Goal: Use online tool/utility: Utilize a website feature to perform a specific function

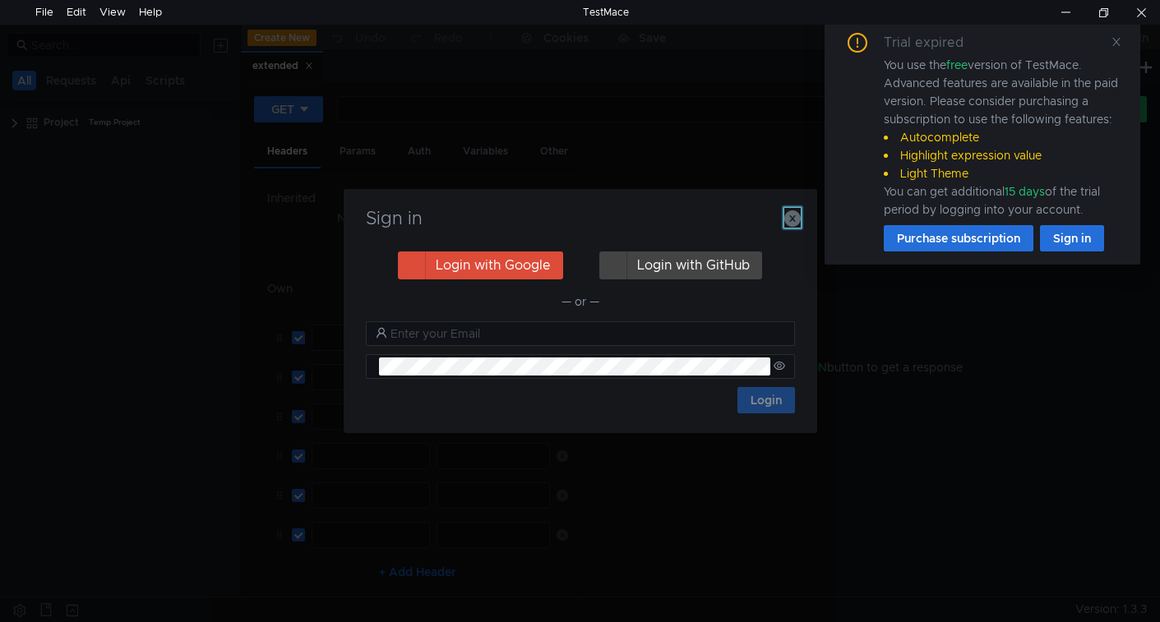
click at [788, 221] on icon "button" at bounding box center [792, 218] width 16 height 16
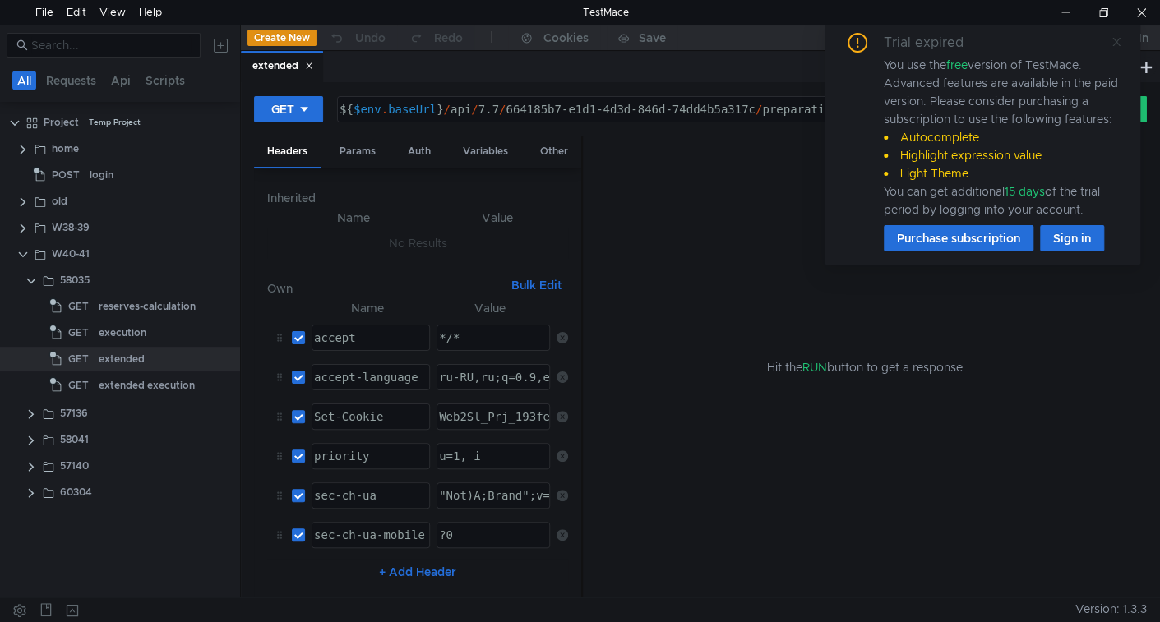
click at [1115, 38] on icon at bounding box center [1116, 42] width 12 height 12
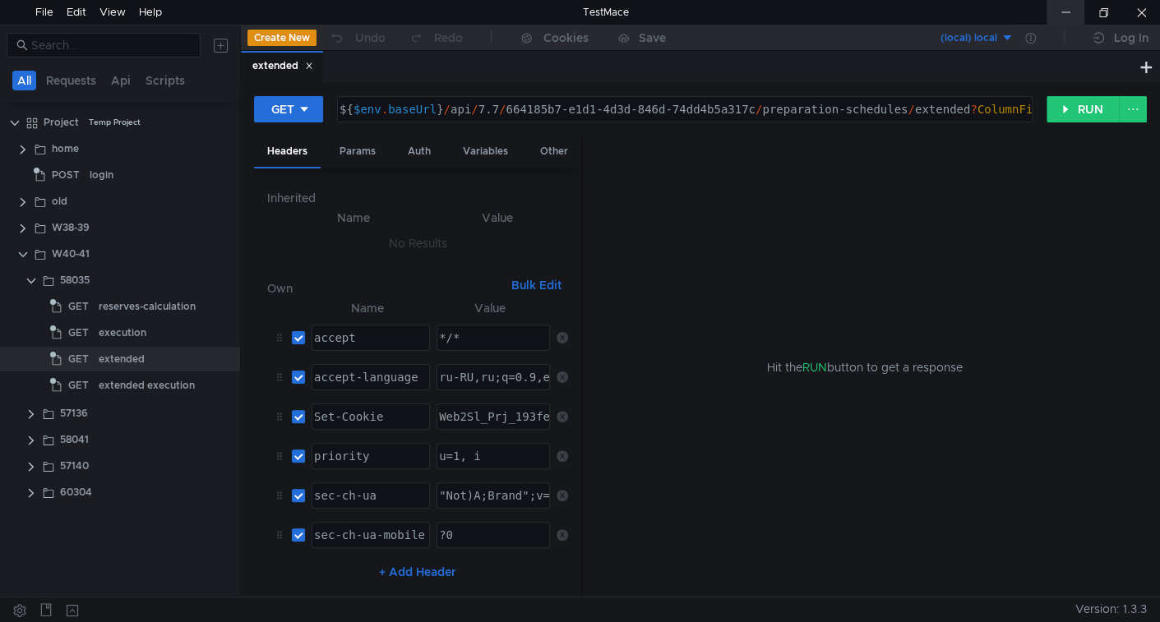
click at [1057, 17] on div at bounding box center [1065, 12] width 38 height 25
click at [1058, 109] on button "RUN" at bounding box center [1082, 109] width 73 height 26
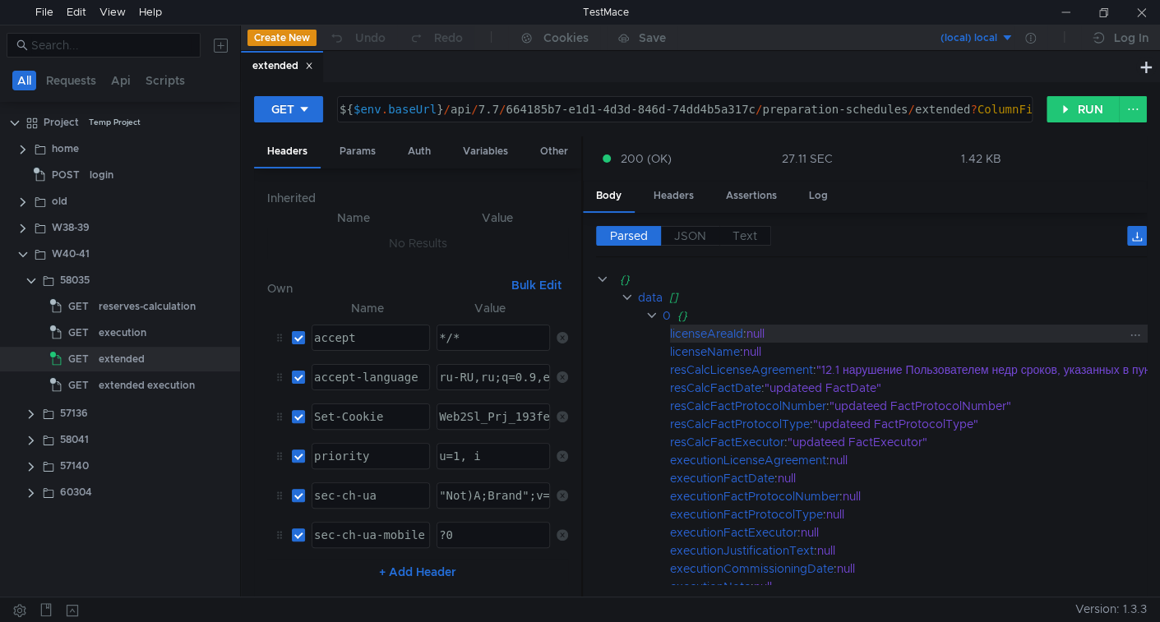
click at [943, 329] on div "null" at bounding box center [1118, 334] width 745 height 18
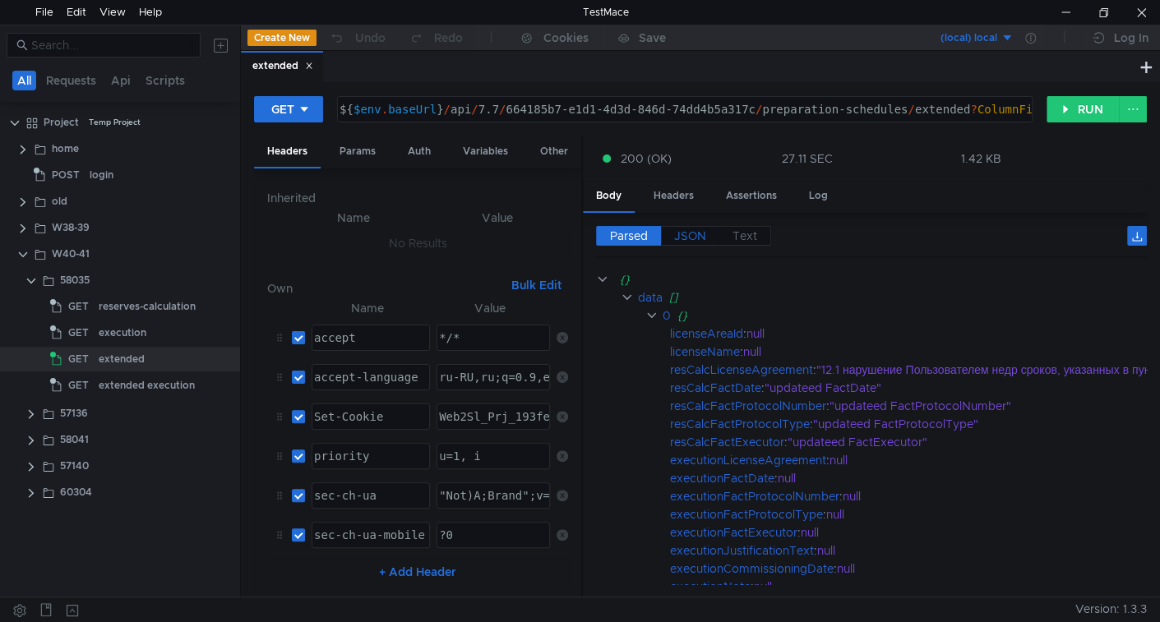
click at [681, 240] on span "JSON" at bounding box center [690, 235] width 32 height 15
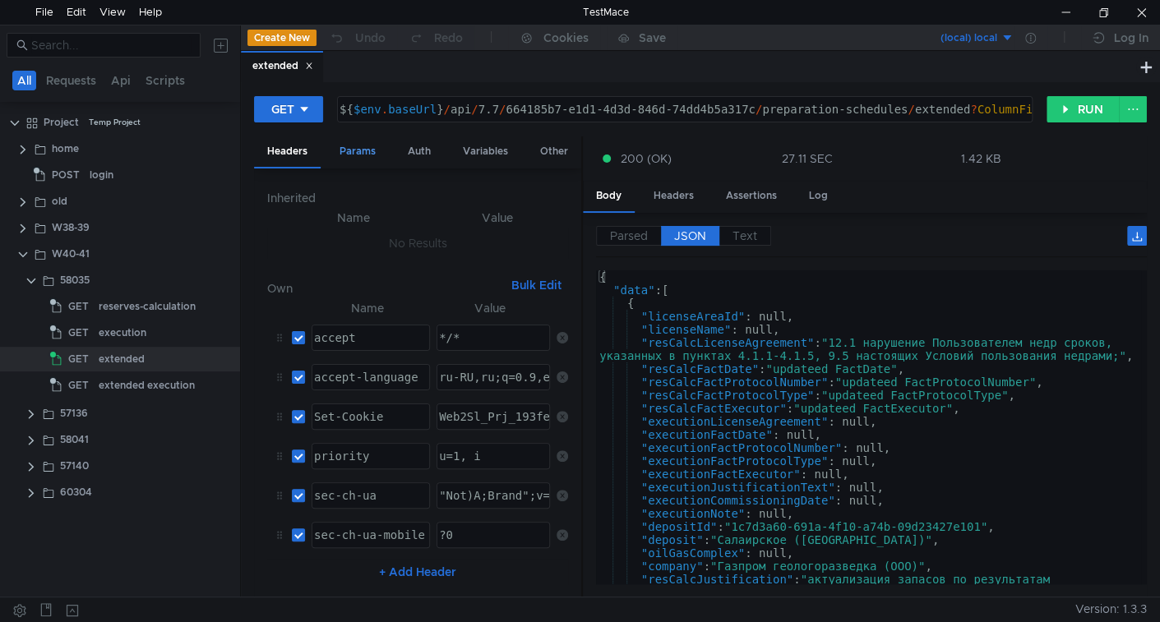
click at [363, 159] on div "Params" at bounding box center [357, 151] width 62 height 30
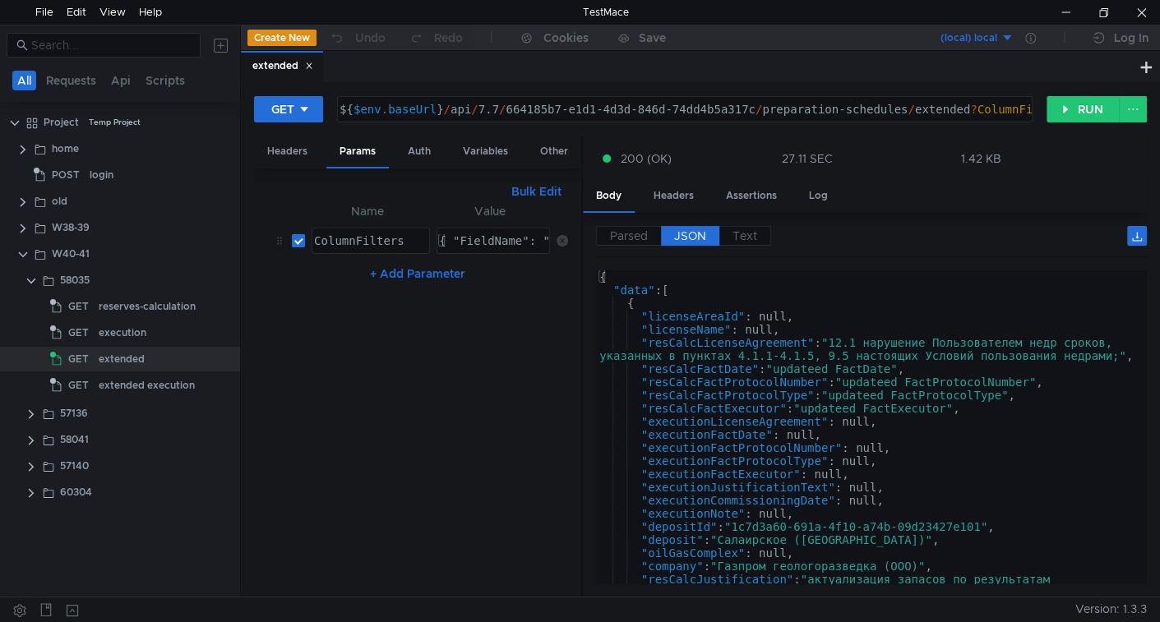
click at [300, 237] on input "checkbox" at bounding box center [298, 240] width 13 height 13
checkbox input "false"
click at [1063, 113] on button "RUN" at bounding box center [1082, 109] width 73 height 26
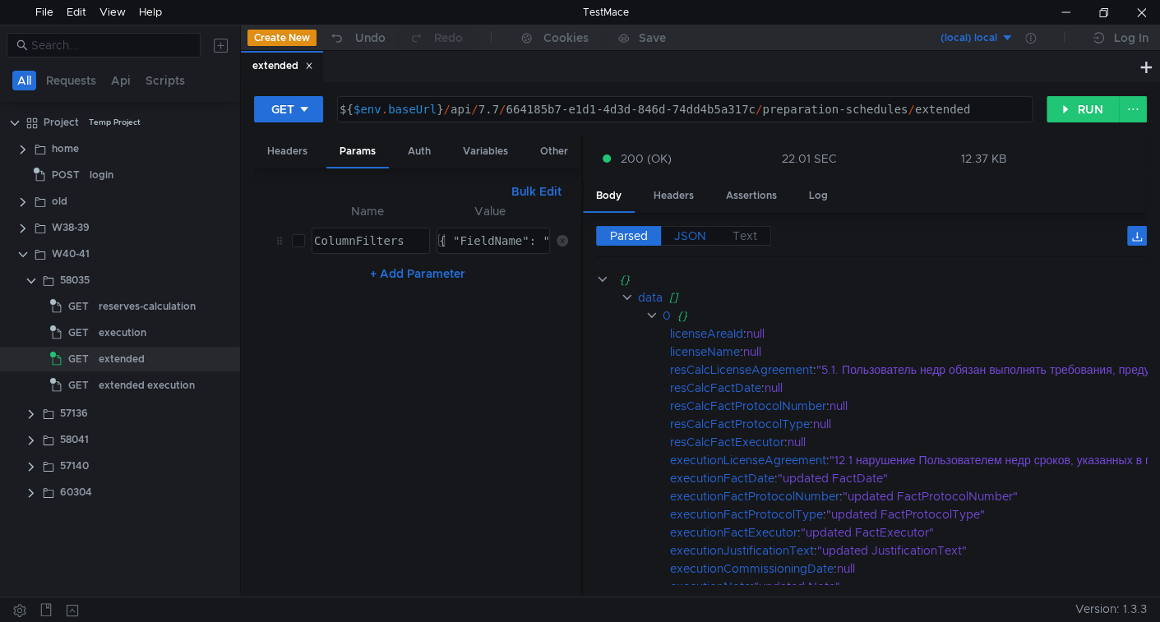
click at [699, 230] on span "JSON" at bounding box center [690, 235] width 32 height 15
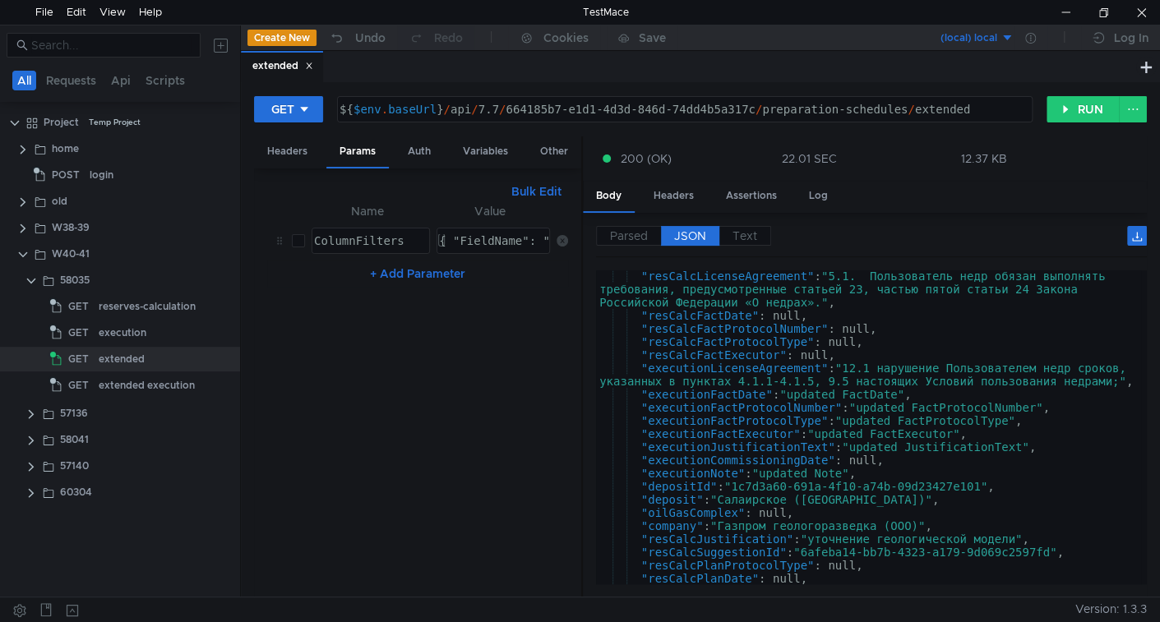
scroll to position [67, 0]
click at [640, 231] on span "Parsed" at bounding box center [629, 235] width 38 height 15
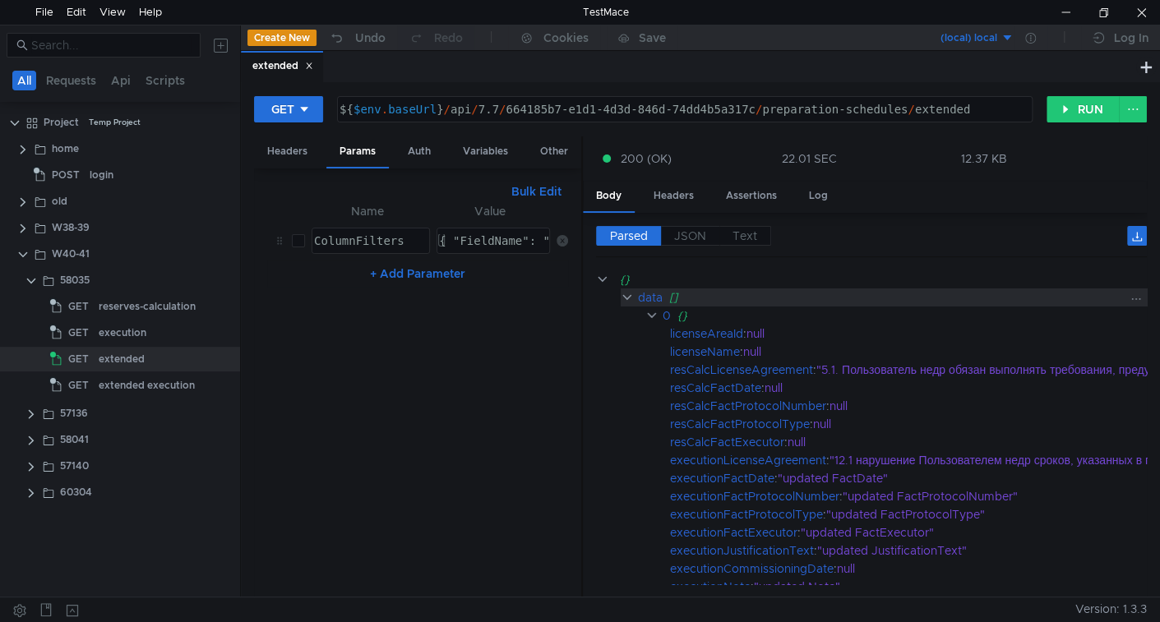
click at [662, 297] on div "data []" at bounding box center [1157, 297] width 1039 height 18
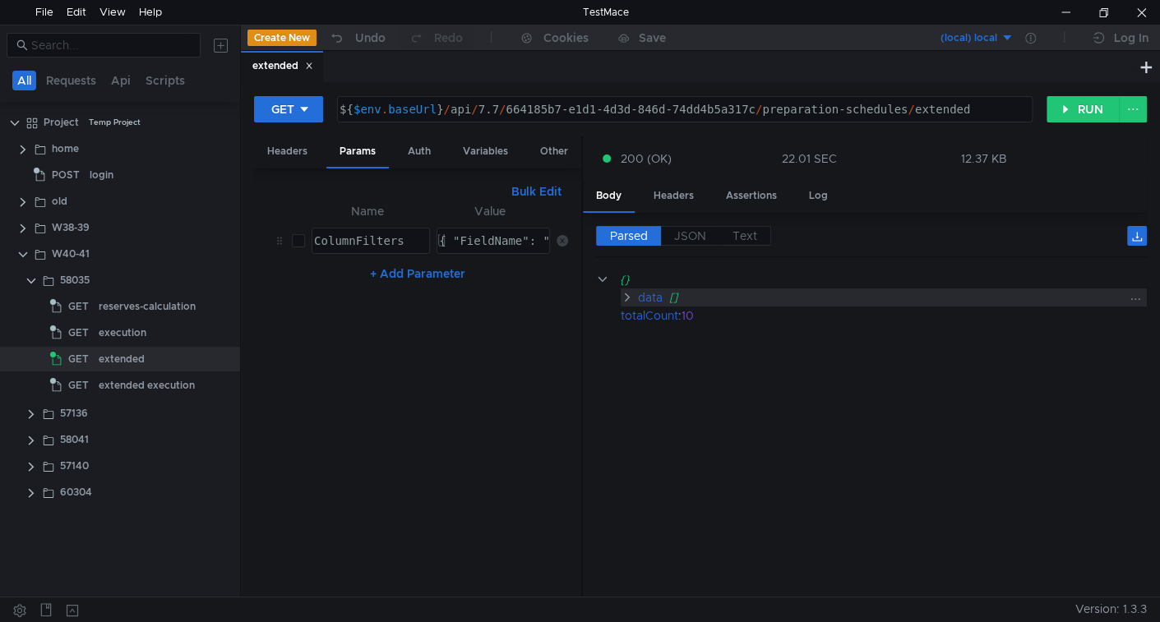
click at [662, 296] on div "data []" at bounding box center [892, 297] width 510 height 18
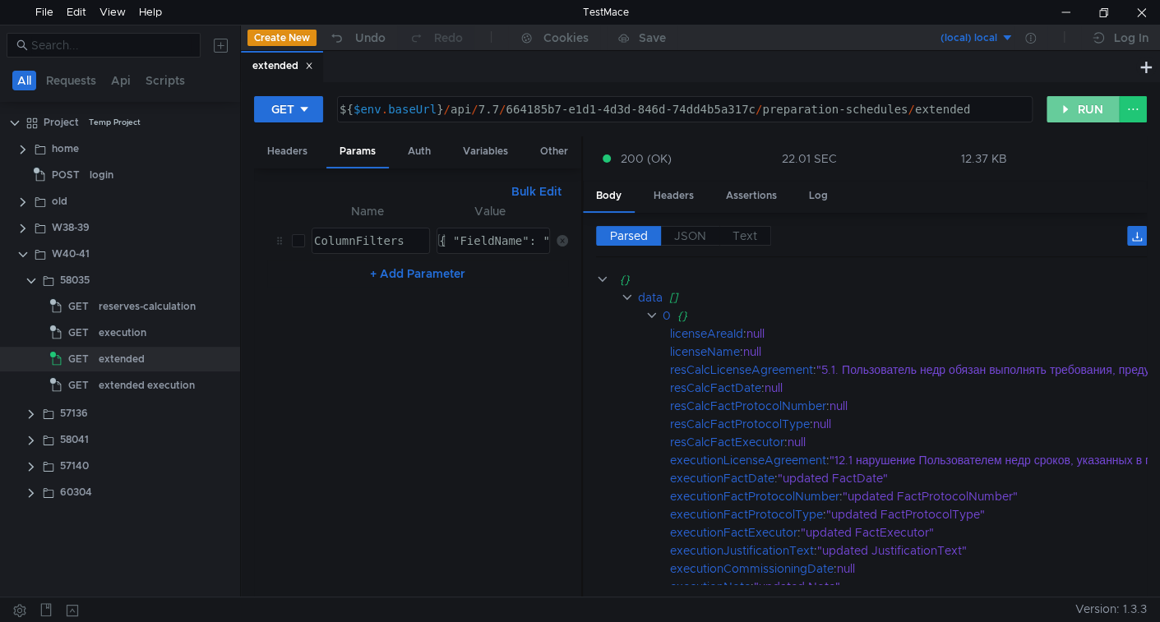
click at [1061, 106] on button "RUN" at bounding box center [1082, 109] width 73 height 26
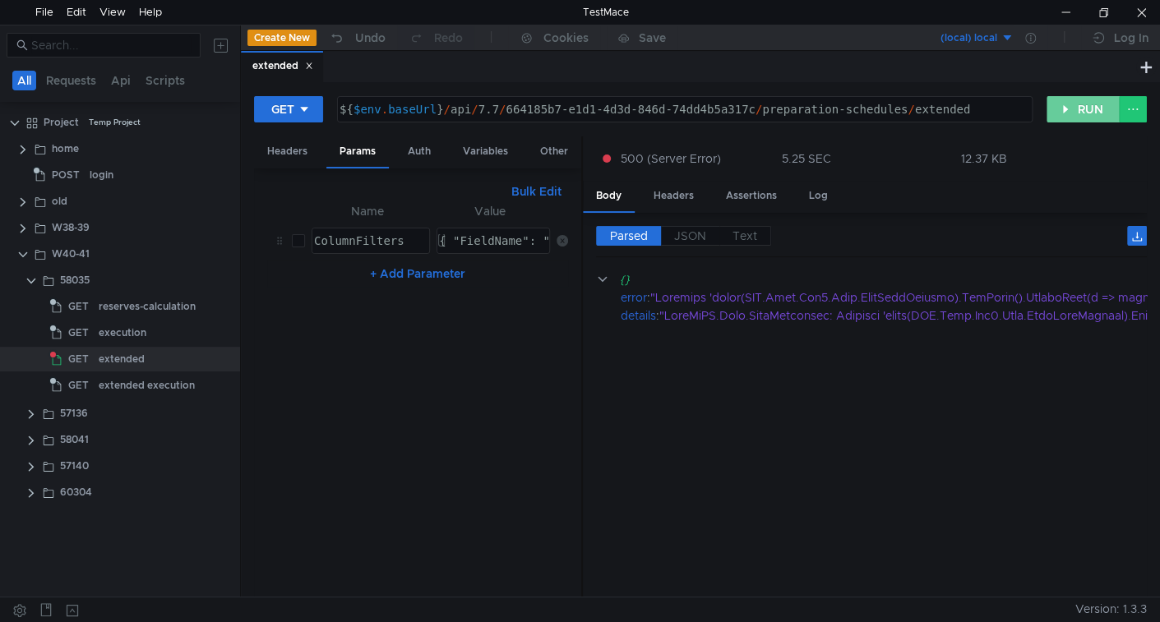
drag, startPoint x: 1092, startPoint y: 111, endPoint x: 982, endPoint y: 253, distance: 179.8
click at [1091, 111] on button "RUN" at bounding box center [1082, 109] width 73 height 26
click at [698, 235] on span "JSON" at bounding box center [690, 235] width 32 height 15
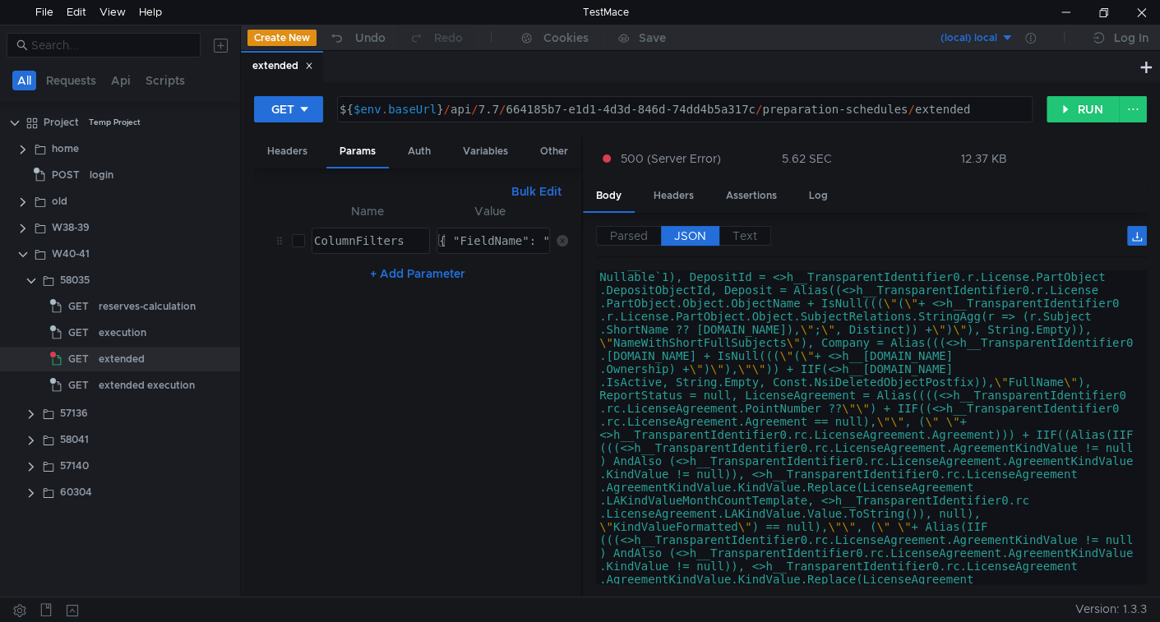
scroll to position [1874, 0]
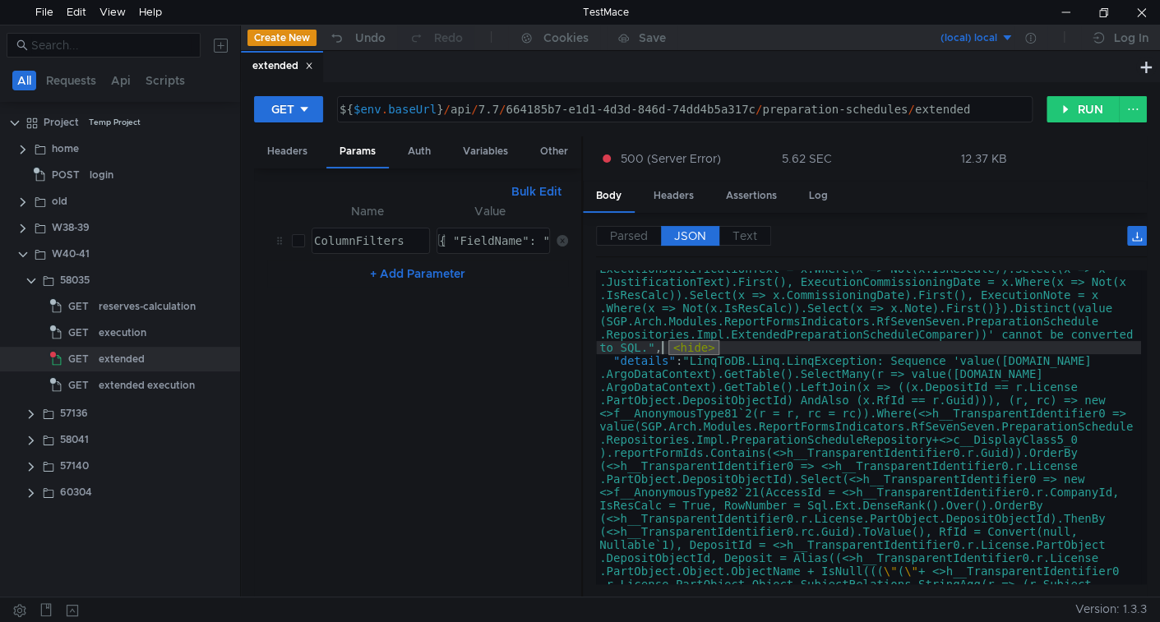
click at [702, 350] on span "<hide>" at bounding box center [694, 347] width 52 height 15
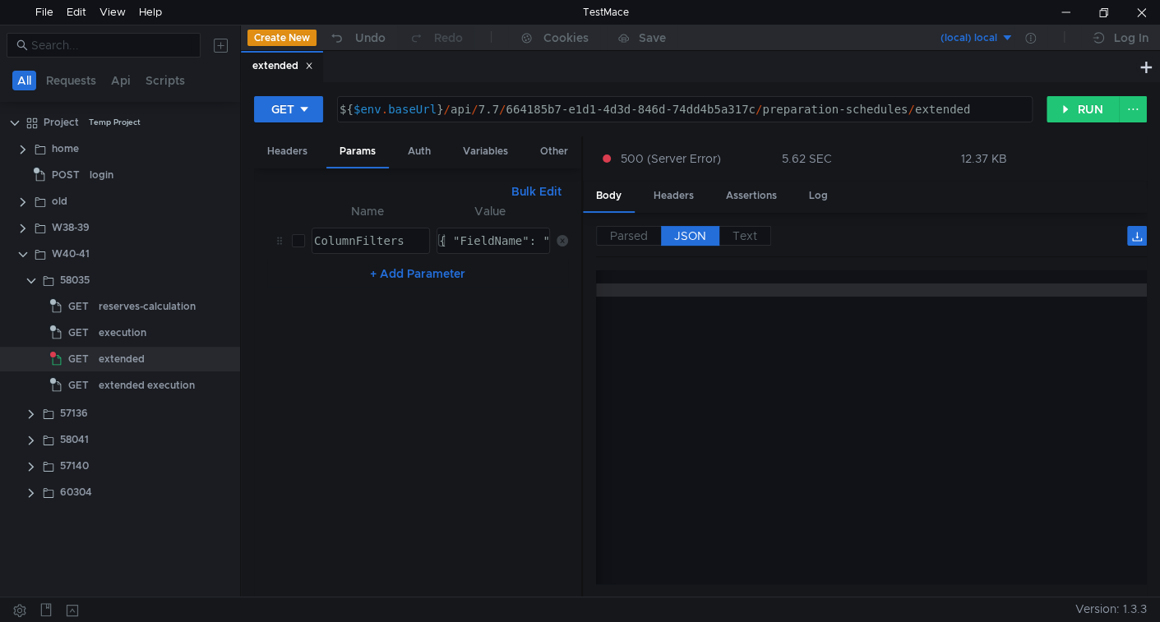
click at [329, 285] on span "<click to see more...>" at bounding box center [248, 290] width 162 height 15
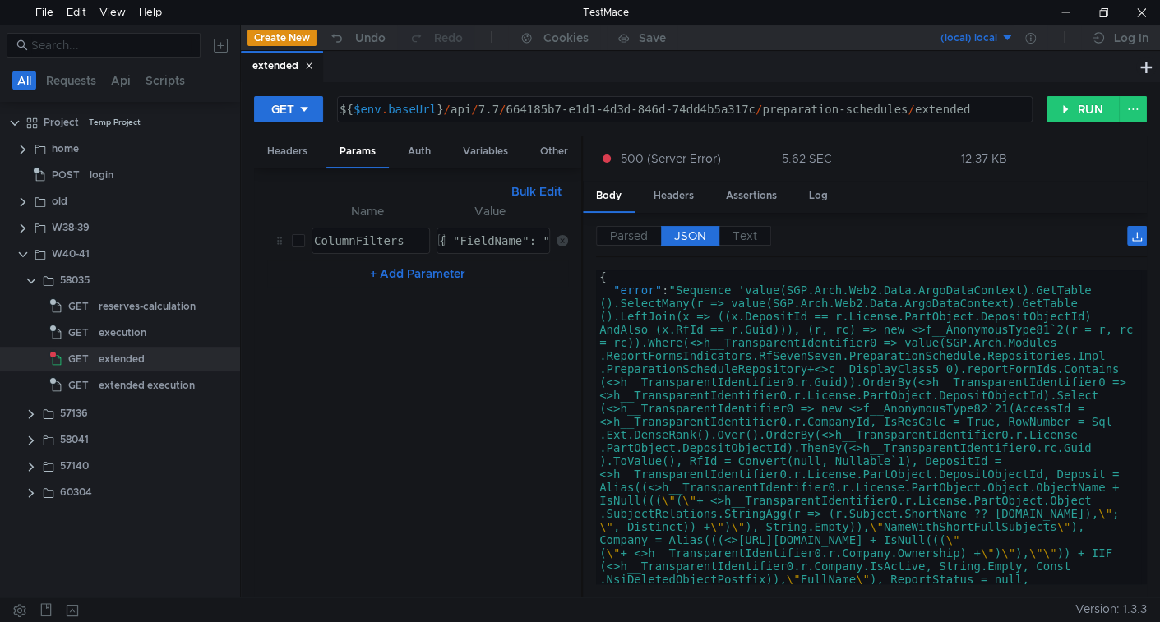
scroll to position [0, 0]
click at [1056, 9] on div at bounding box center [1065, 12] width 38 height 25
click at [1089, 111] on button "RUN" at bounding box center [1082, 109] width 73 height 26
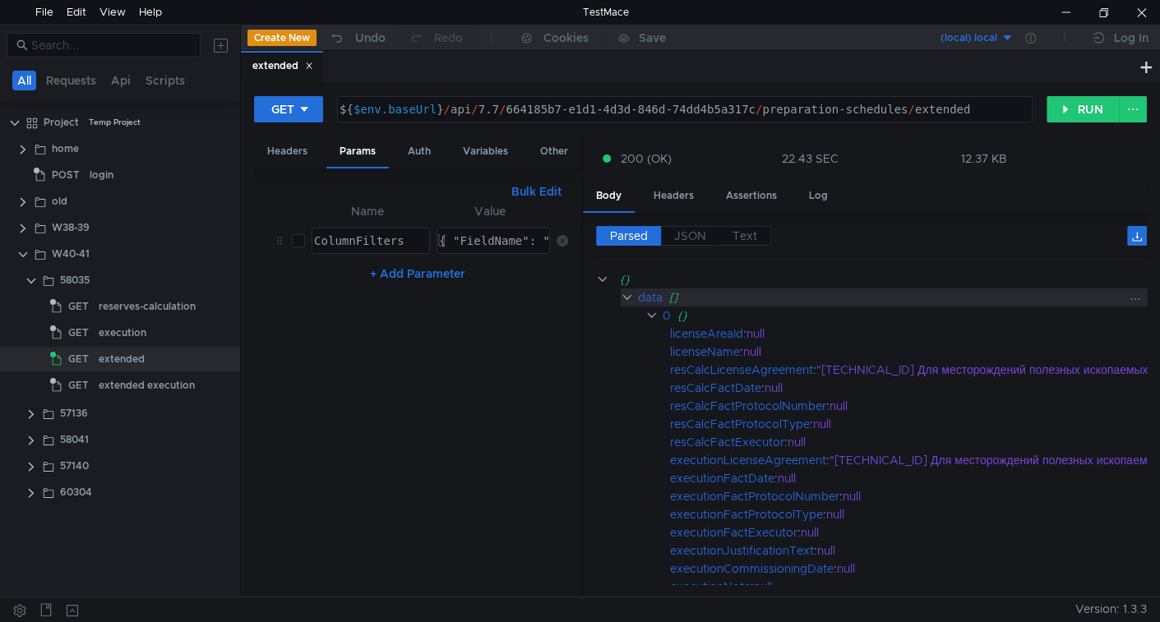
click at [634, 292] on div "data []" at bounding box center [1095, 297] width 950 height 18
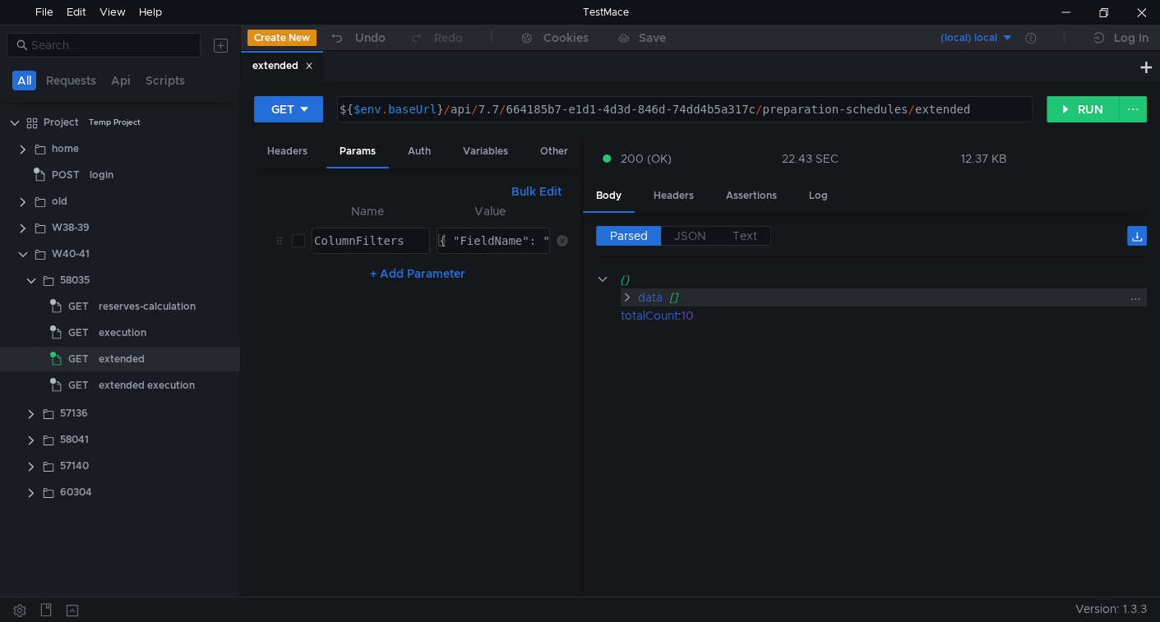
click at [634, 292] on div "data []" at bounding box center [883, 297] width 526 height 18
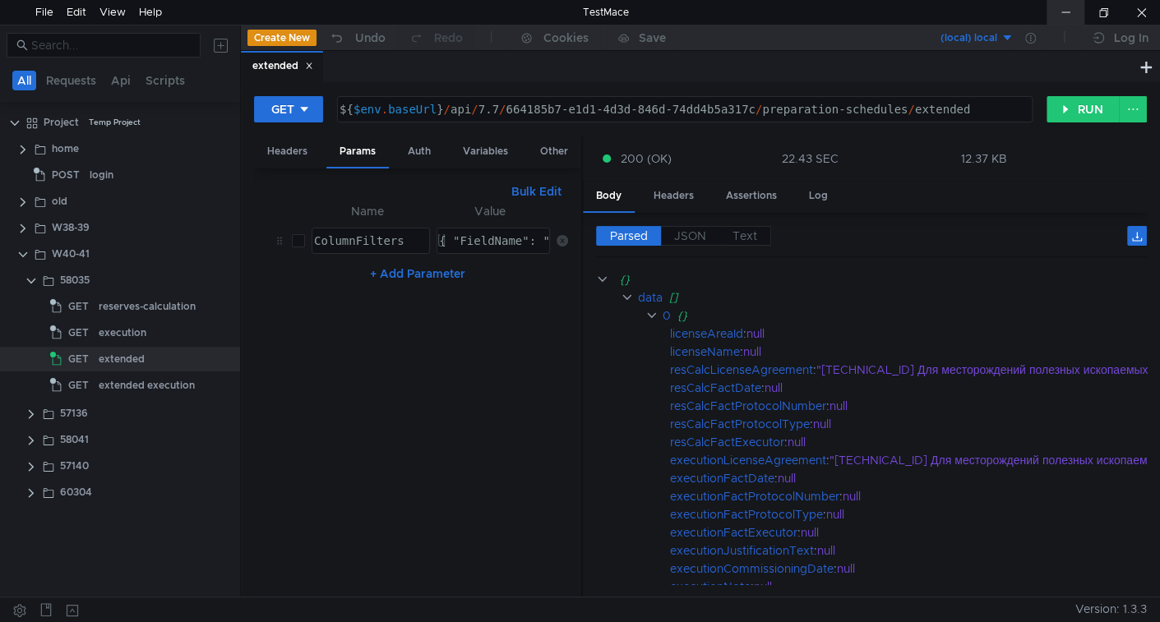
click at [1080, 2] on div at bounding box center [1065, 12] width 38 height 25
drag, startPoint x: 1091, startPoint y: 113, endPoint x: 793, endPoint y: 318, distance: 361.5
click at [1090, 114] on button "RUN" at bounding box center [1082, 109] width 73 height 26
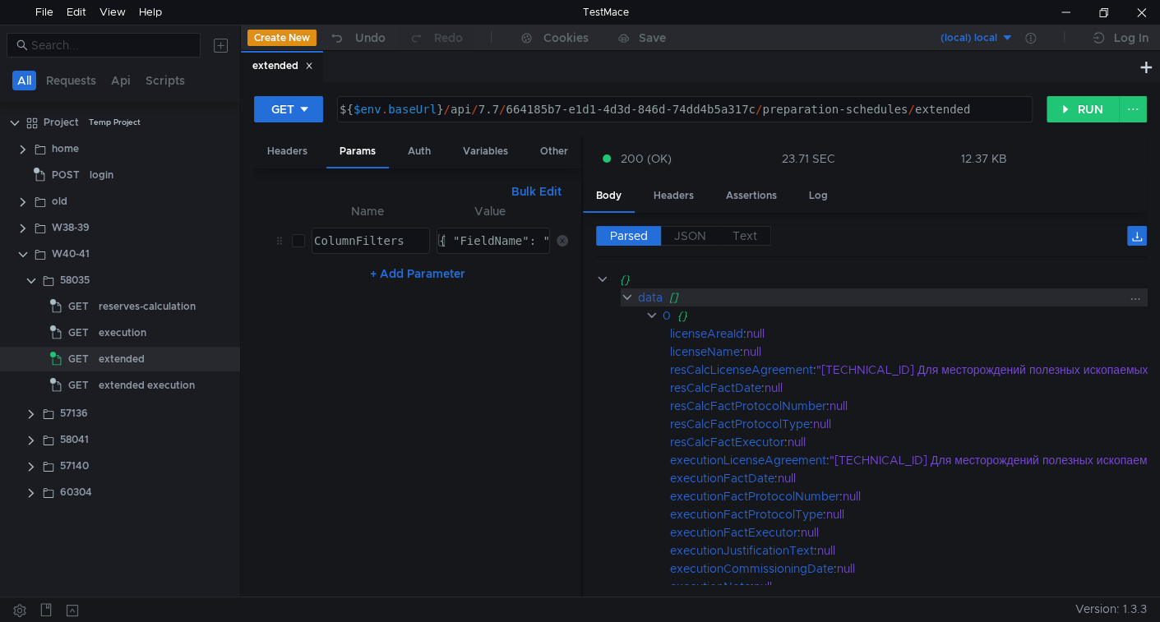
click at [624, 293] on clr-icon at bounding box center [626, 297] width 13 height 13
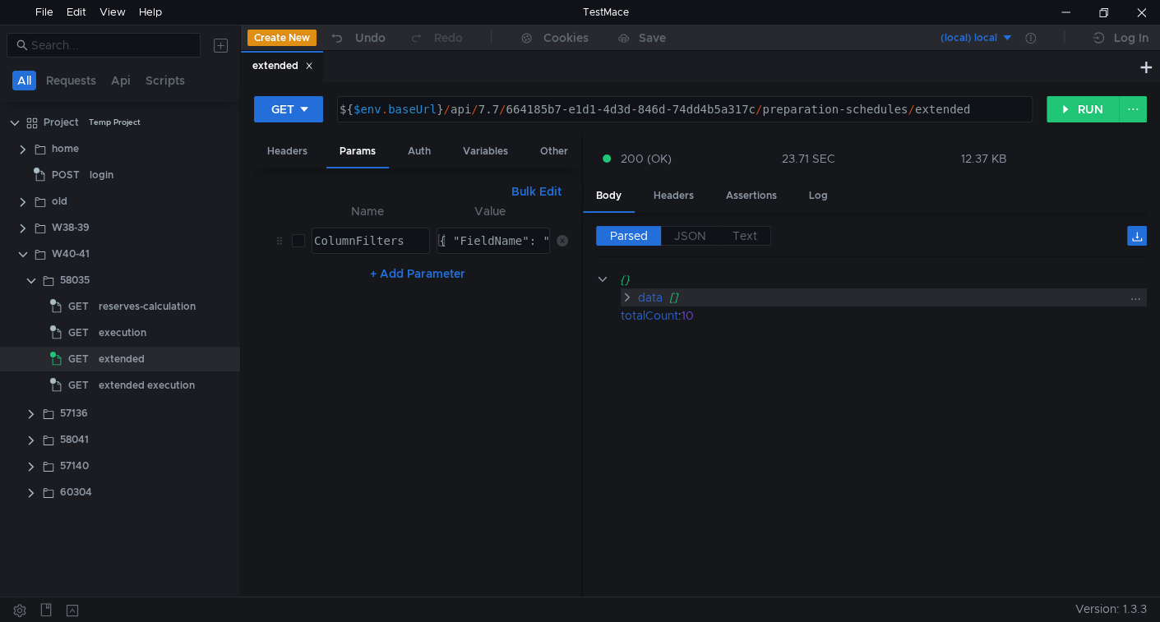
click at [624, 293] on clr-icon at bounding box center [626, 297] width 12 height 13
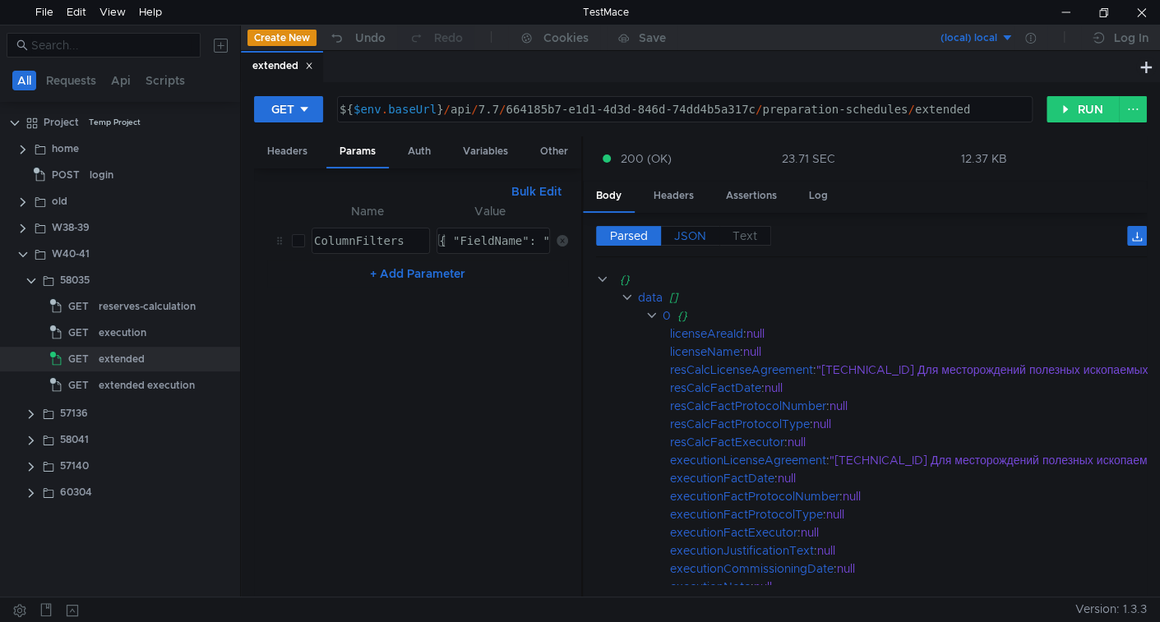
click at [689, 233] on span "JSON" at bounding box center [690, 235] width 32 height 15
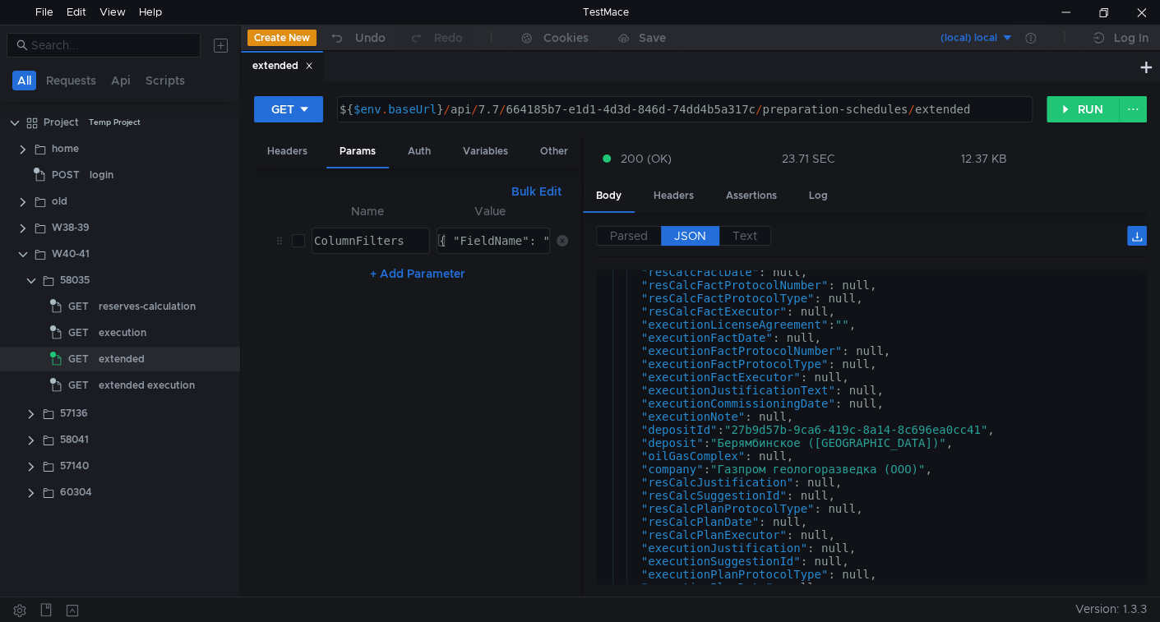
scroll to position [1452, 0]
click at [972, 434] on div ""resCalcFactDate" : null, "resCalcFactProtocolNumber" : null, "resCalcFactProto…" at bounding box center [868, 435] width 545 height 340
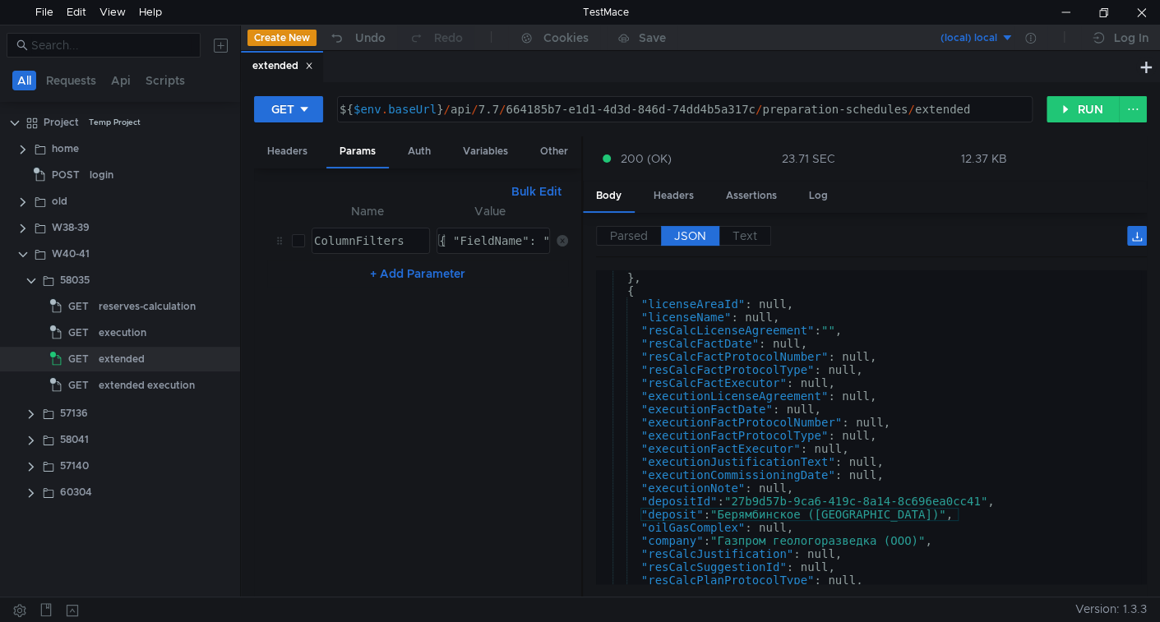
scroll to position [1519, 0]
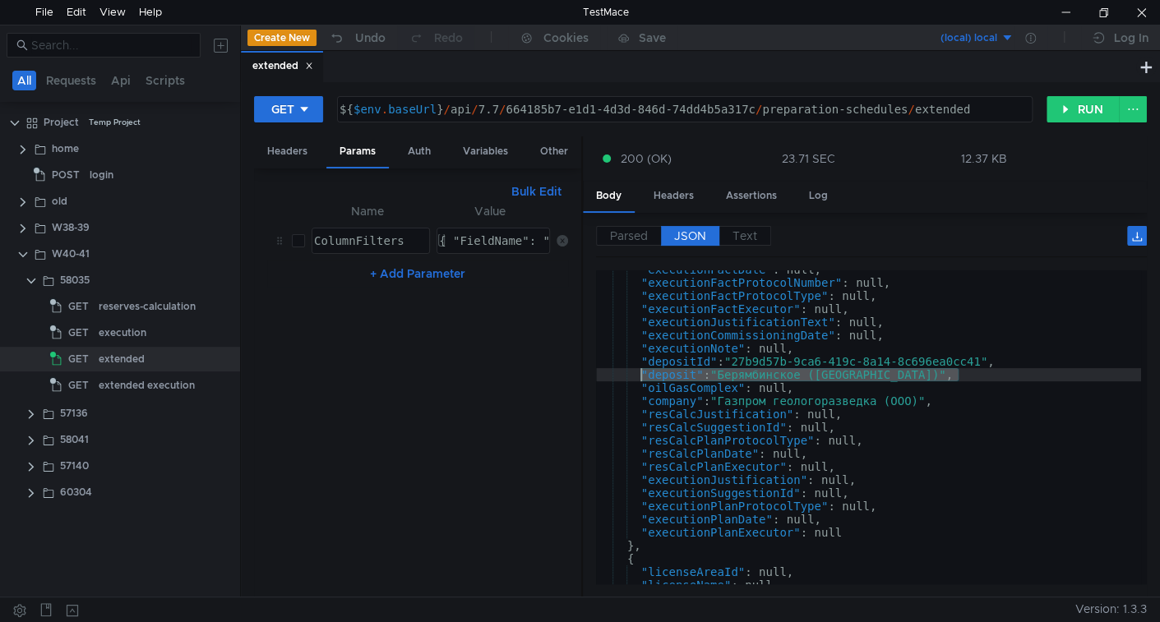
click at [960, 404] on div ""executionFactDate" : null, "executionFactProtocolNumber" : null, "executionFac…" at bounding box center [868, 433] width 545 height 340
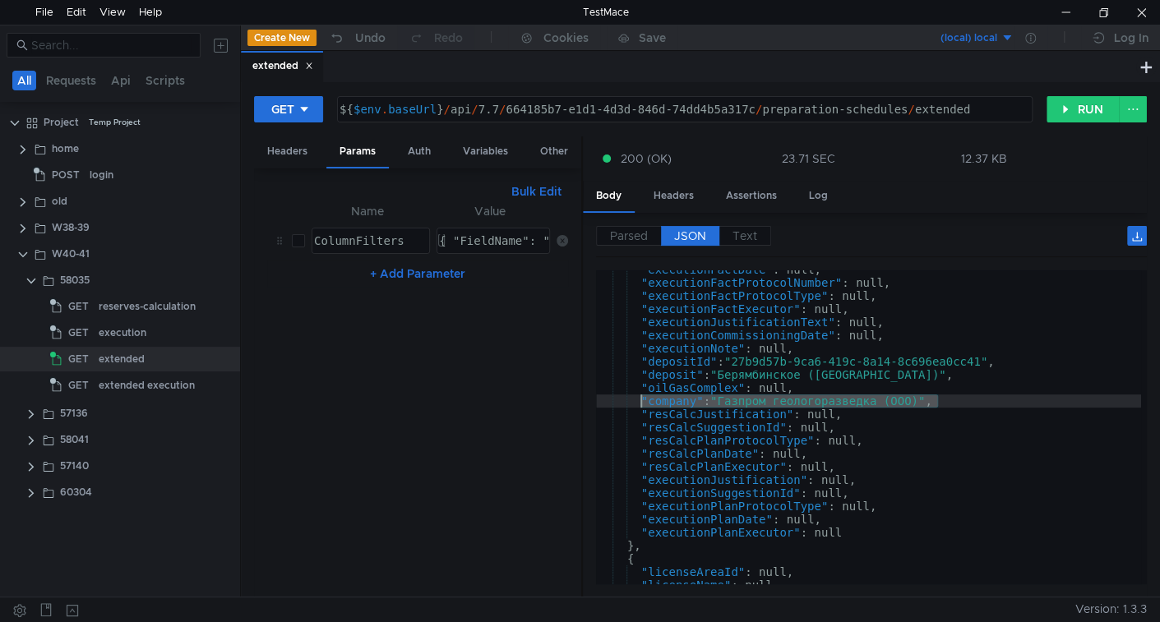
click at [984, 367] on div ""executionFactDate" : null, "executionFactProtocolNumber" : null, "executionFac…" at bounding box center [868, 433] width 545 height 340
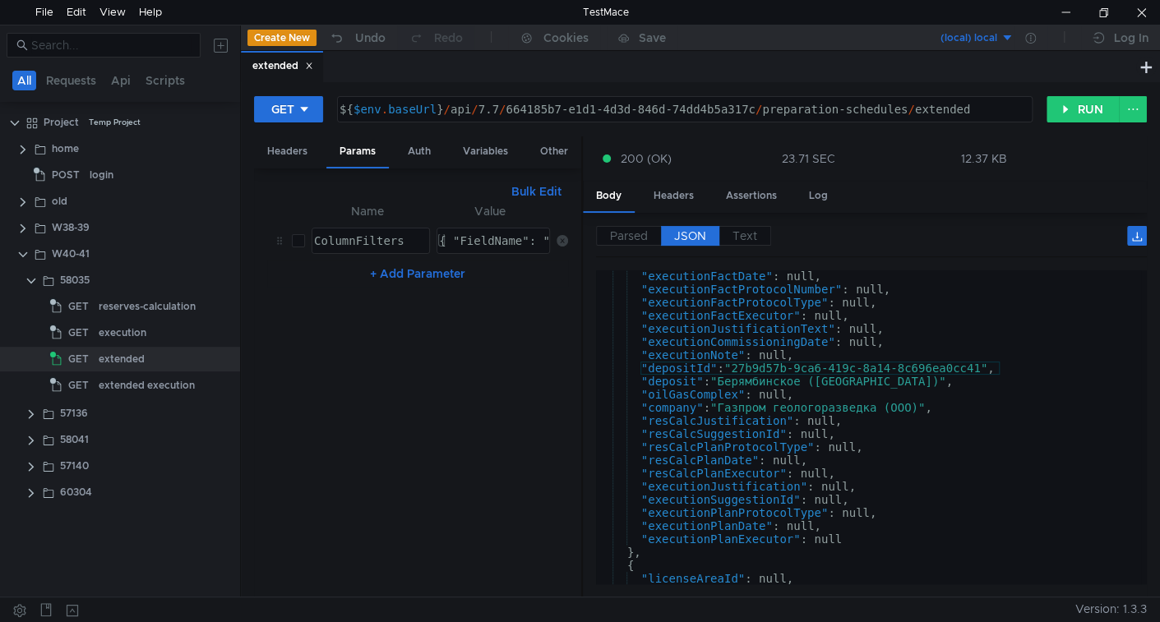
scroll to position [1450, 0]
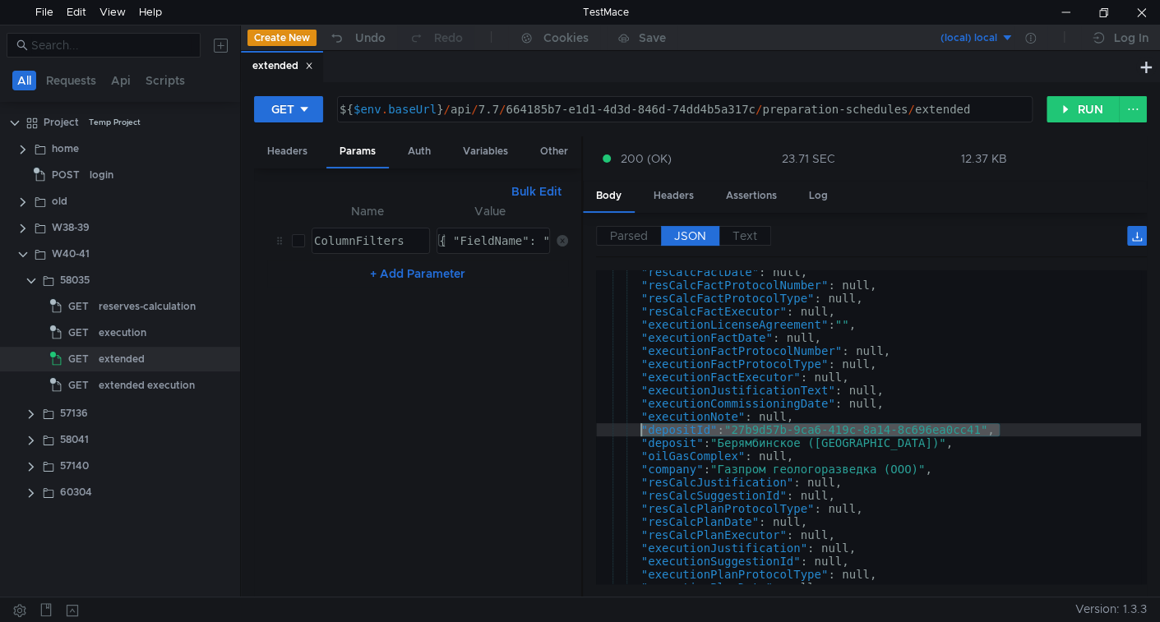
drag, startPoint x: 1145, startPoint y: 379, endPoint x: 1133, endPoint y: 326, distance: 53.8
click at [1140, 303] on div at bounding box center [1142, 427] width 10 height 314
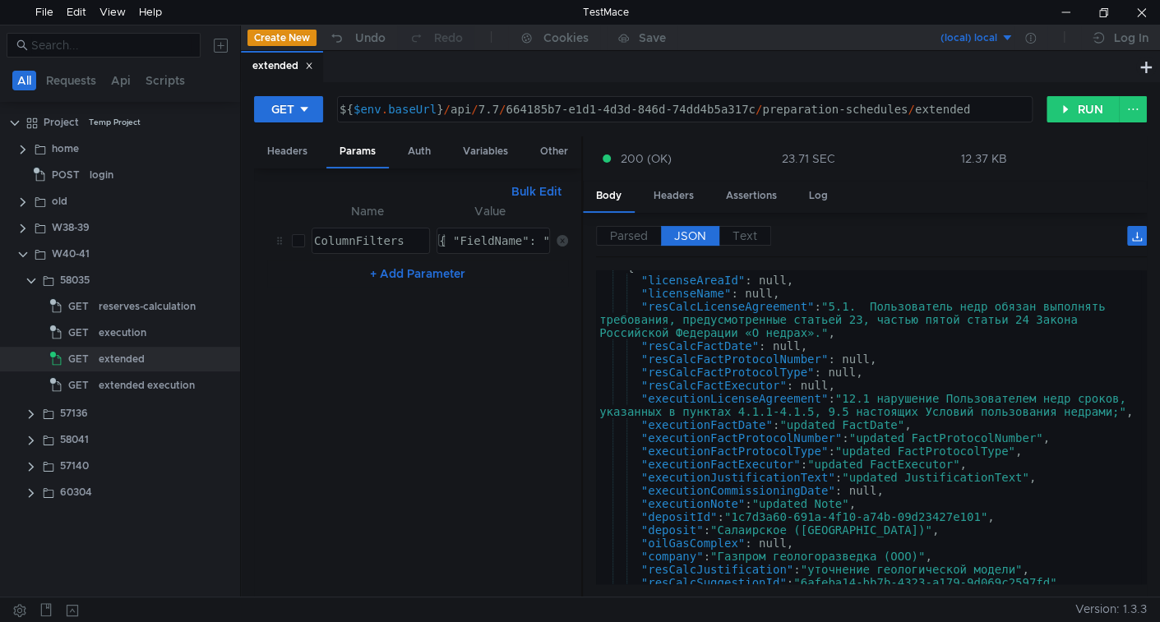
scroll to position [496, 0]
click at [874, 435] on div "{ "licenseAreaId" : null, "licenseName" : null, "resCalcLicenseAgreement" : "5.…" at bounding box center [868, 431] width 545 height 340
type textarea ""executionFactProtocolNumber": "updated FactProtocolNumber","
drag, startPoint x: 874, startPoint y: 435, endPoint x: 1005, endPoint y: 435, distance: 130.7
click at [1005, 435] on div "{ "licenseAreaId" : null, "licenseName" : null, "resCalcLicenseAgreement" : "5.…" at bounding box center [868, 431] width 545 height 340
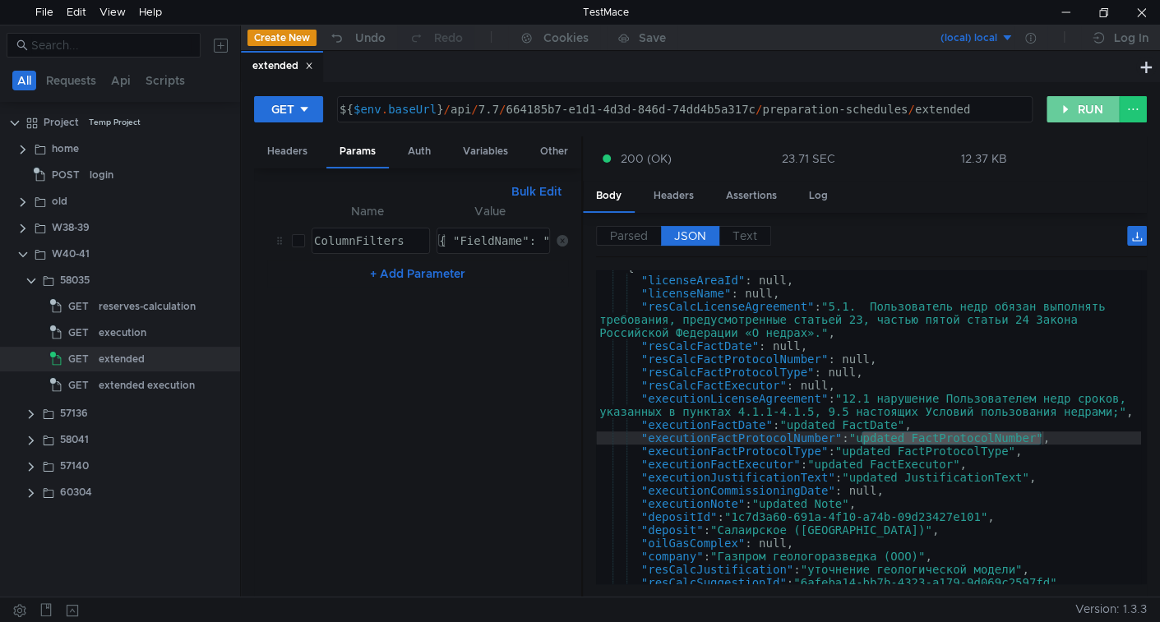
click at [1079, 104] on button "RUN" at bounding box center [1082, 109] width 73 height 26
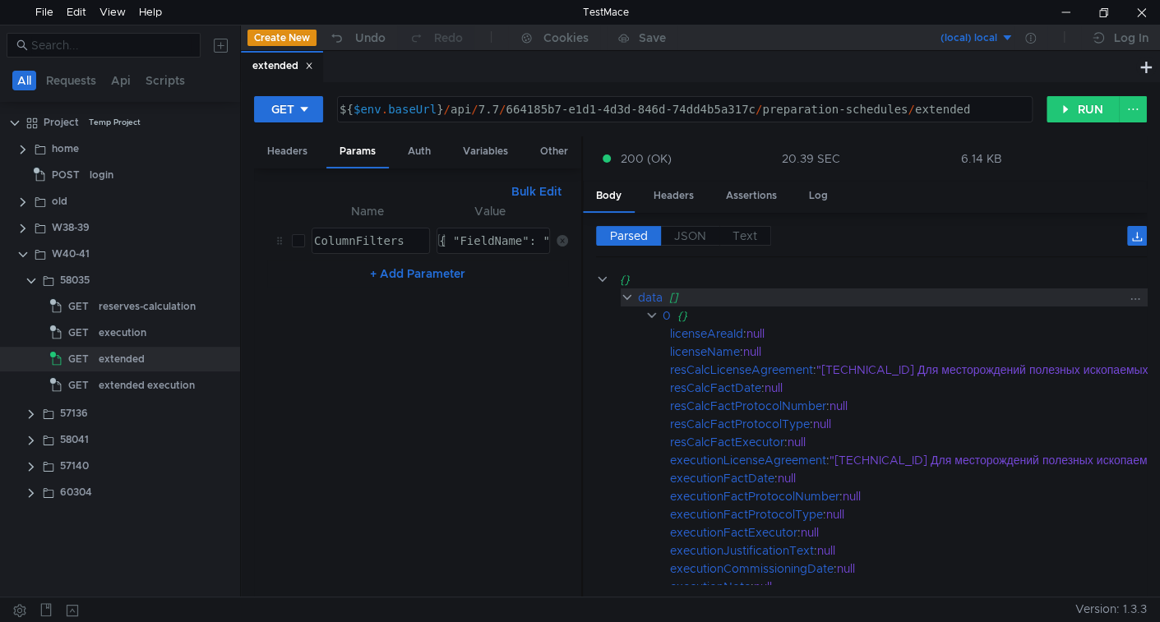
click at [648, 294] on div "data" at bounding box center [650, 297] width 25 height 18
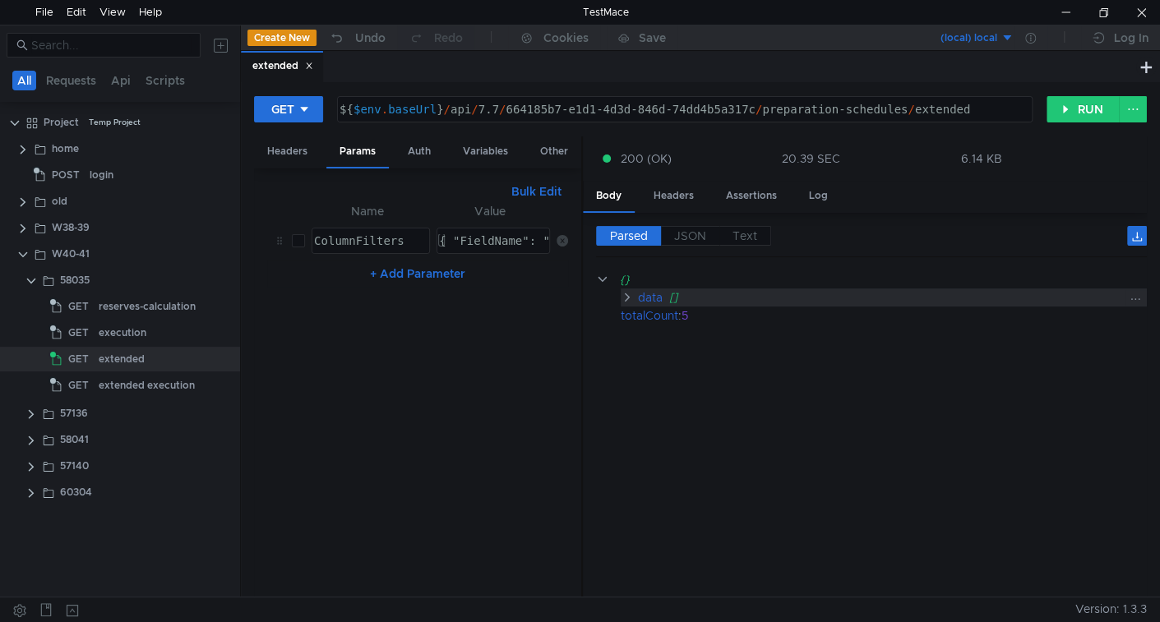
click at [648, 295] on div "data" at bounding box center [649, 297] width 25 height 18
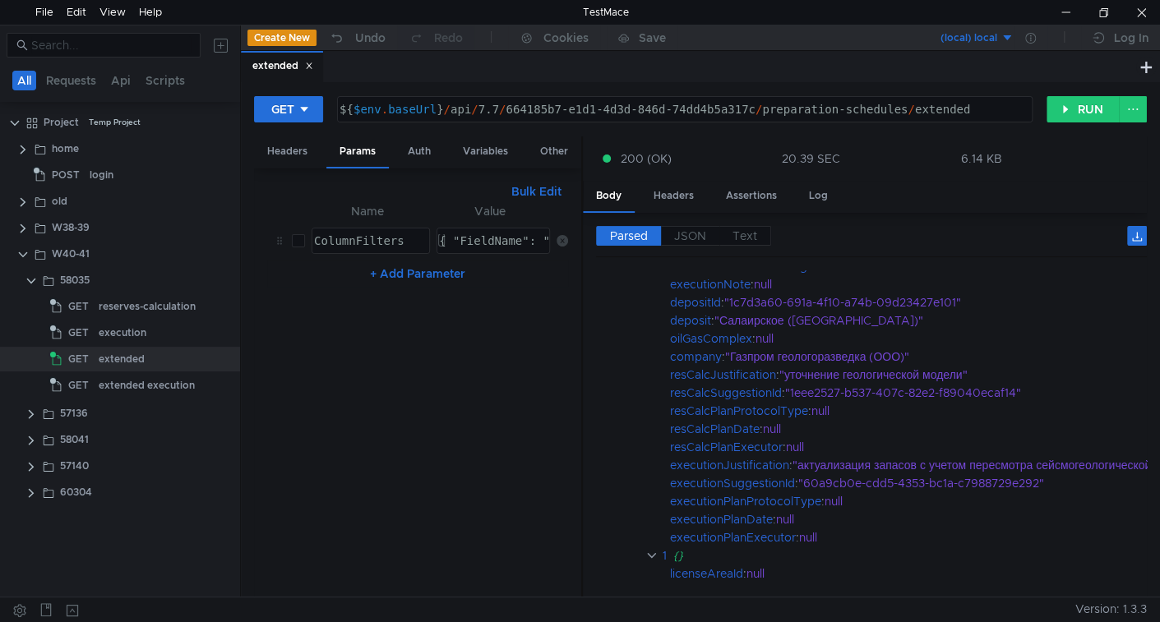
scroll to position [575, 0]
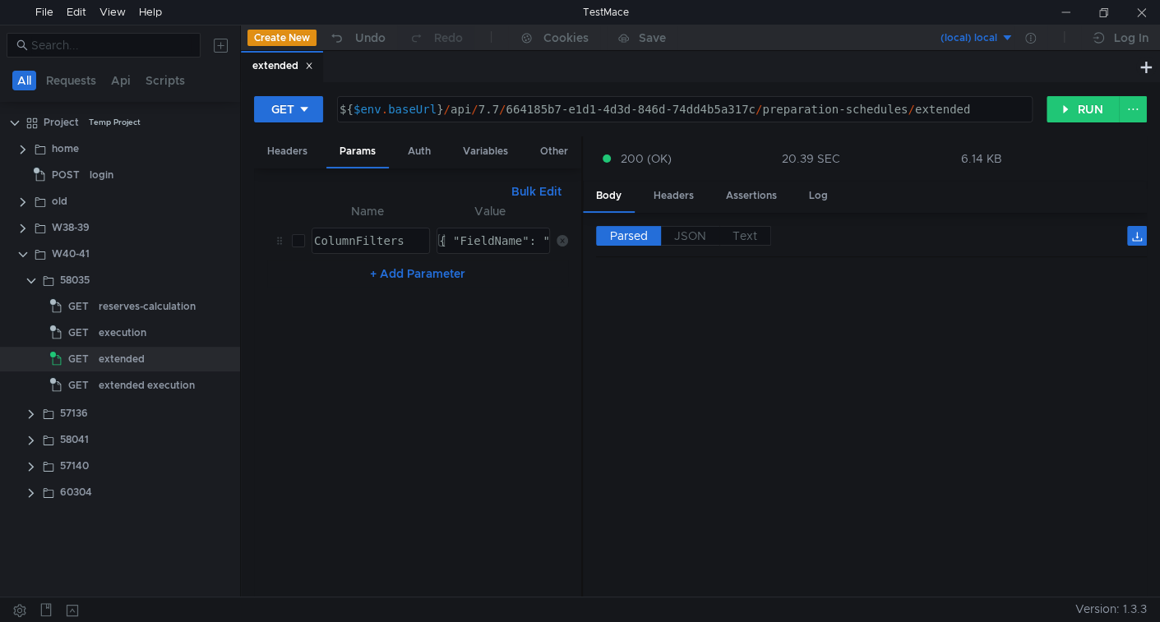
scroll to position [575, 0]
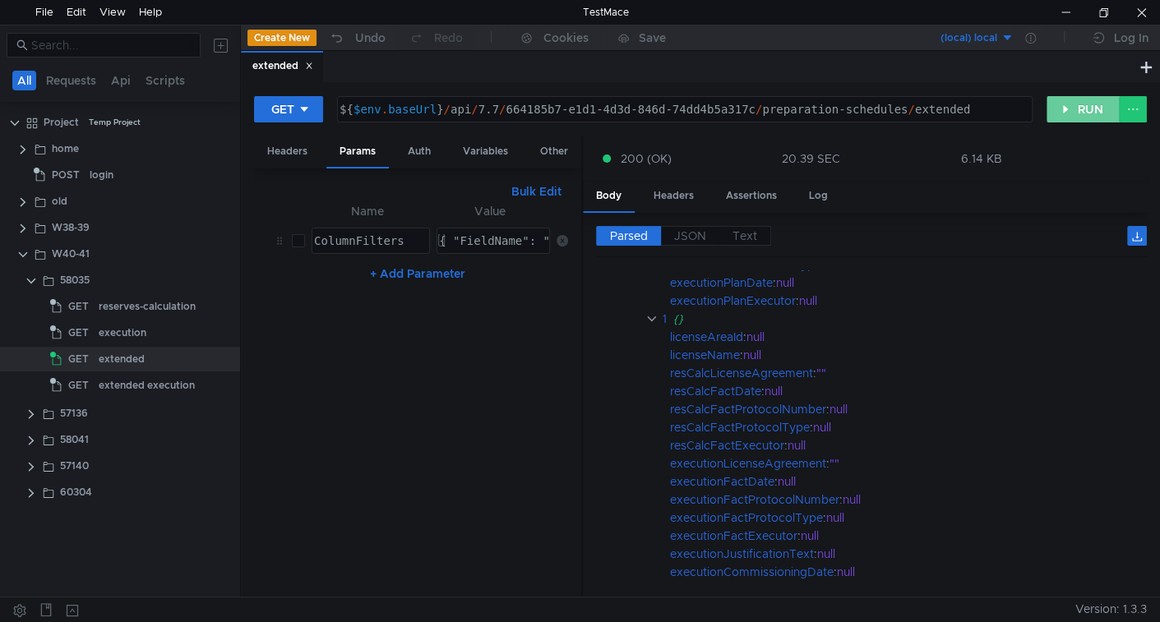
click at [1051, 113] on button "RUN" at bounding box center [1082, 109] width 73 height 26
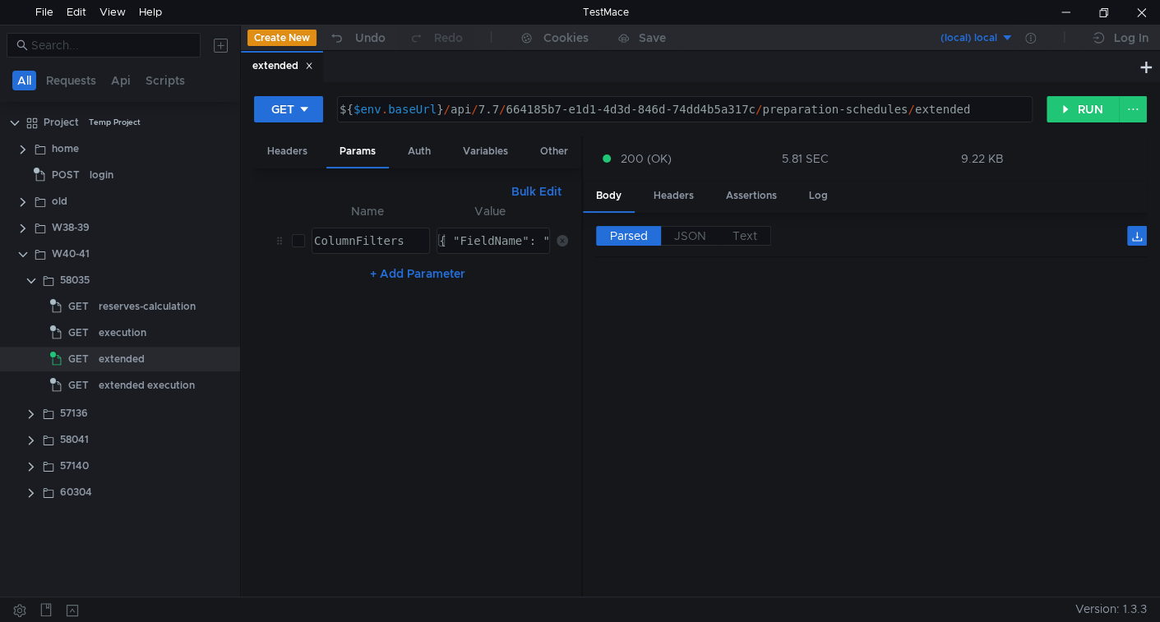
scroll to position [0, 0]
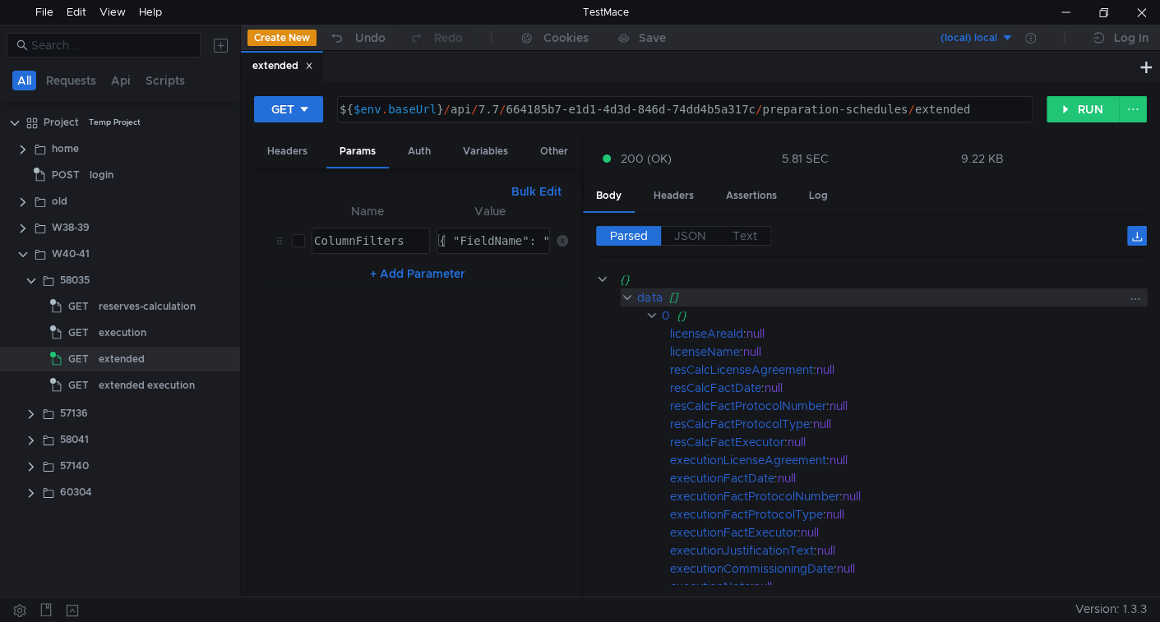
click at [649, 295] on div "data" at bounding box center [649, 297] width 25 height 18
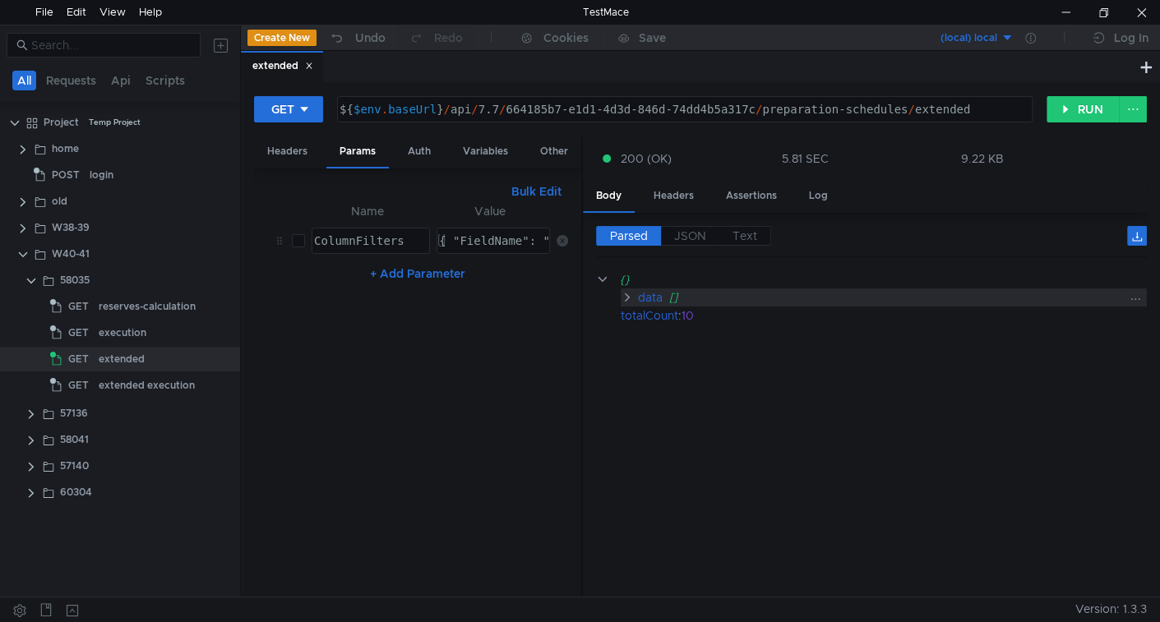
click at [649, 295] on div "data" at bounding box center [649, 297] width 25 height 18
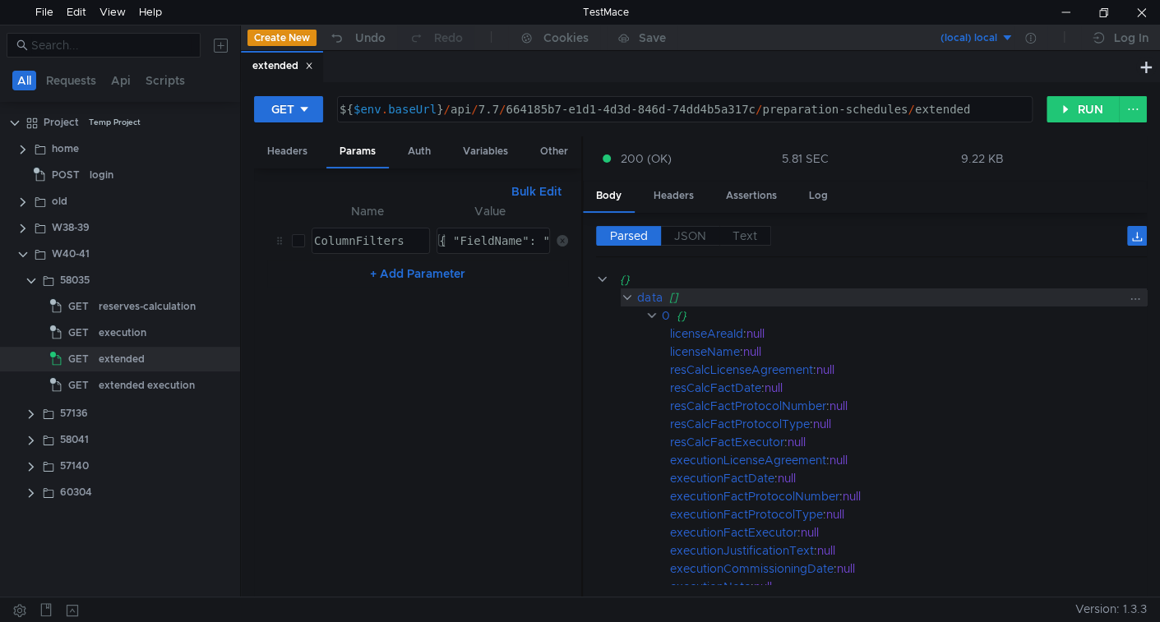
click at [651, 297] on div "data" at bounding box center [649, 297] width 25 height 18
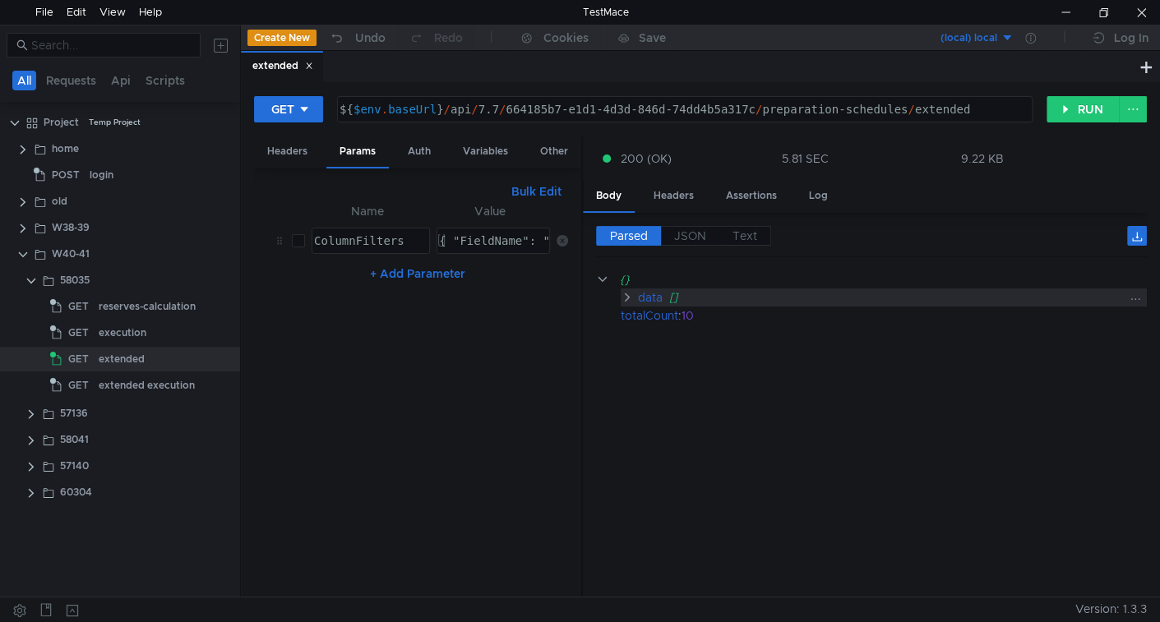
click at [651, 297] on div "data" at bounding box center [649, 297] width 25 height 18
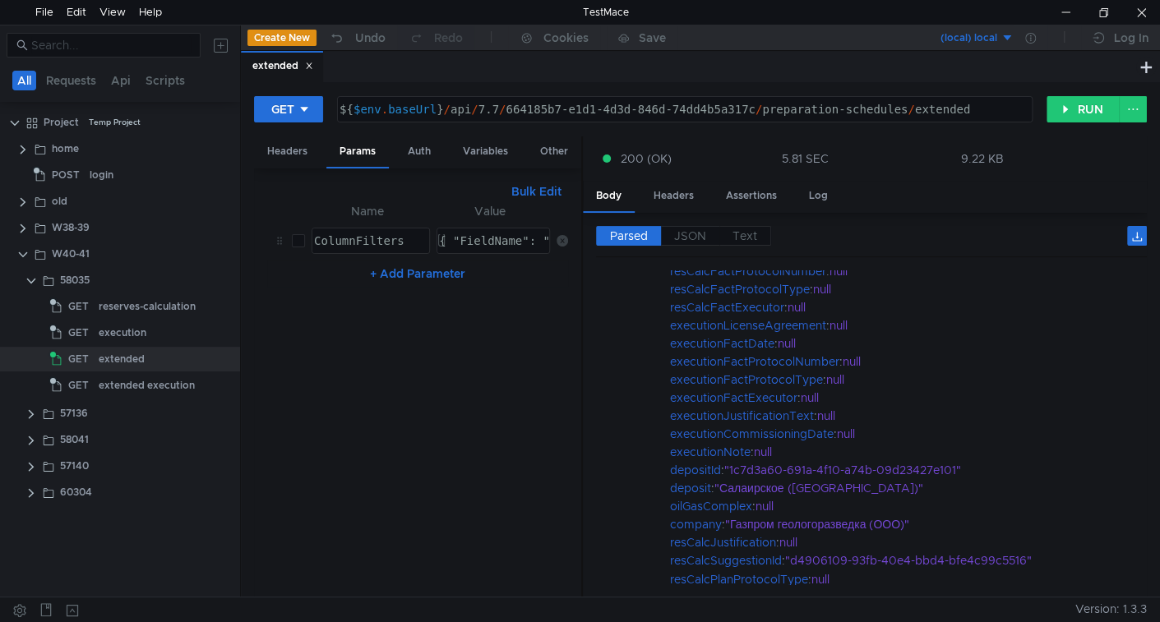
scroll to position [1318, 0]
click at [669, 233] on label "JSON" at bounding box center [690, 236] width 58 height 20
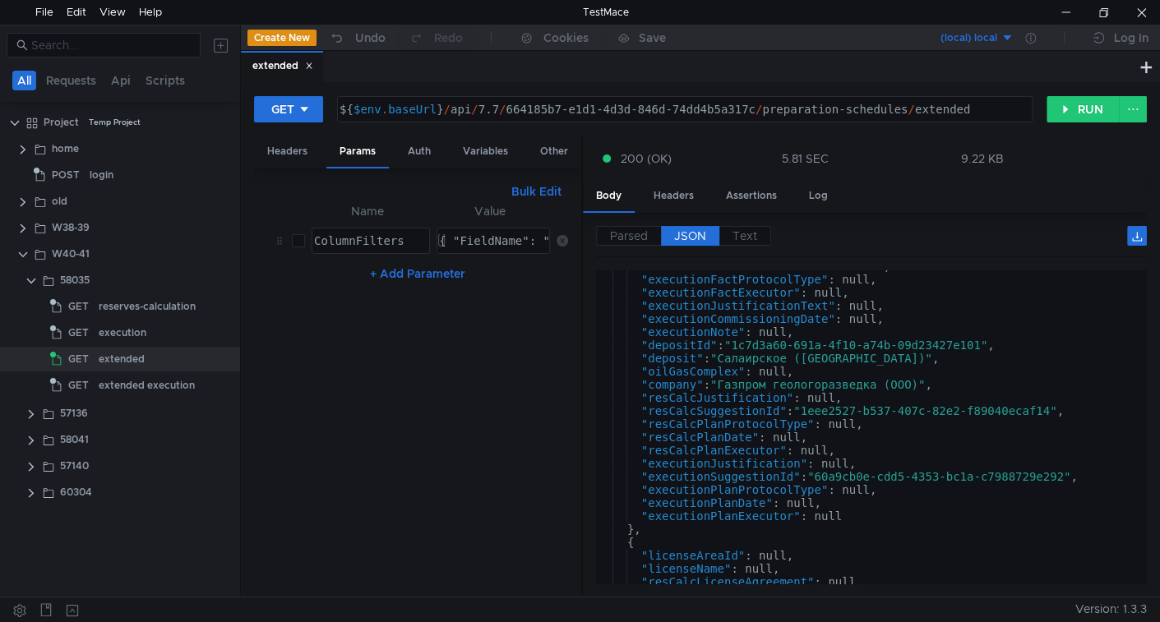
scroll to position [173, 0]
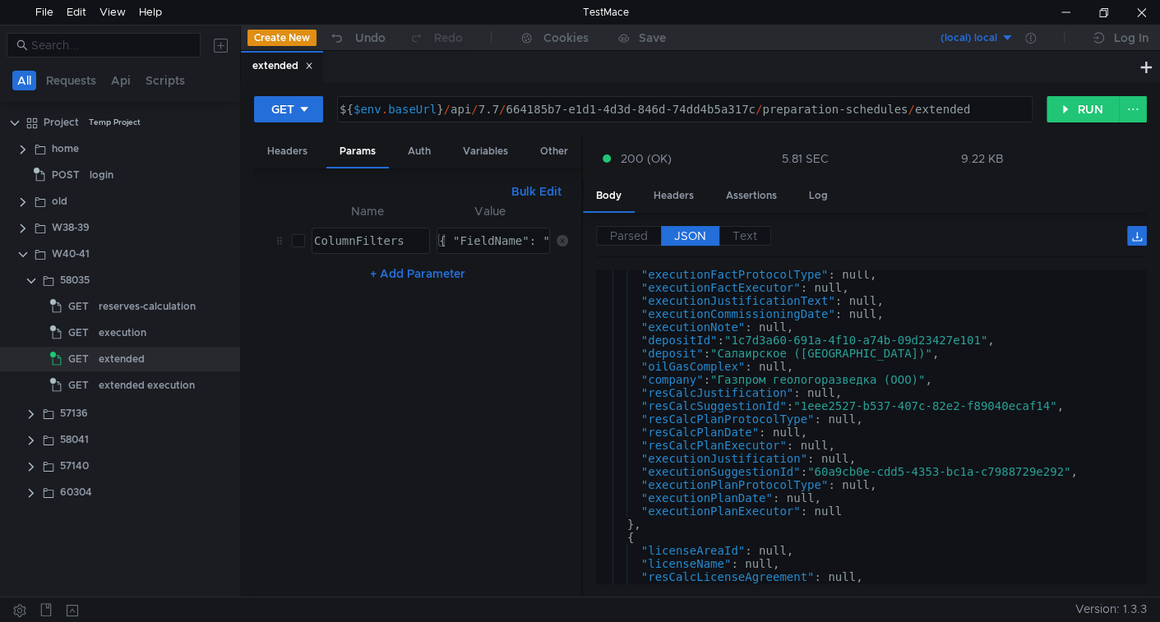
click at [661, 339] on div ""executionFactProtocolType" : null, "executionFactExecutor" : null, "executionJ…" at bounding box center [868, 438] width 545 height 340
type textarea ""depositId": "1c7d3a60-691a-4f10-a74b-09d23427e101","
click at [661, 339] on div ""executionFactProtocolType" : null, "executionFactExecutor" : null, "executionJ…" at bounding box center [868, 438] width 545 height 340
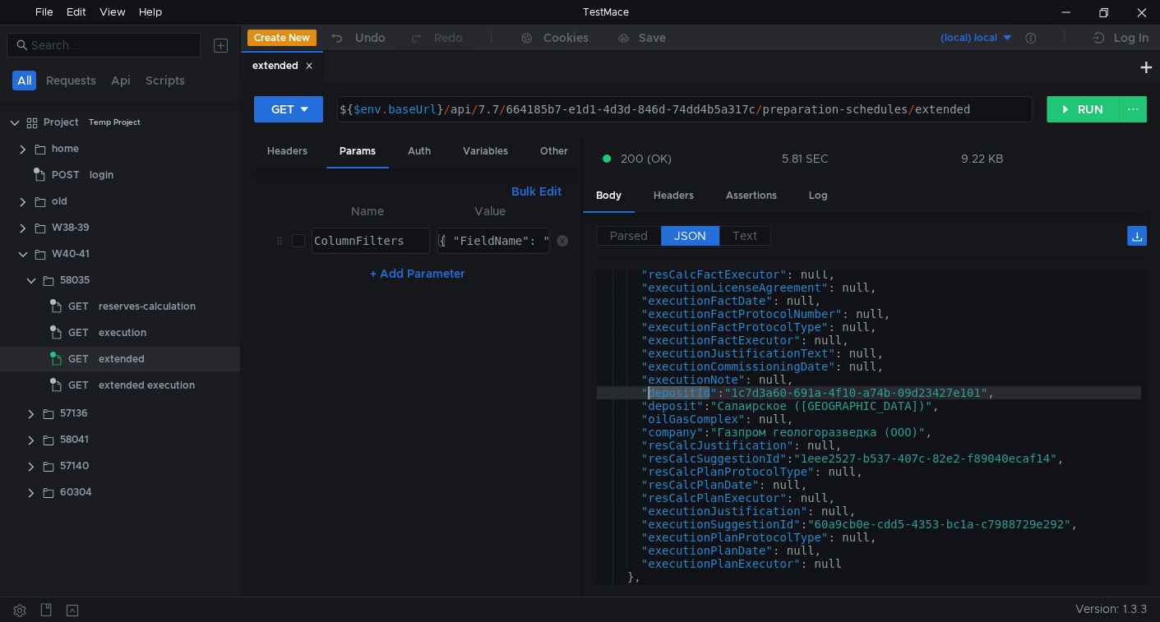
scroll to position [124, 0]
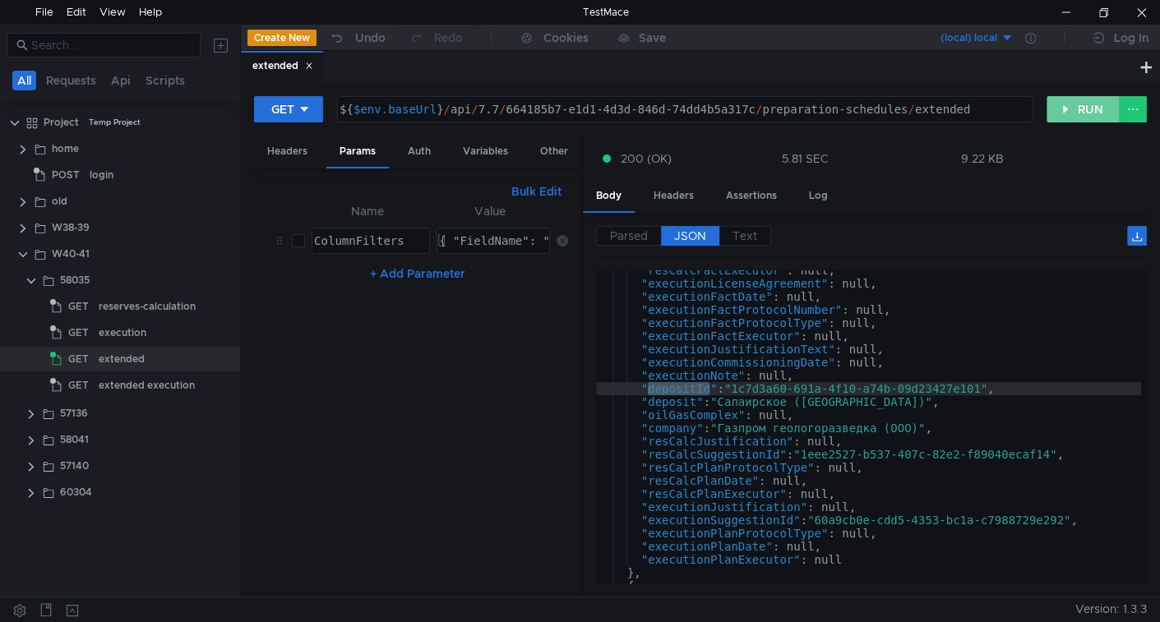
click at [1086, 116] on button "RUN" at bounding box center [1082, 109] width 73 height 26
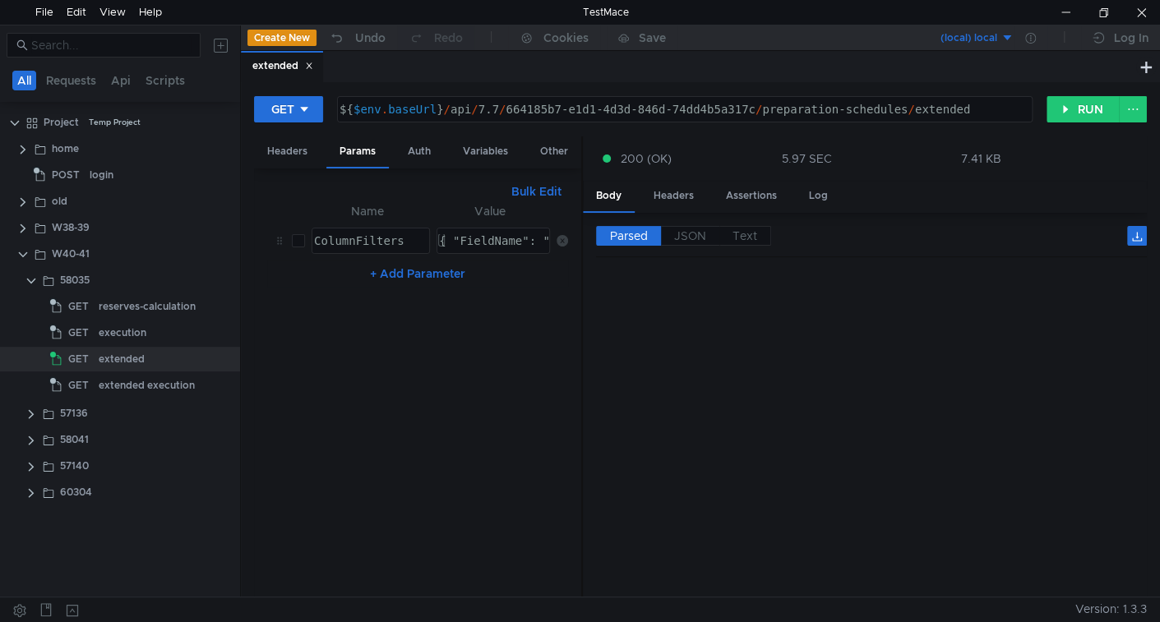
scroll to position [0, 0]
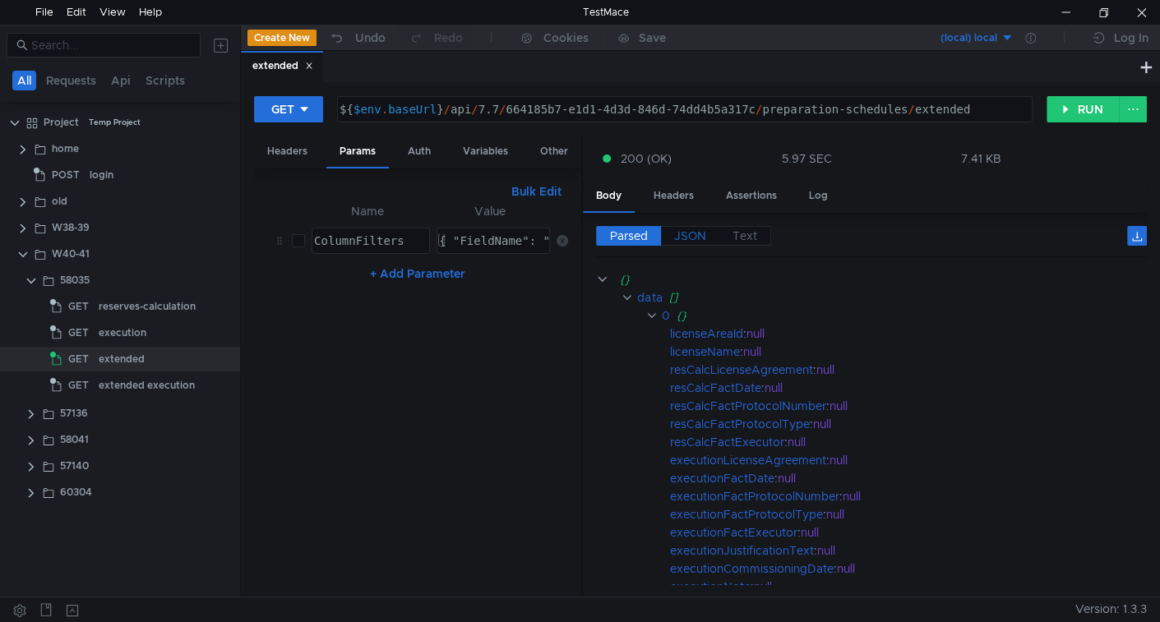
click at [691, 233] on span "JSON" at bounding box center [690, 235] width 32 height 15
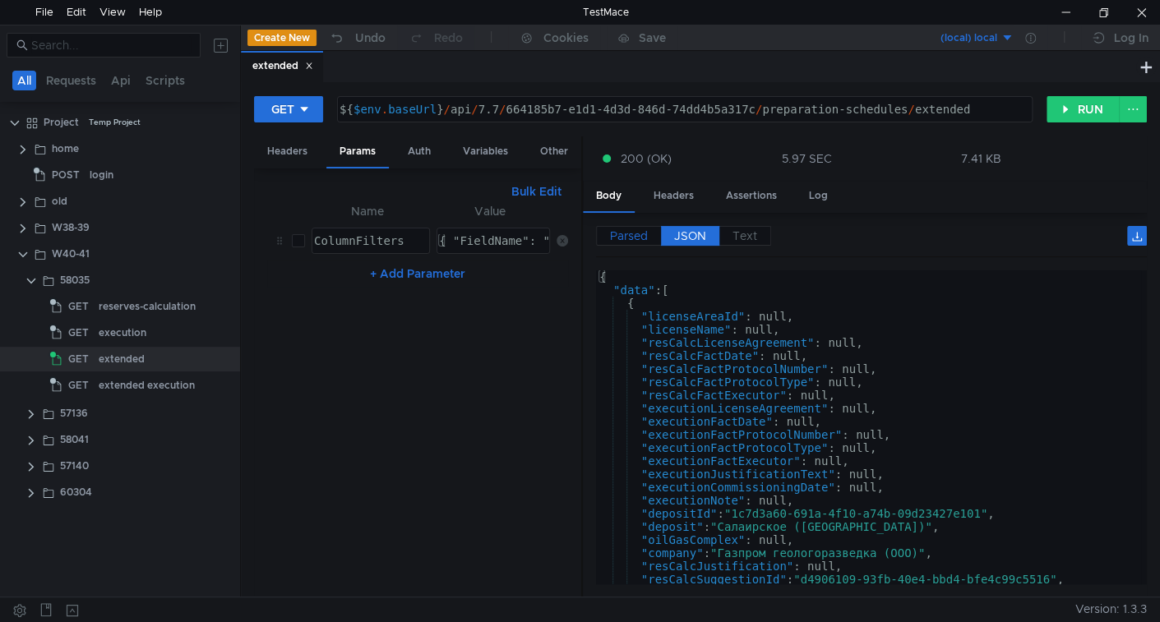
click at [623, 228] on span "Parsed" at bounding box center [629, 235] width 38 height 15
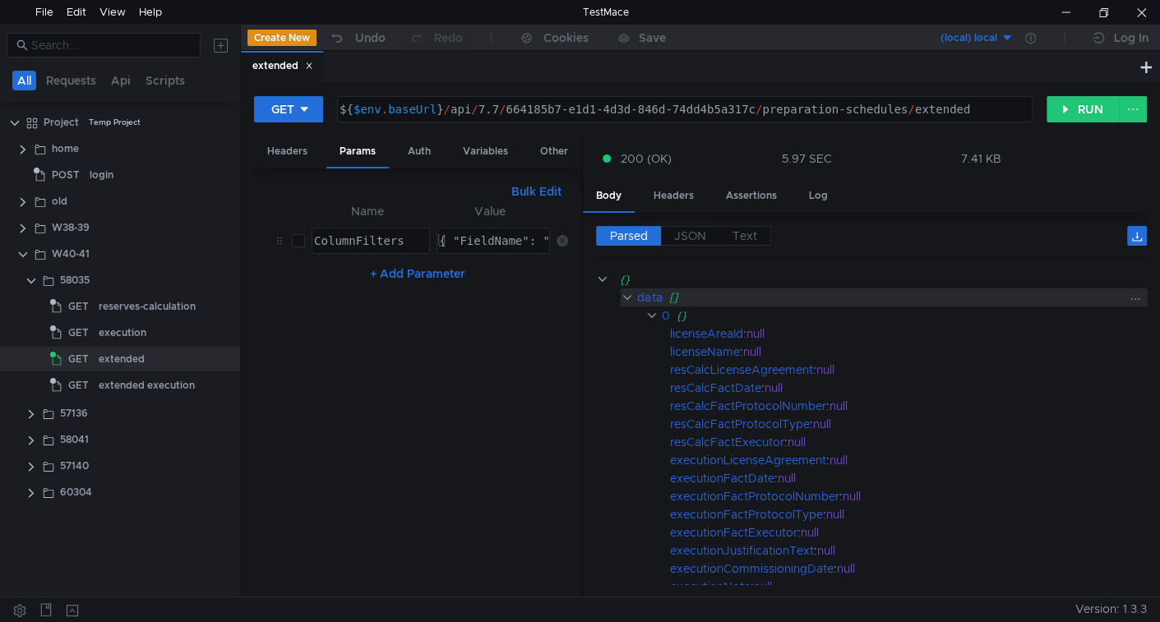
click at [648, 293] on div "data" at bounding box center [649, 297] width 25 height 18
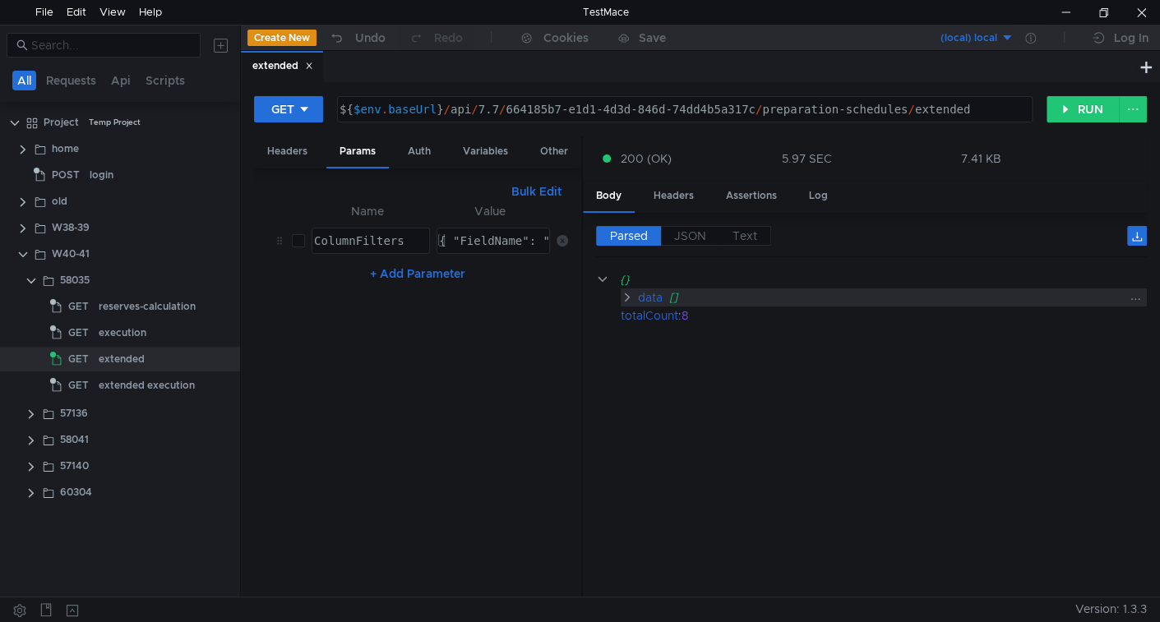
click at [648, 293] on div "data" at bounding box center [649, 297] width 25 height 18
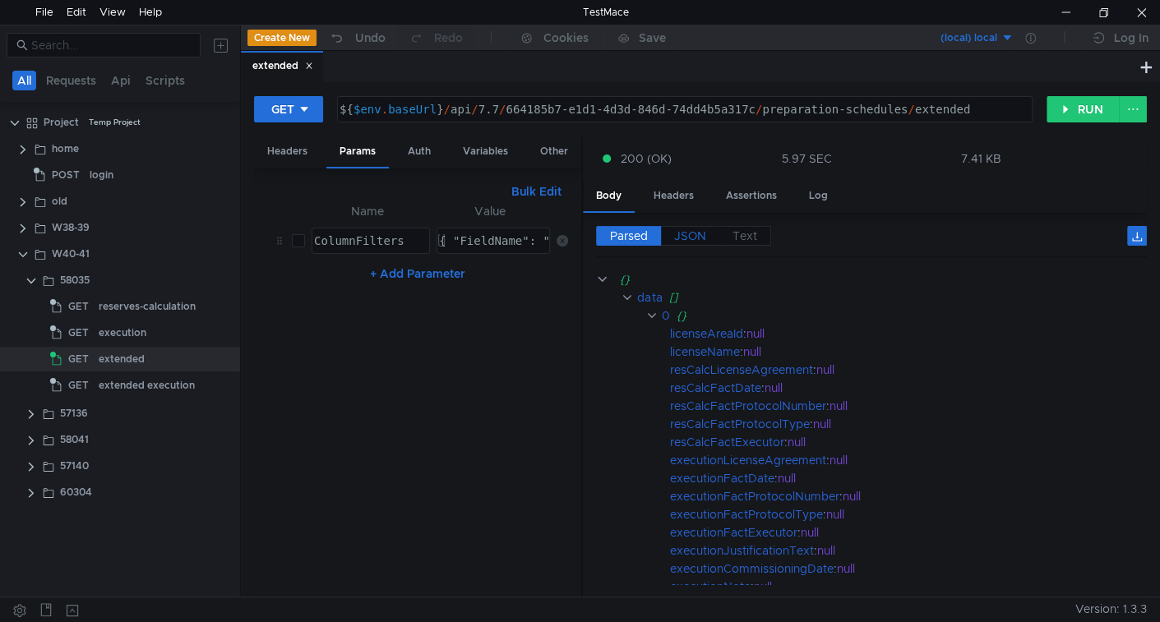
click at [699, 237] on span "JSON" at bounding box center [690, 235] width 32 height 15
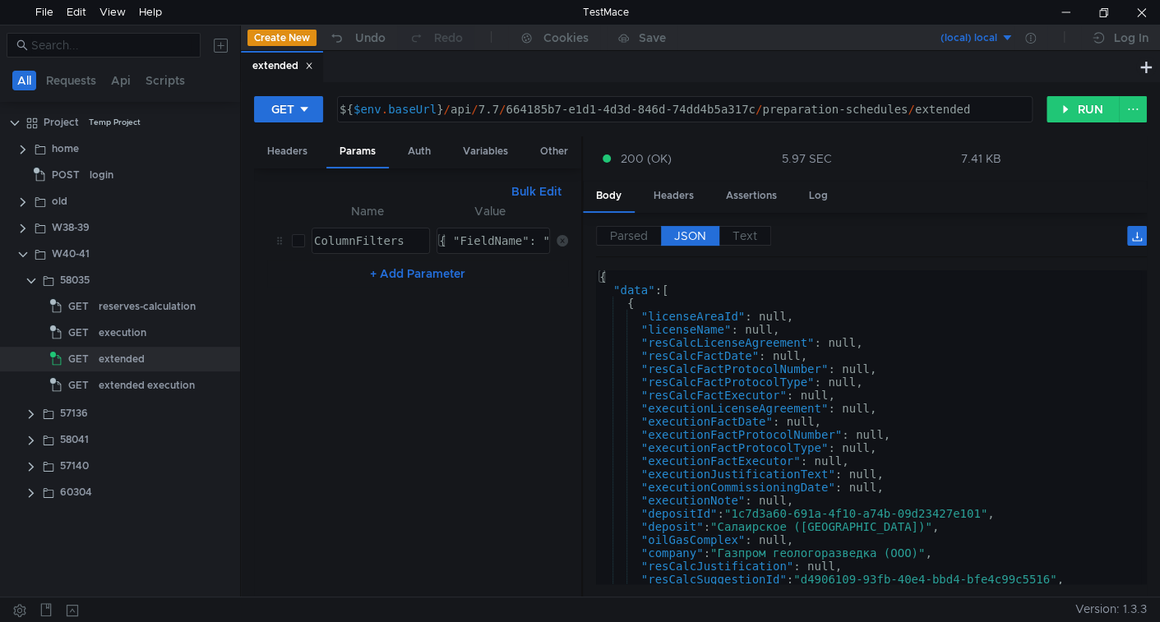
type textarea ""depositId": "1c7d3a60-691a-4f10-a74b-09d23427e101","
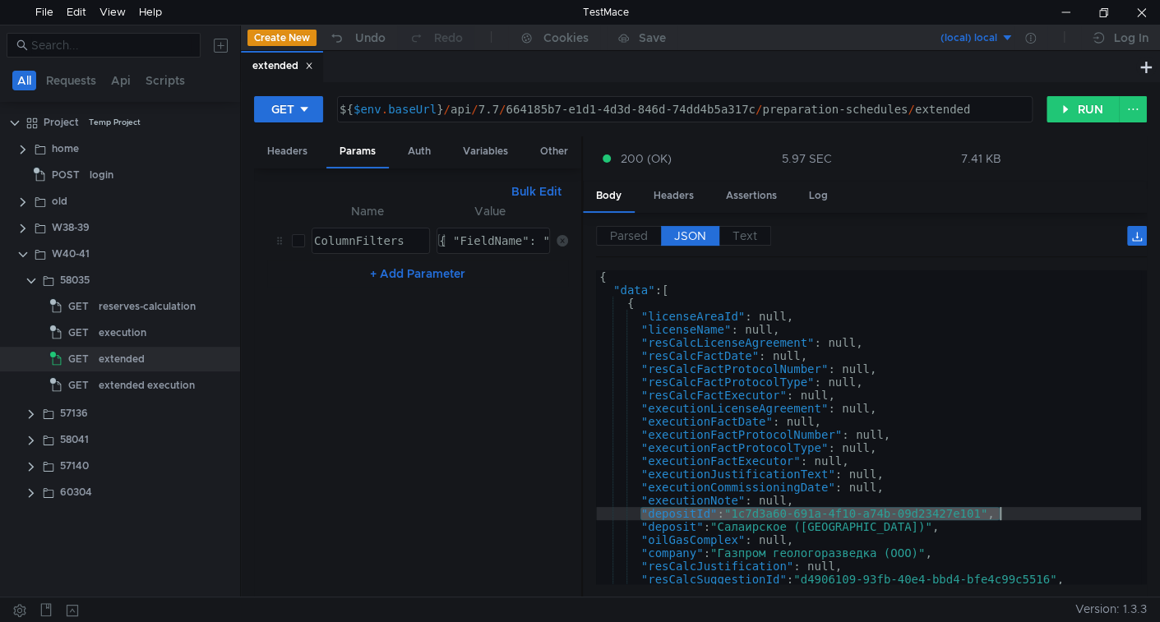
drag, startPoint x: 639, startPoint y: 508, endPoint x: 1035, endPoint y: 507, distance: 395.3
click at [1035, 507] on div "{ "data" : [ { "licenseAreaId" : null, "licenseName" : null, "resCalcLicenseAgr…" at bounding box center [868, 440] width 545 height 340
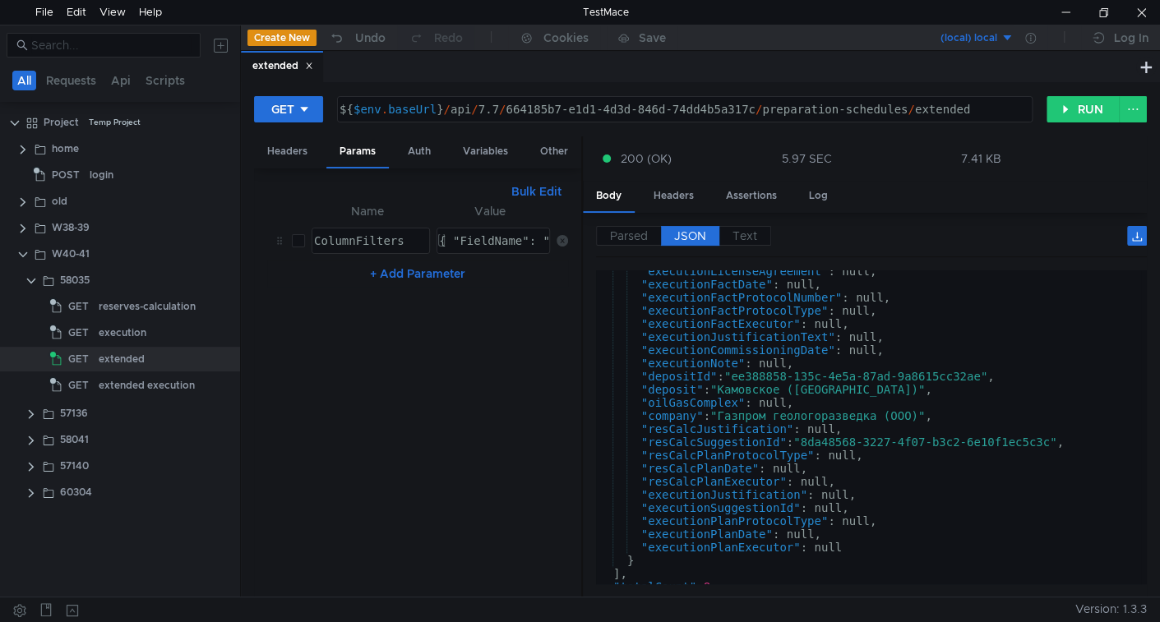
scroll to position [3012, 0]
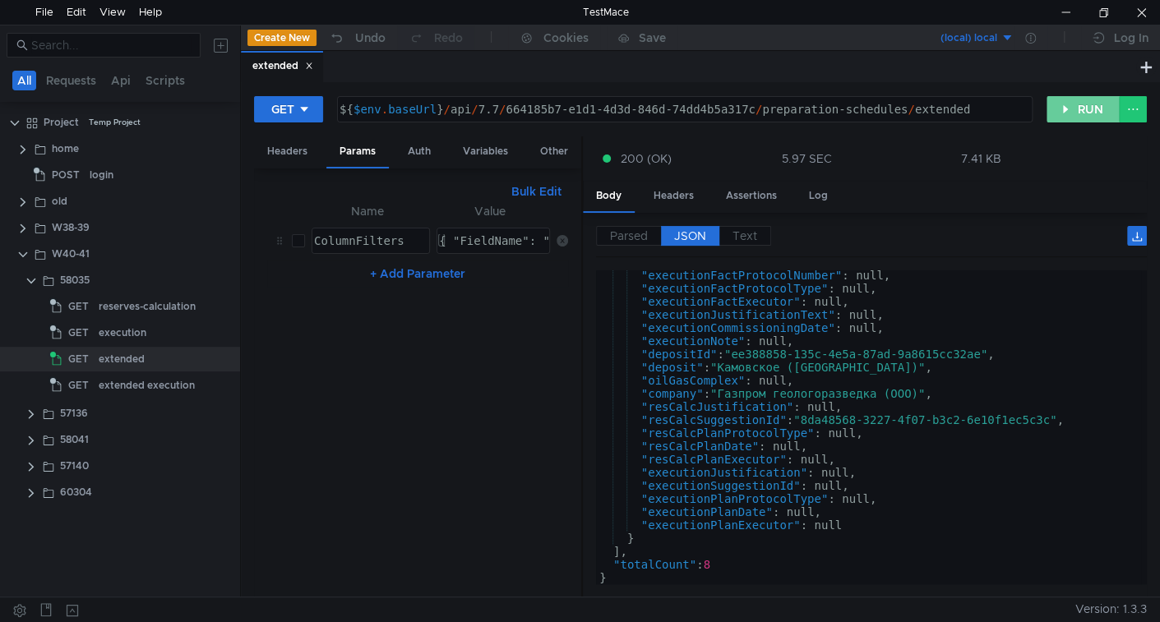
click at [1057, 112] on button "RUN" at bounding box center [1082, 109] width 73 height 26
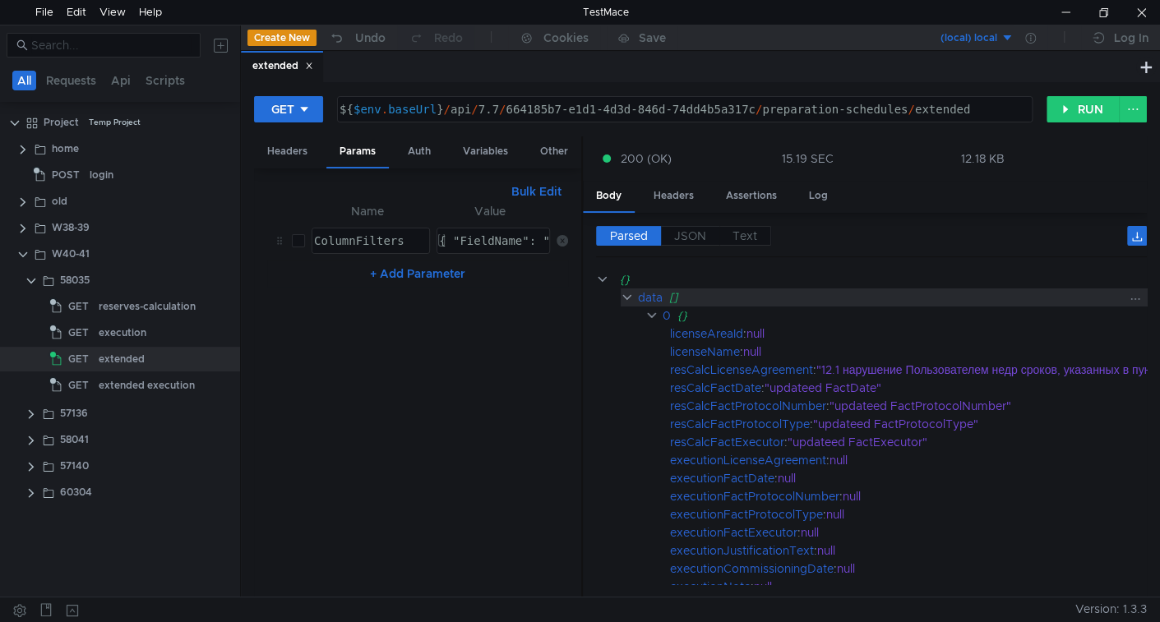
click at [657, 292] on div "data" at bounding box center [650, 297] width 25 height 18
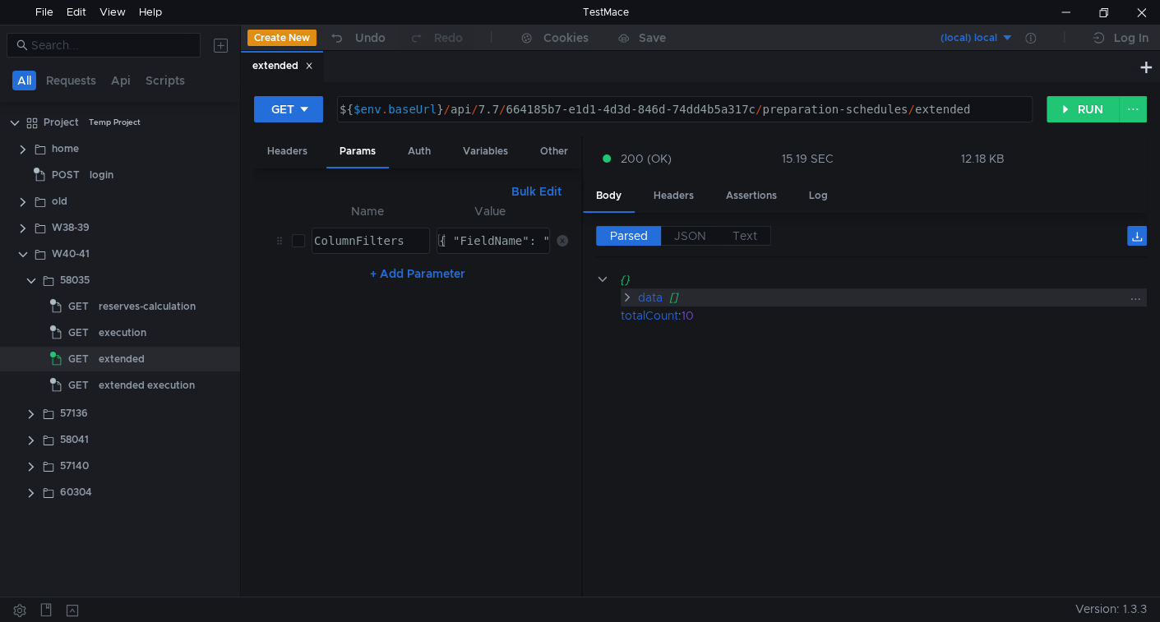
click at [657, 293] on div "data" at bounding box center [649, 297] width 25 height 18
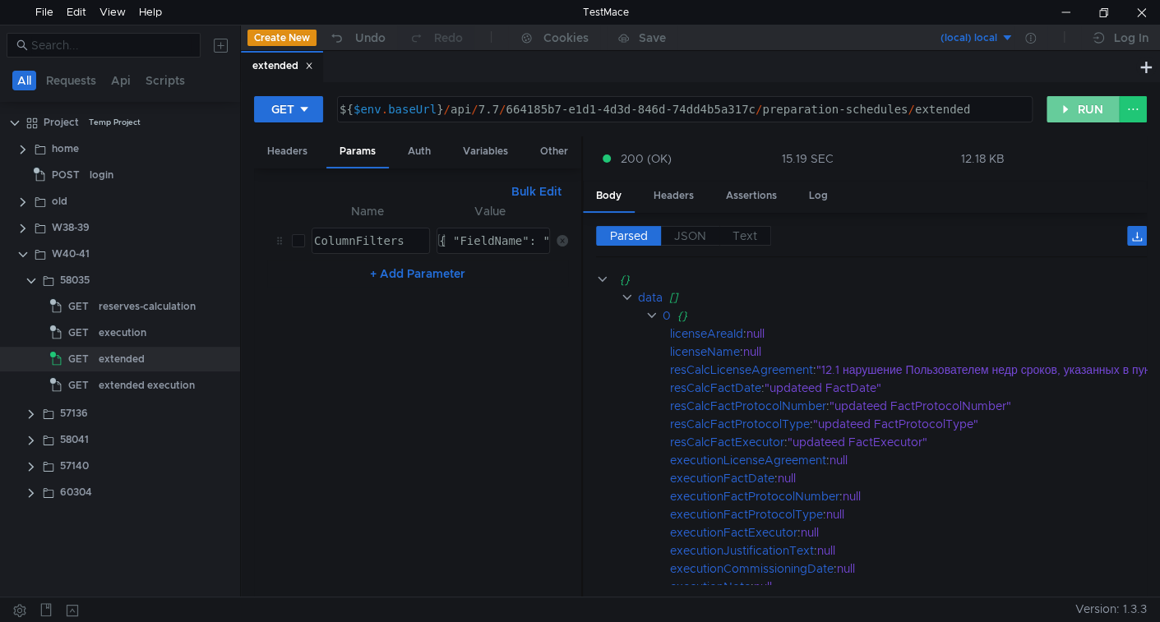
click at [1082, 109] on button "RUN" at bounding box center [1082, 109] width 73 height 26
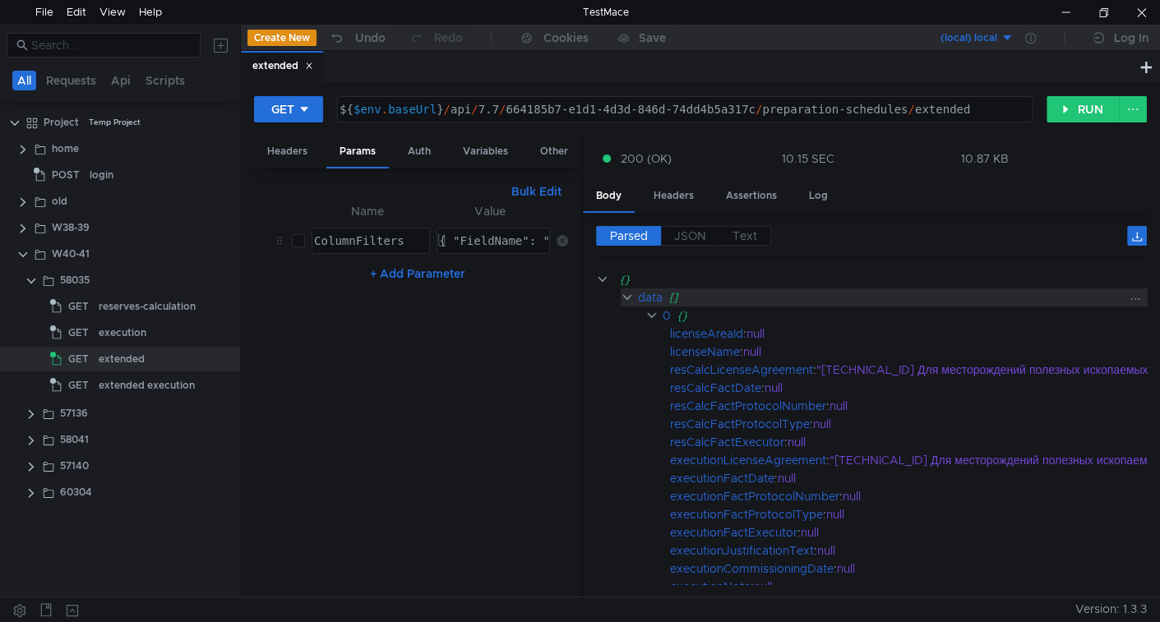
click at [665, 297] on div "data []" at bounding box center [1104, 297] width 933 height 18
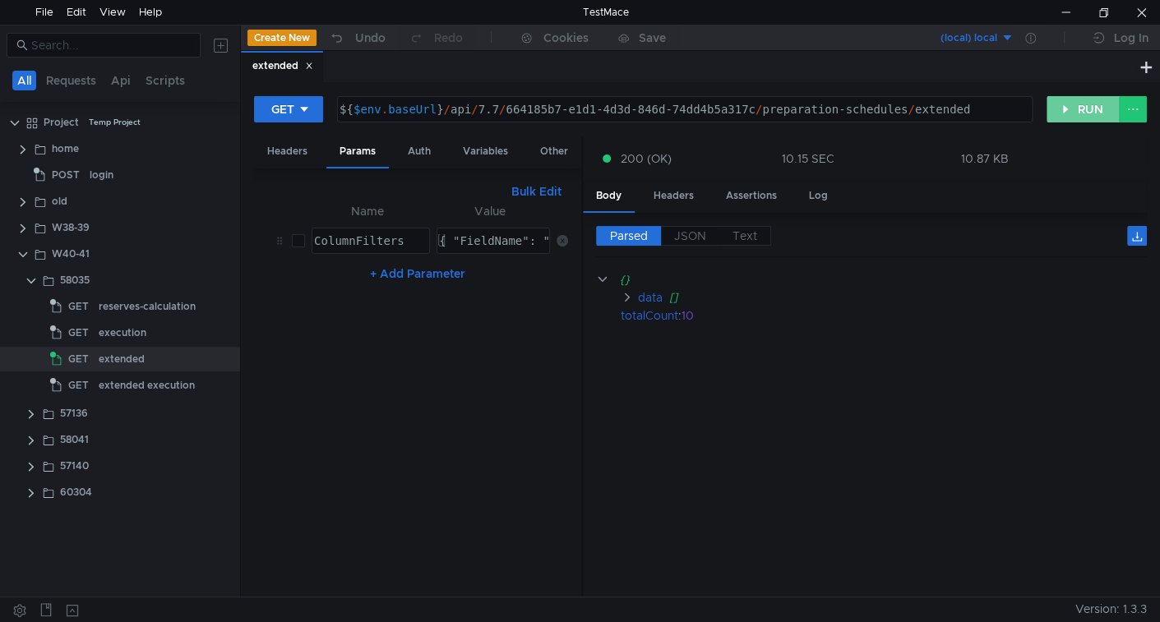
click at [1069, 106] on button "RUN" at bounding box center [1082, 109] width 73 height 26
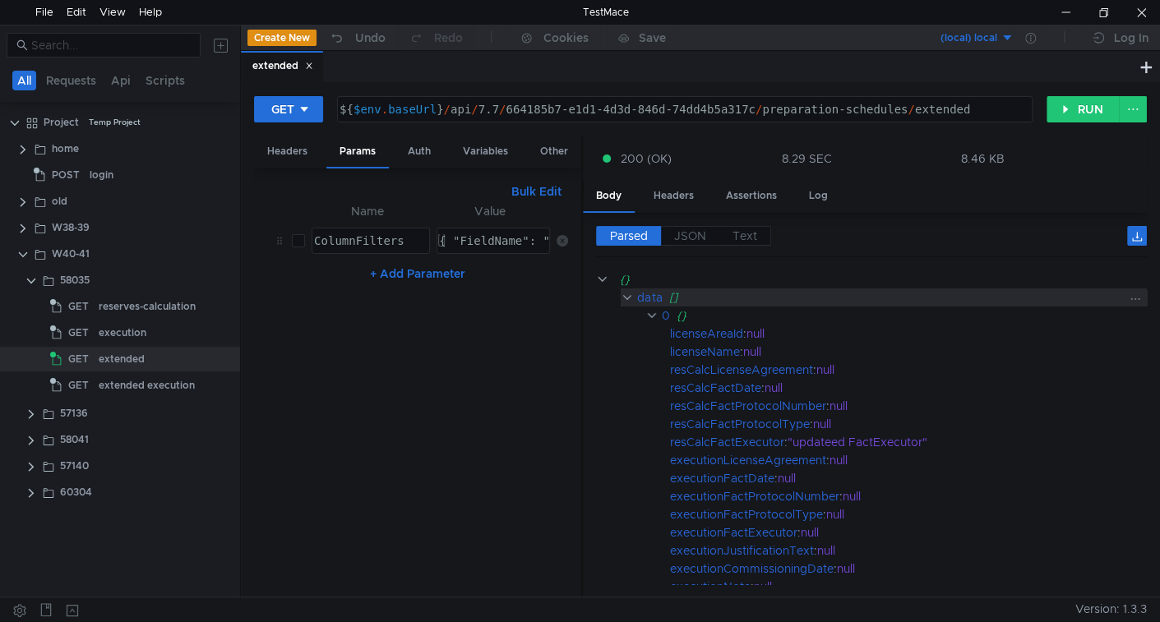
click at [659, 299] on div "data" at bounding box center [649, 297] width 25 height 18
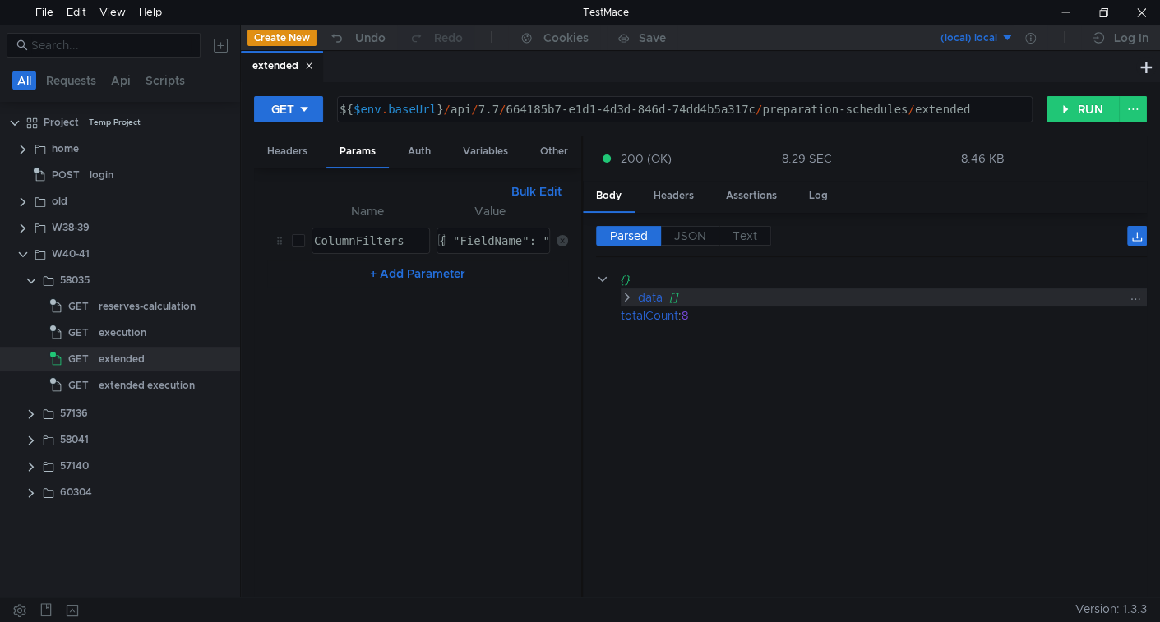
click at [659, 299] on div "data" at bounding box center [649, 297] width 25 height 18
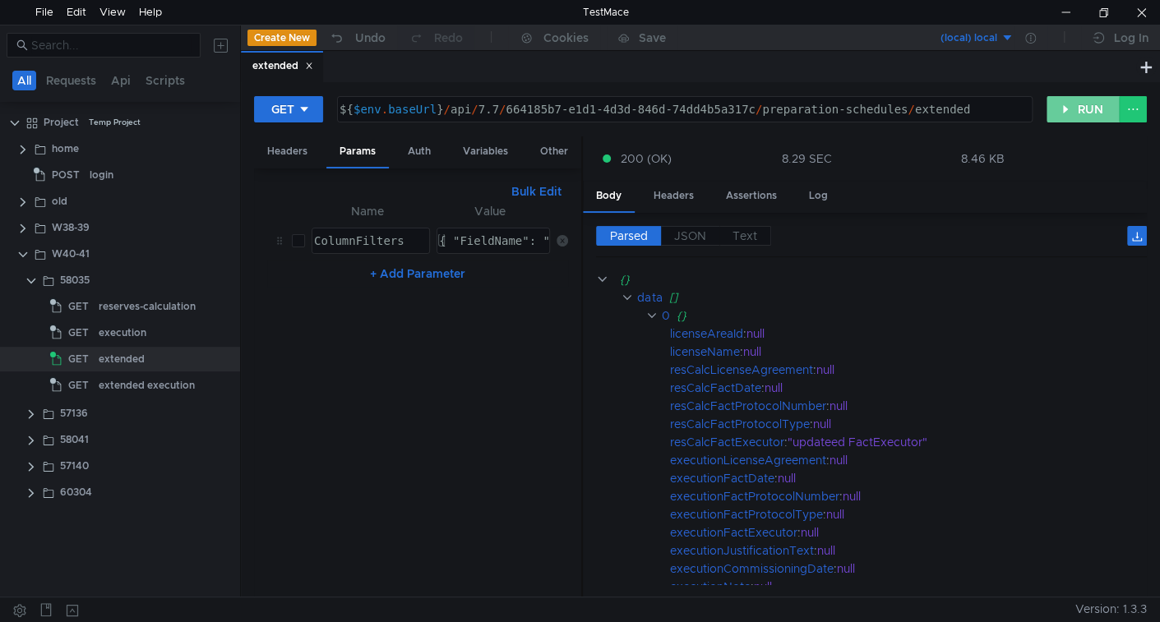
click at [1067, 118] on button "RUN" at bounding box center [1082, 109] width 73 height 26
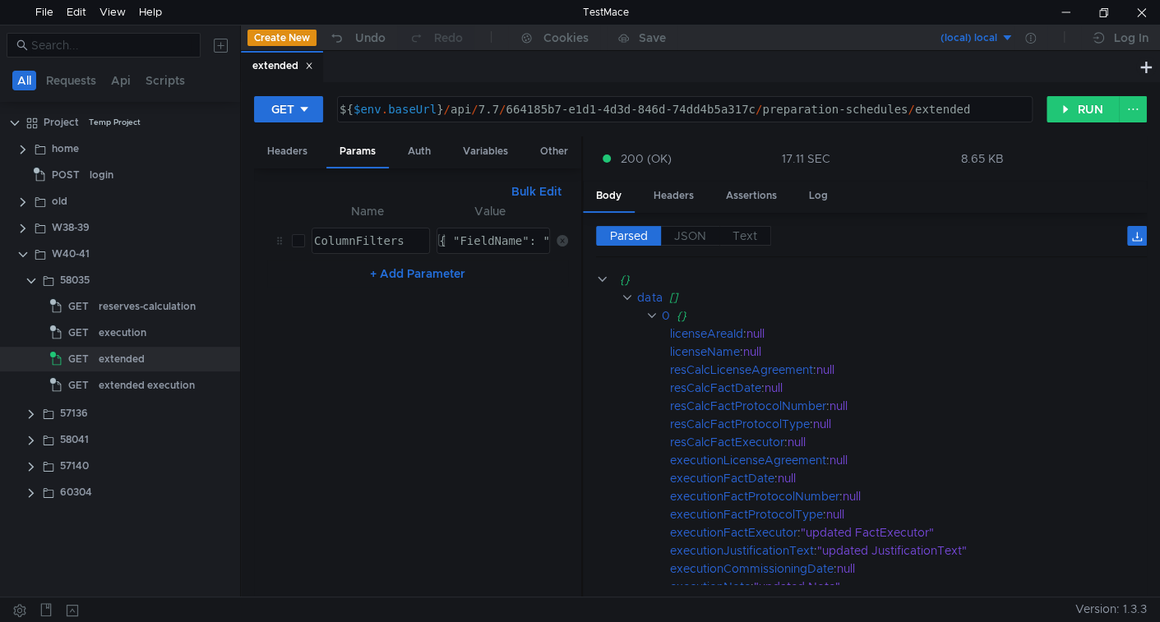
click at [650, 293] on div "data" at bounding box center [649, 297] width 25 height 18
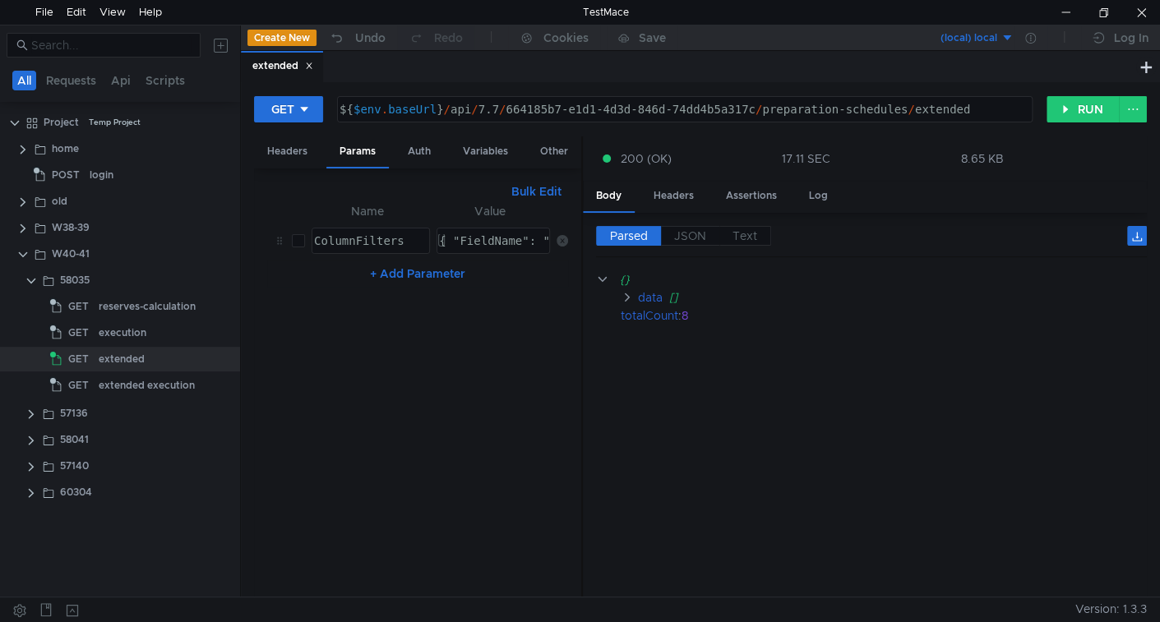
click at [650, 293] on div "data" at bounding box center [649, 297] width 25 height 18
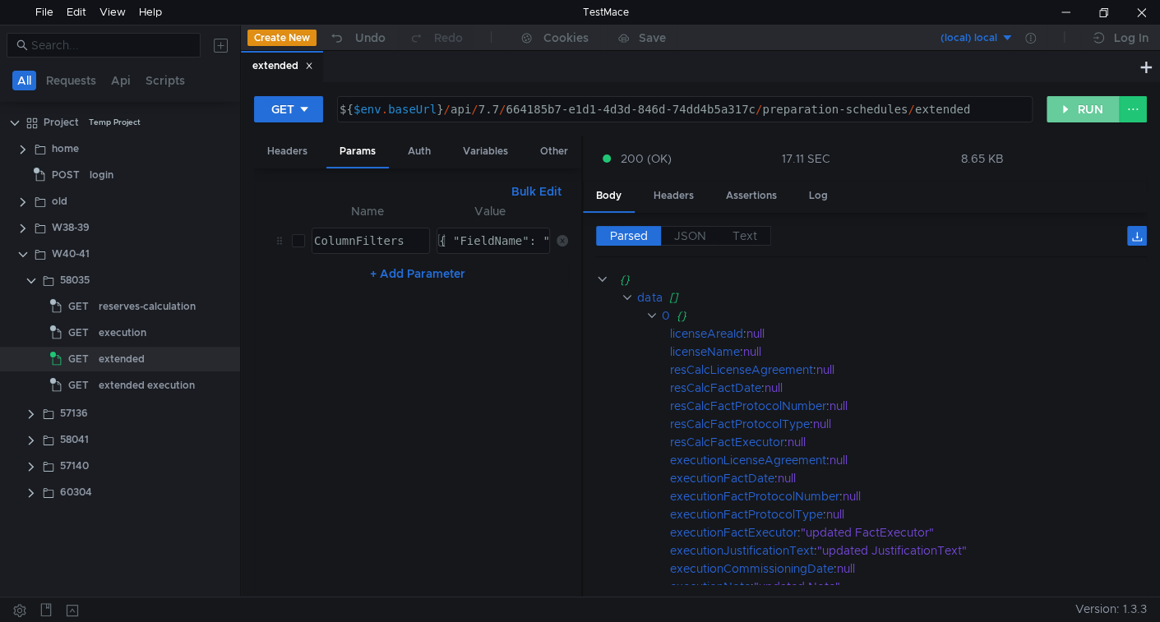
click at [1081, 104] on button "RUN" at bounding box center [1082, 109] width 73 height 26
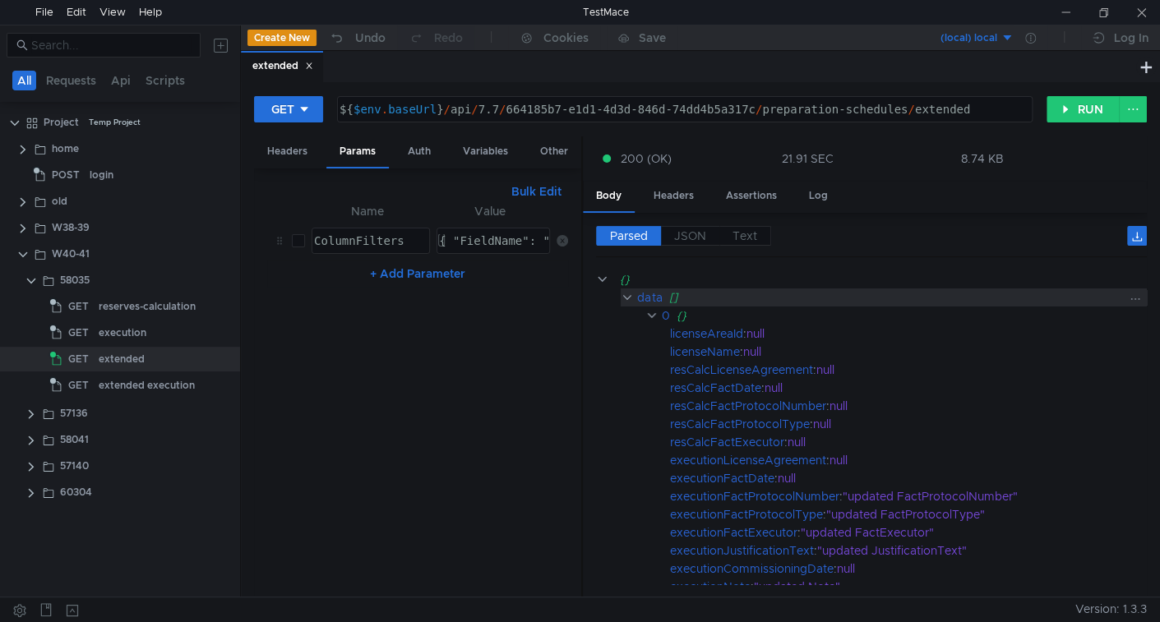
click at [657, 290] on div "data" at bounding box center [649, 297] width 25 height 18
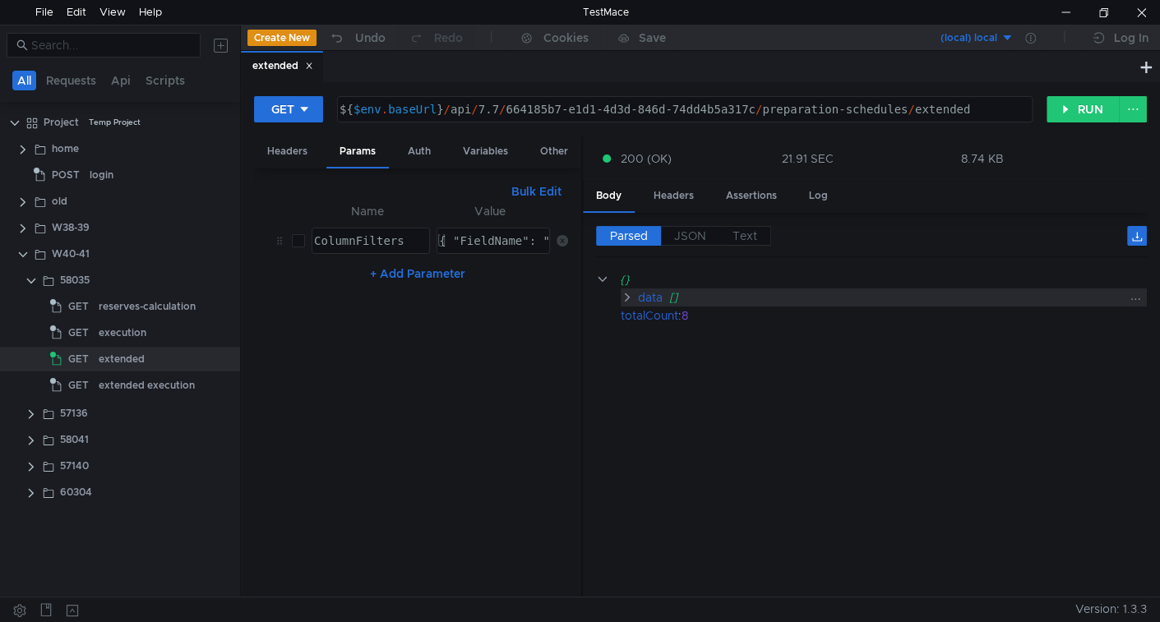
click at [657, 290] on div "data" at bounding box center [649, 297] width 25 height 18
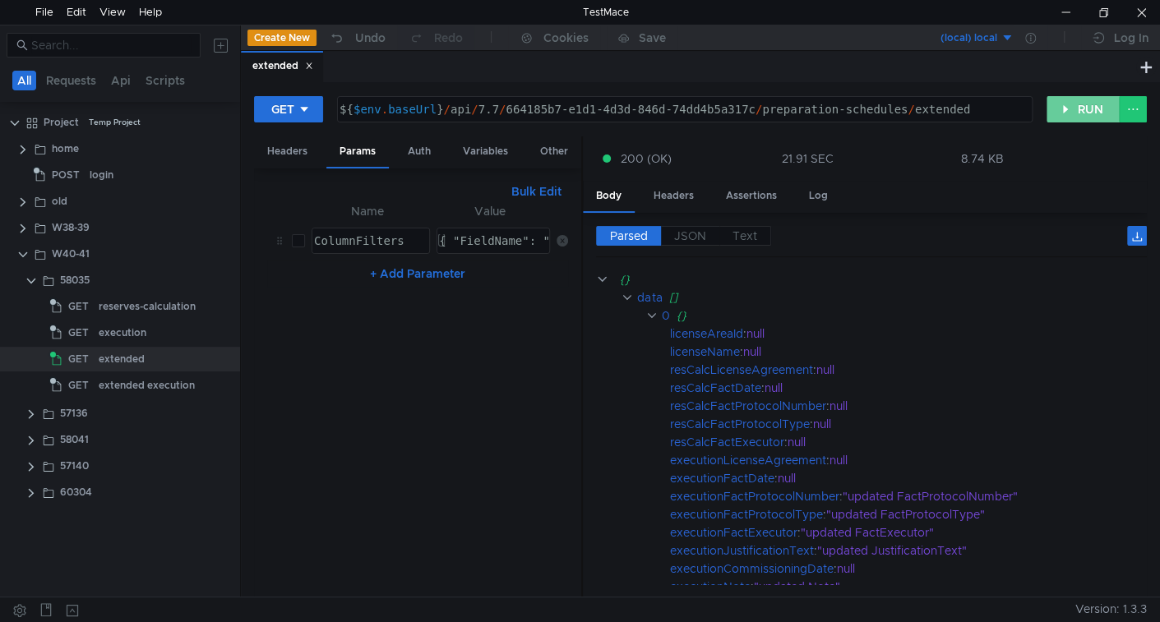
click at [1051, 96] on button "RUN" at bounding box center [1082, 109] width 73 height 26
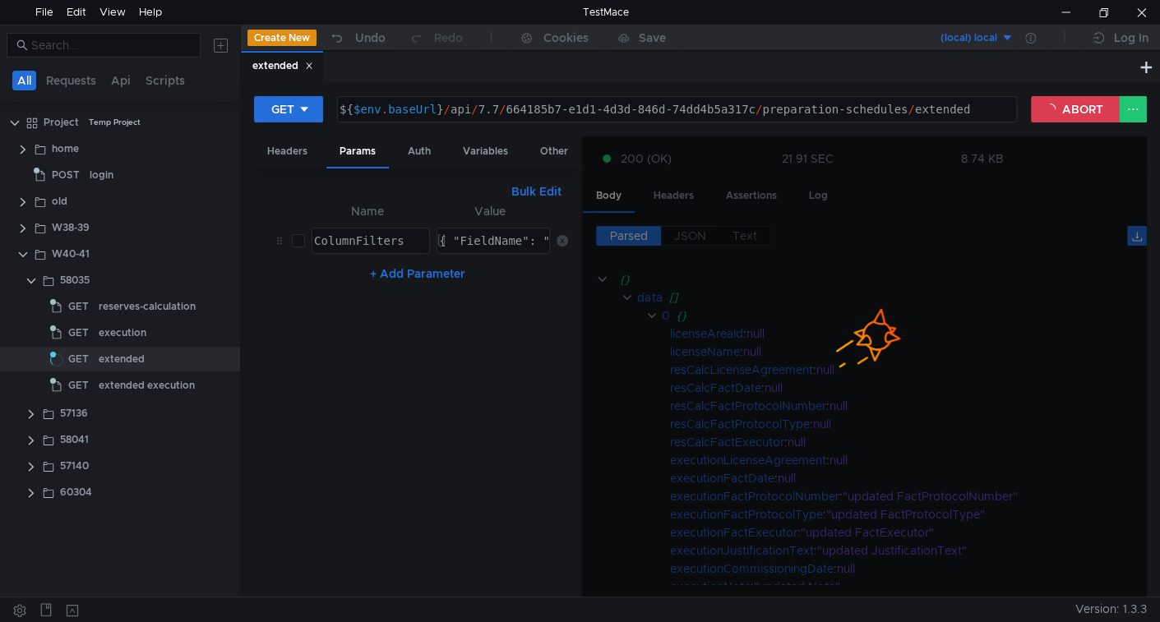
drag, startPoint x: 581, startPoint y: 345, endPoint x: 561, endPoint y: 348, distance: 19.9
click at [561, 348] on as-split "Headers Params Auth Variables Other Bulk Edit XXXXXXXXXXXXXXXXXXXXXXXXXXXXXXXXX…" at bounding box center [700, 367] width 892 height 462
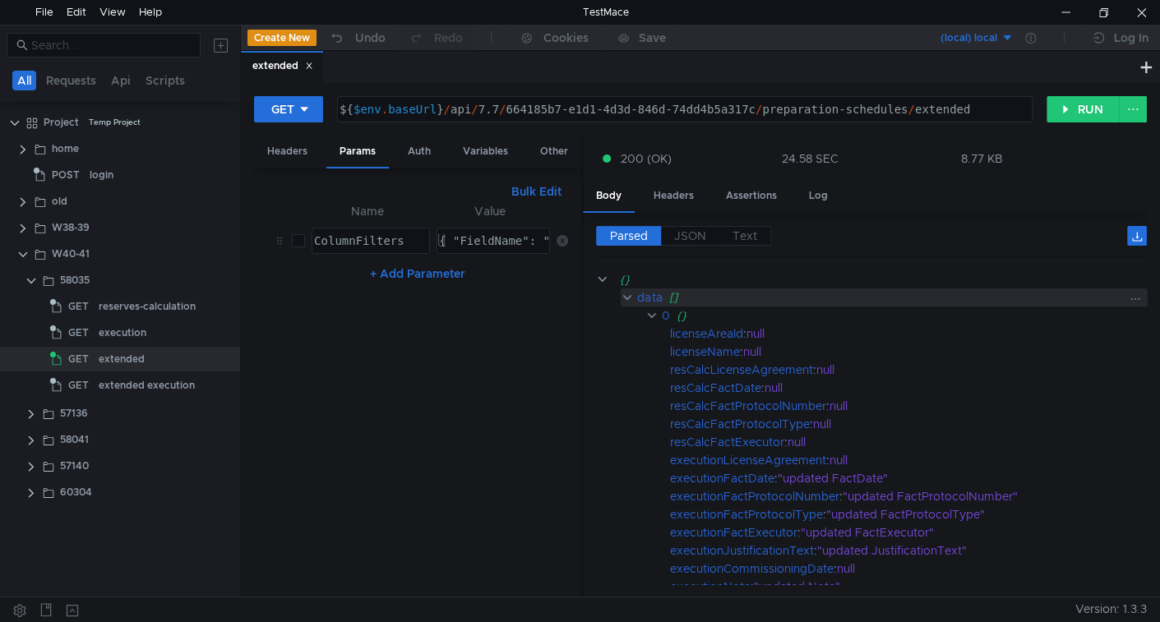
click at [657, 292] on div "data" at bounding box center [649, 297] width 25 height 18
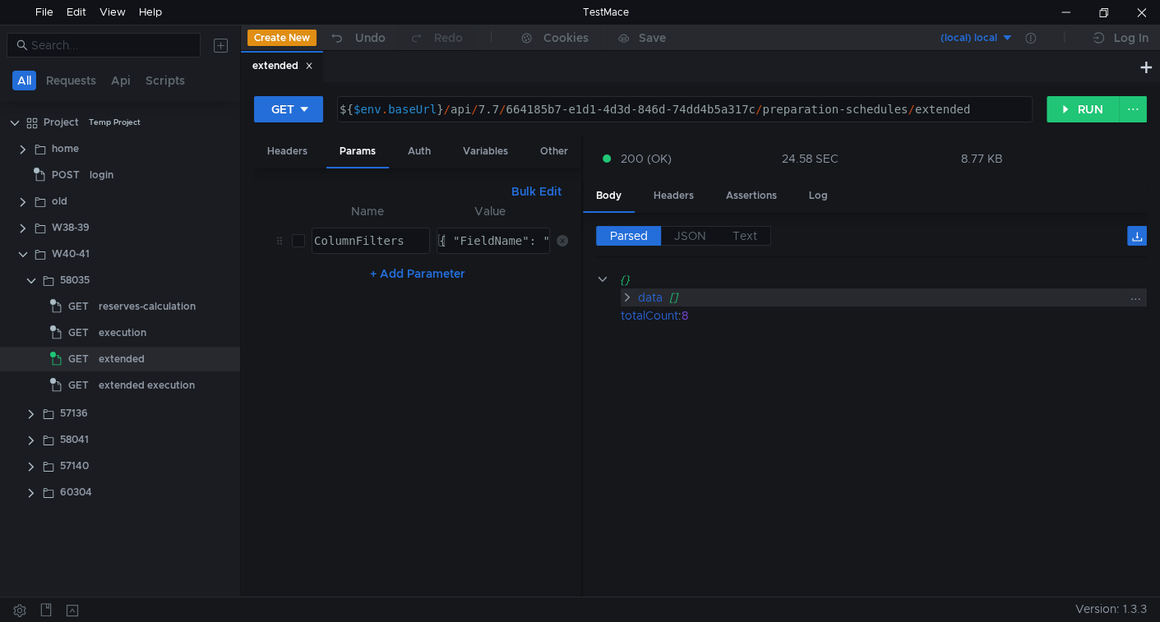
click at [657, 292] on div "data" at bounding box center [649, 297] width 25 height 18
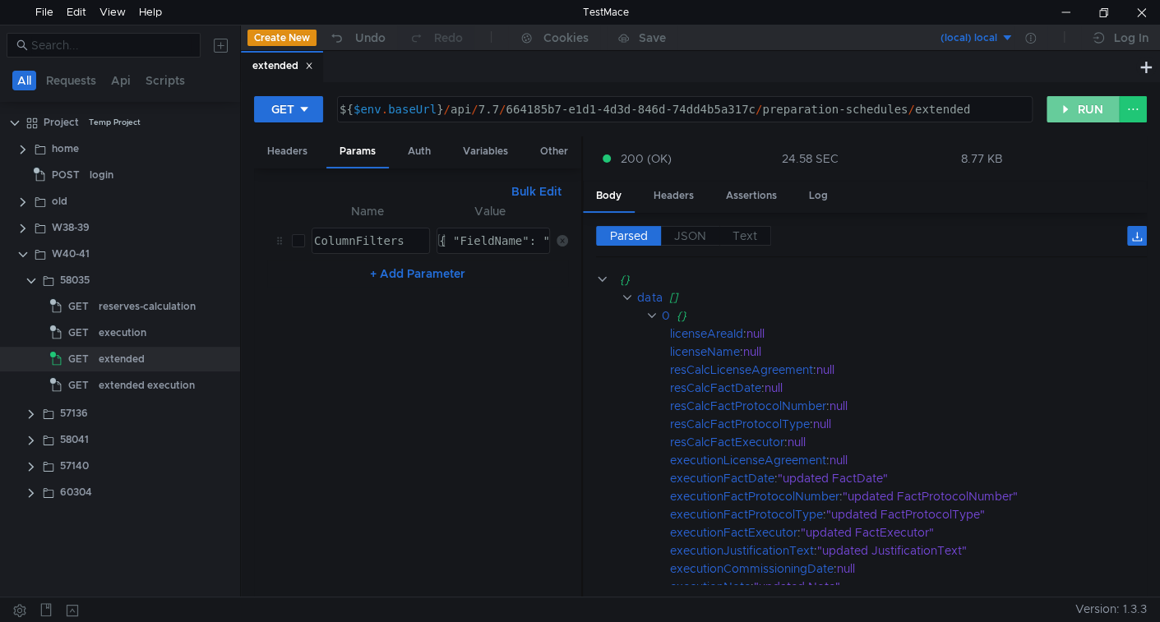
click at [1090, 108] on button "RUN" at bounding box center [1082, 109] width 73 height 26
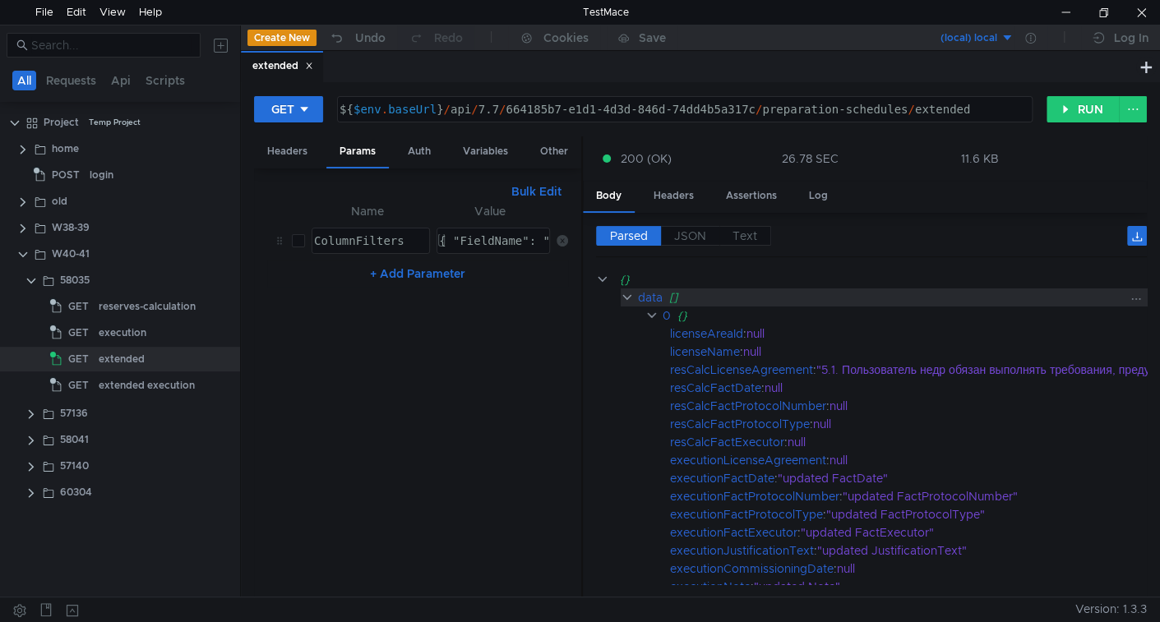
click at [661, 295] on div "data" at bounding box center [650, 297] width 25 height 18
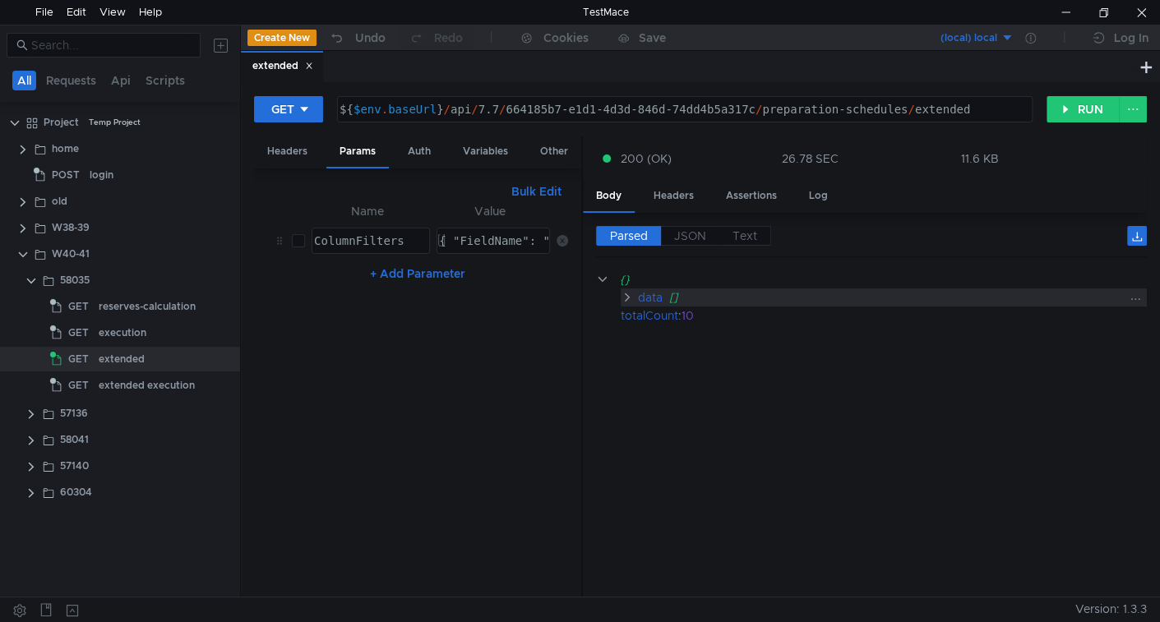
click at [661, 295] on div "data" at bounding box center [649, 297] width 25 height 18
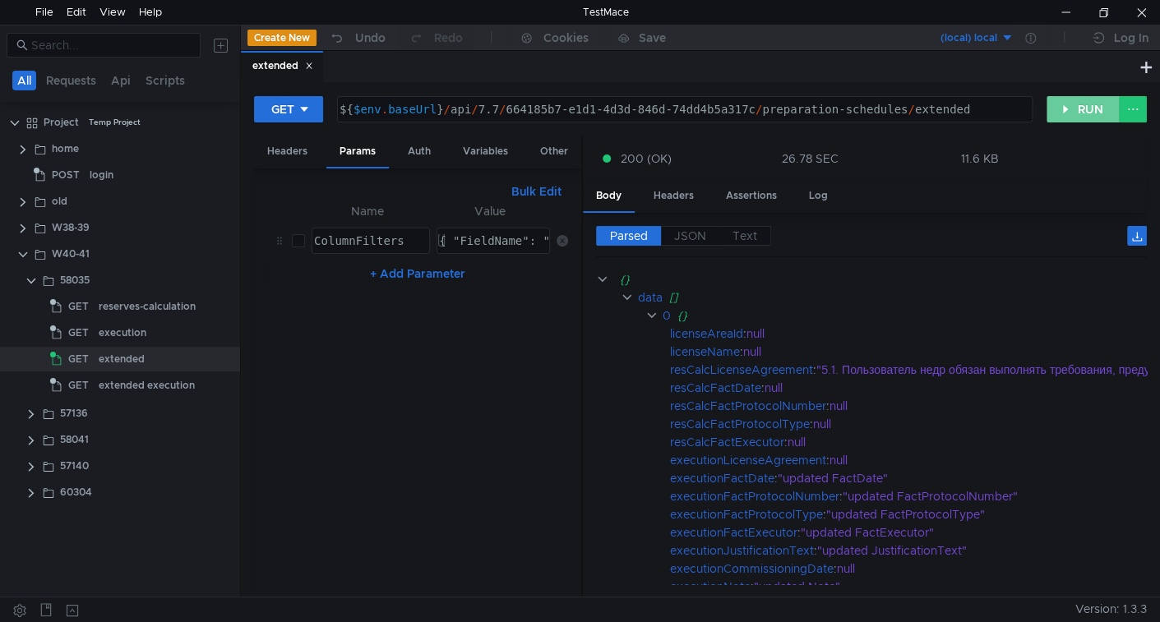
click at [1086, 106] on button "RUN" at bounding box center [1082, 109] width 73 height 26
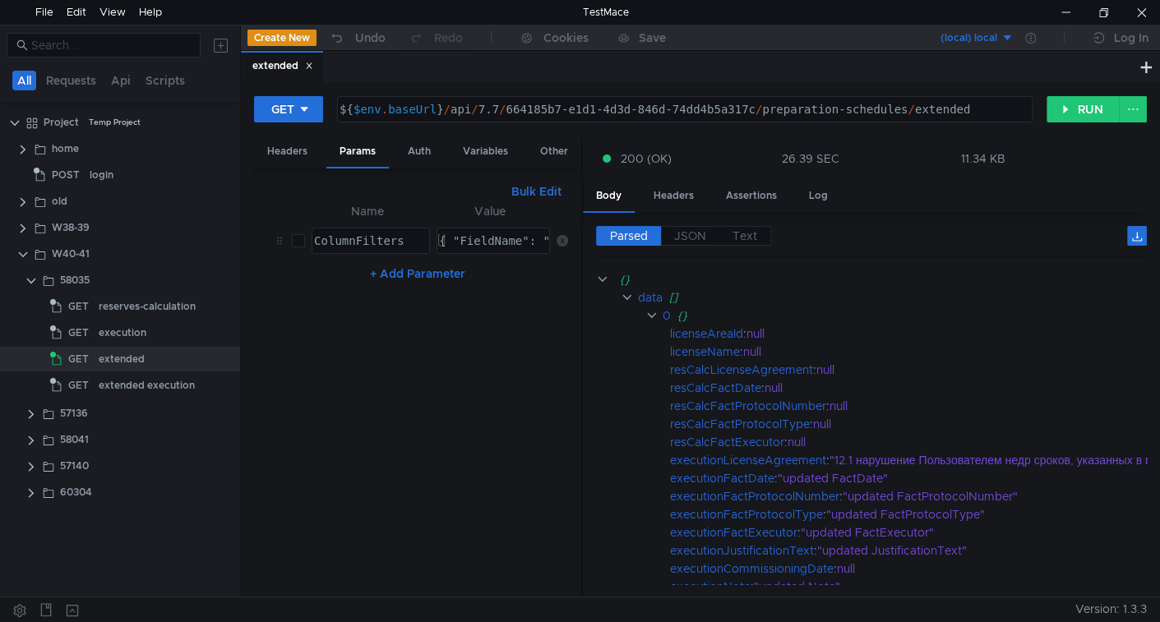
click at [650, 296] on div "data" at bounding box center [650, 297] width 25 height 18
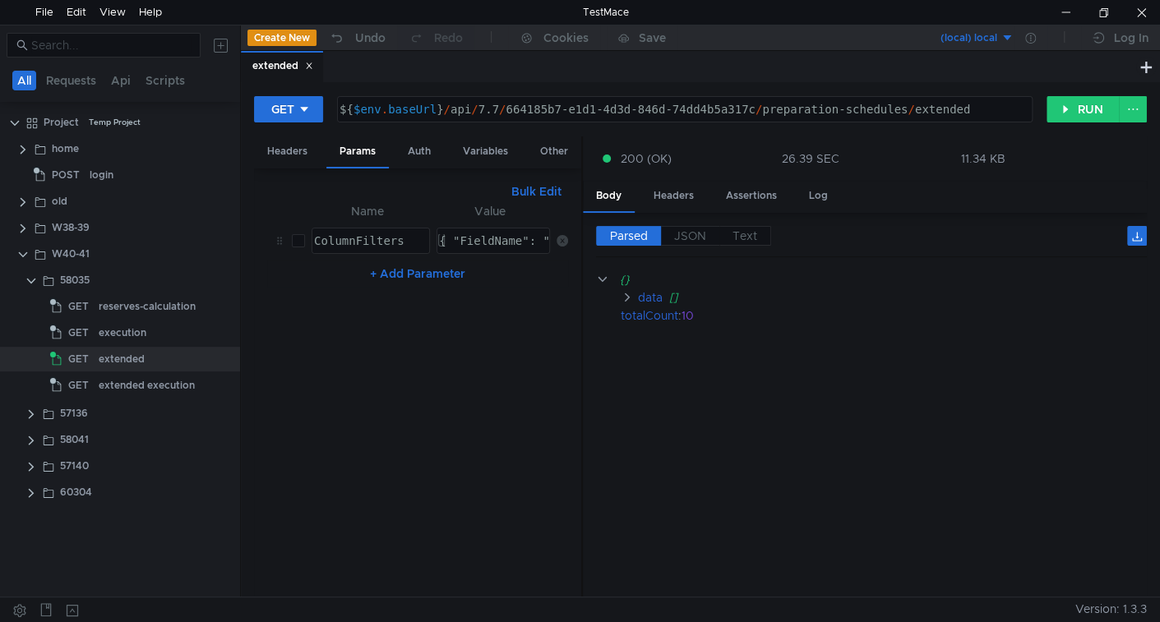
click at [650, 296] on div "data" at bounding box center [649, 297] width 25 height 18
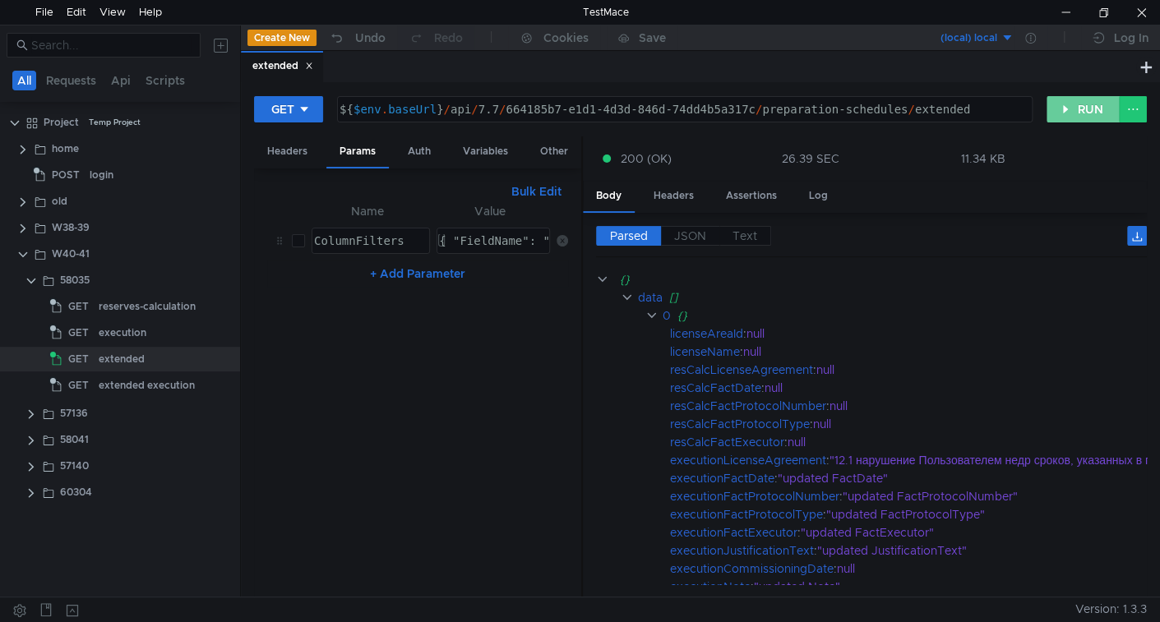
click at [1067, 117] on button "RUN" at bounding box center [1082, 109] width 73 height 26
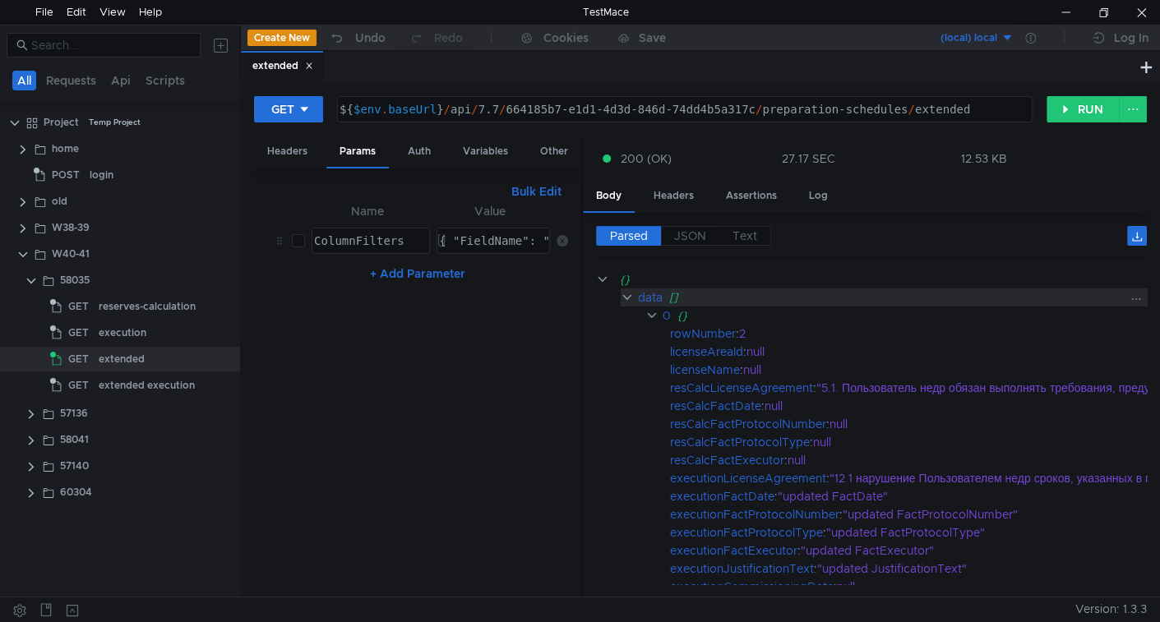
click at [643, 297] on div "data" at bounding box center [650, 297] width 25 height 18
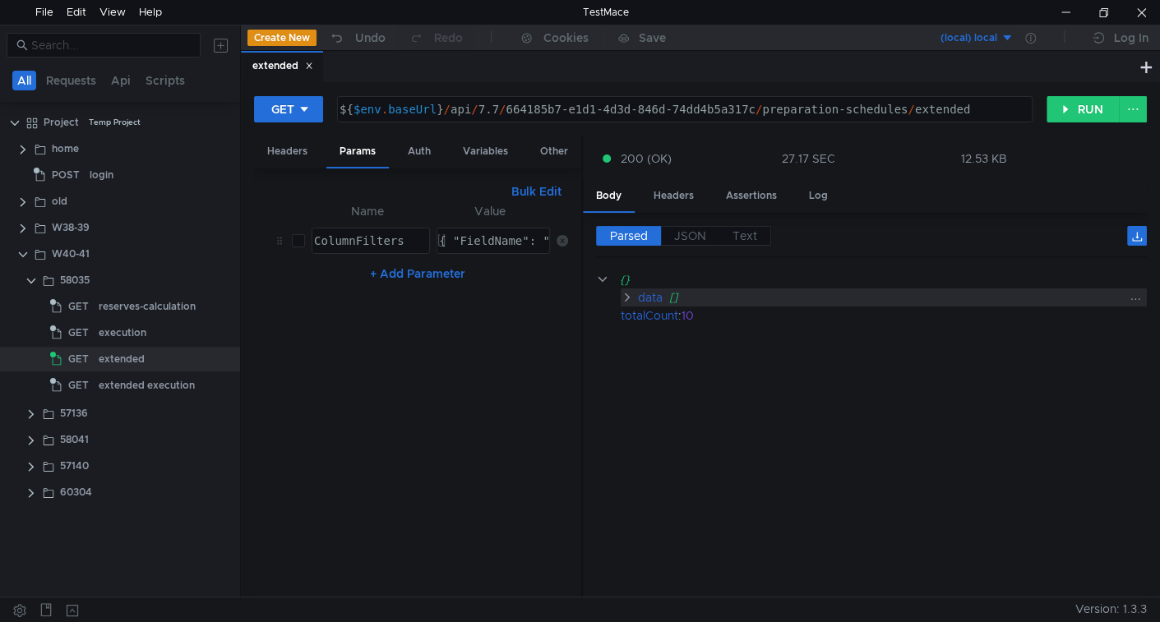
click at [643, 297] on div "data" at bounding box center [649, 297] width 25 height 18
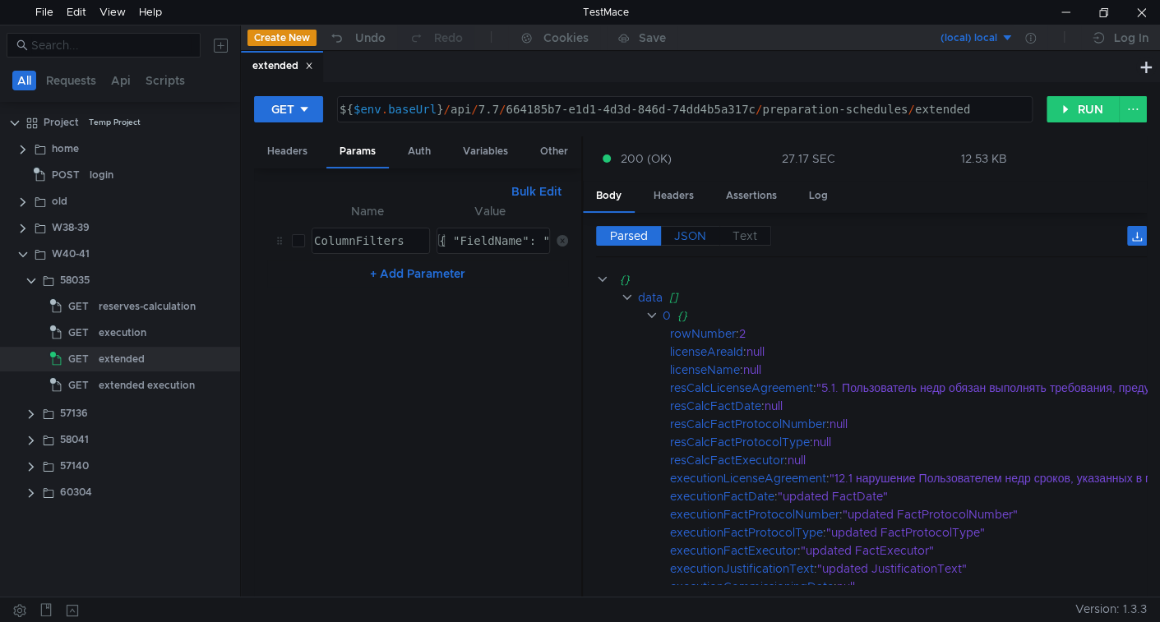
click at [699, 240] on span "JSON" at bounding box center [690, 235] width 32 height 15
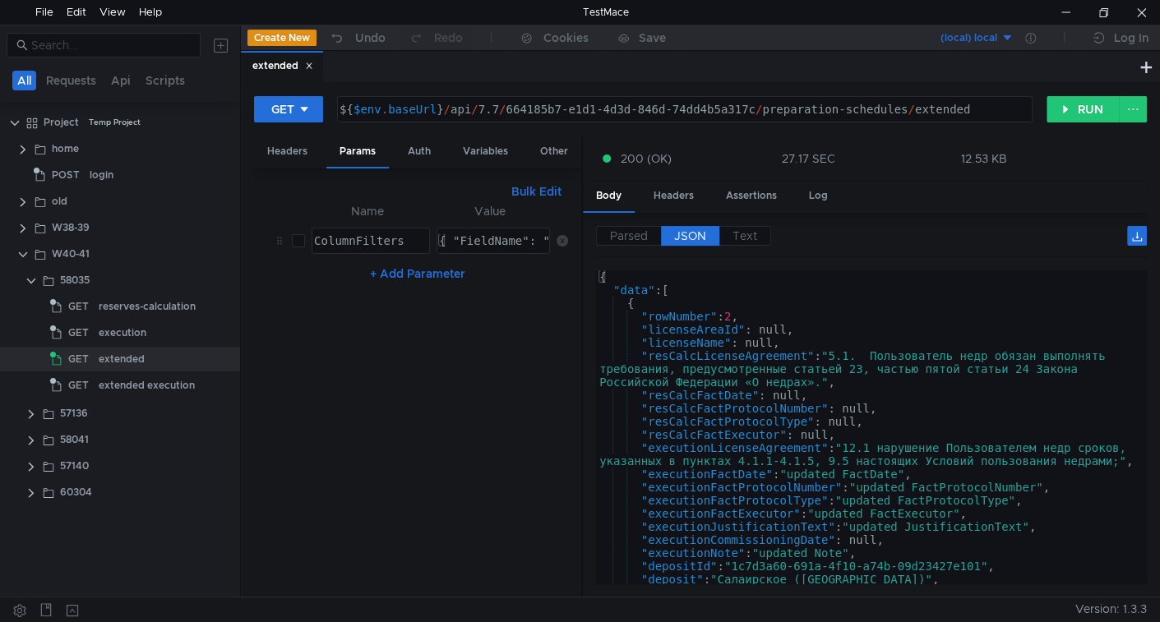
type textarea ""resCalcLicenseAgreement": "5.1. Пользователь недр обязан выполнять требования,…"
click at [870, 349] on div "{ "data" : [ { "rowNumber" : 2 , "licenseAreaId" : null, "licenseName" : null, …" at bounding box center [868, 440] width 545 height 340
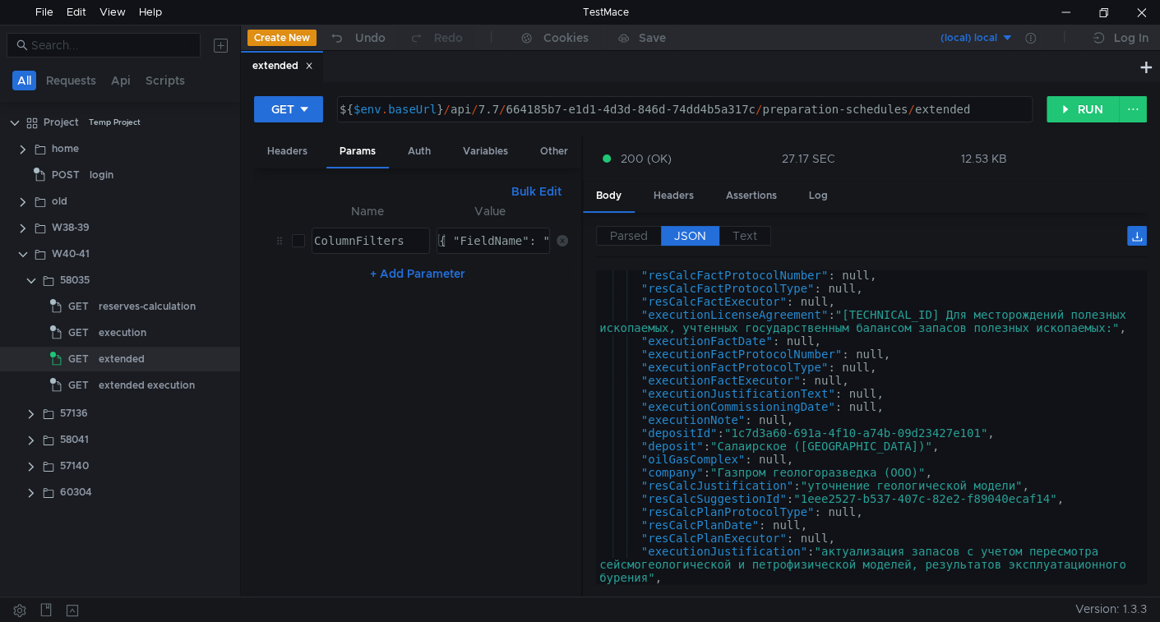
scroll to position [593, 0]
click at [823, 478] on div ""resCalcFactProtocolNumber" : null, "resCalcFactProtocolType" : null, "resCalcF…" at bounding box center [868, 439] width 545 height 340
drag, startPoint x: 823, startPoint y: 478, endPoint x: 1001, endPoint y: 485, distance: 178.4
click at [1001, 485] on div ""resCalcFactProtocolNumber" : null, "resCalcFactProtocolType" : null, "resCalcF…" at bounding box center [868, 439] width 545 height 340
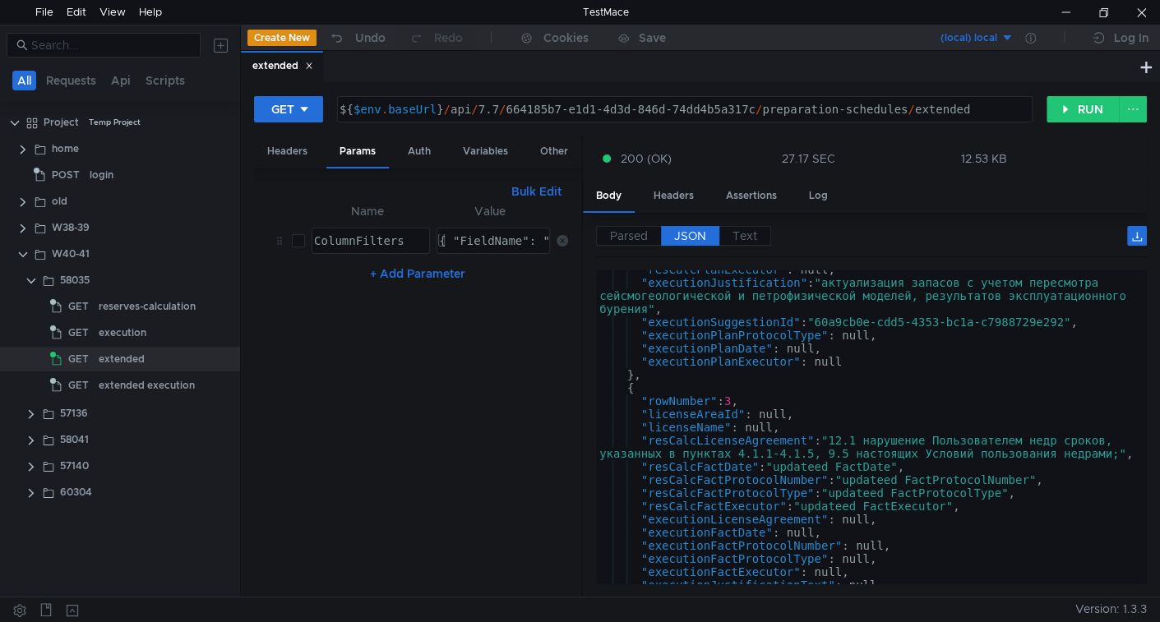
scroll to position [996, 0]
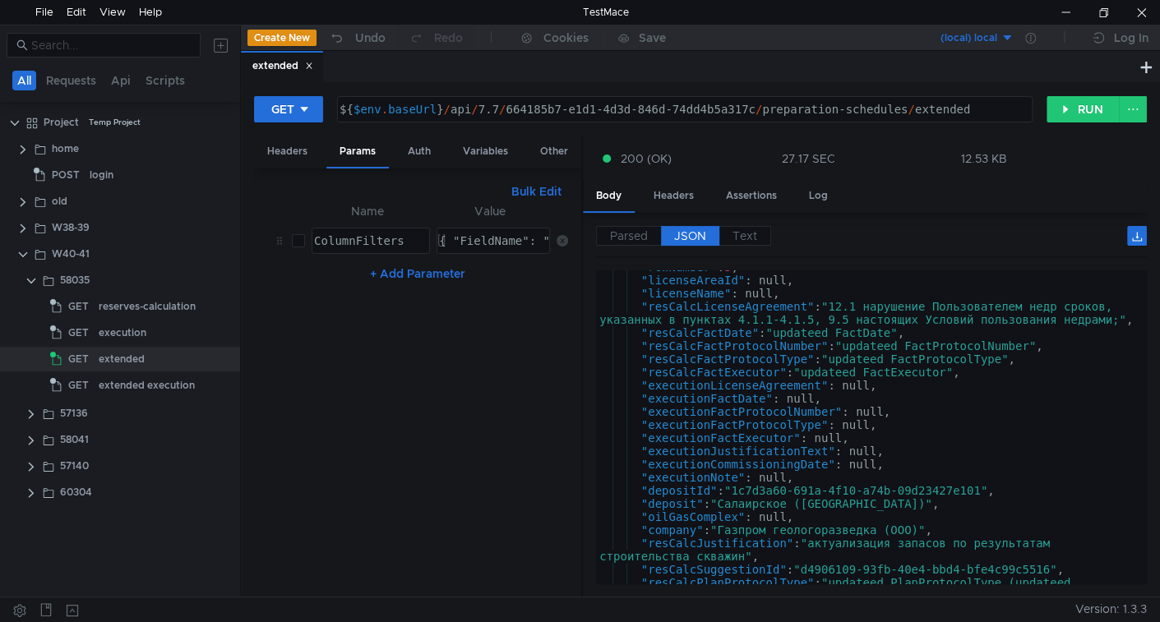
click at [877, 341] on div ""rowNumber" : 3 , "licenseAreaId" : null, "licenseName" : null, "resCalcLicense…" at bounding box center [868, 437] width 545 height 353
type textarea ""resCalcFactProtocolNumber": "updateed FactProtocolNumber","
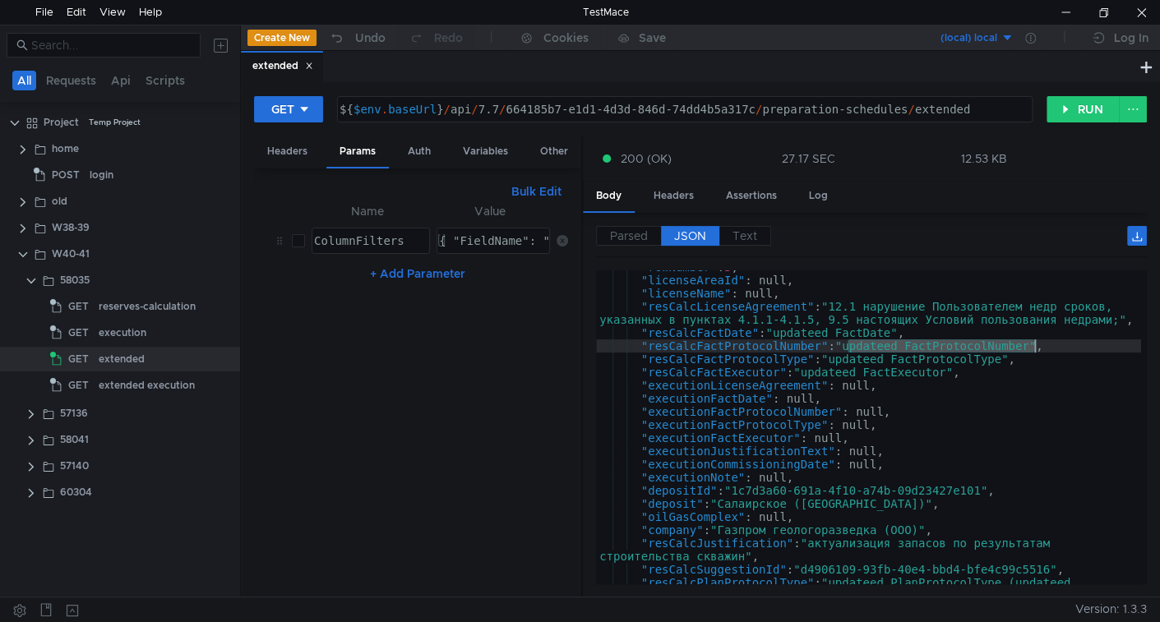
drag, startPoint x: 877, startPoint y: 341, endPoint x: 976, endPoint y: 348, distance: 99.7
click at [976, 348] on div ""rowNumber" : 3 , "licenseAreaId" : null, "licenseName" : null, "resCalcLicense…" at bounding box center [868, 437] width 545 height 353
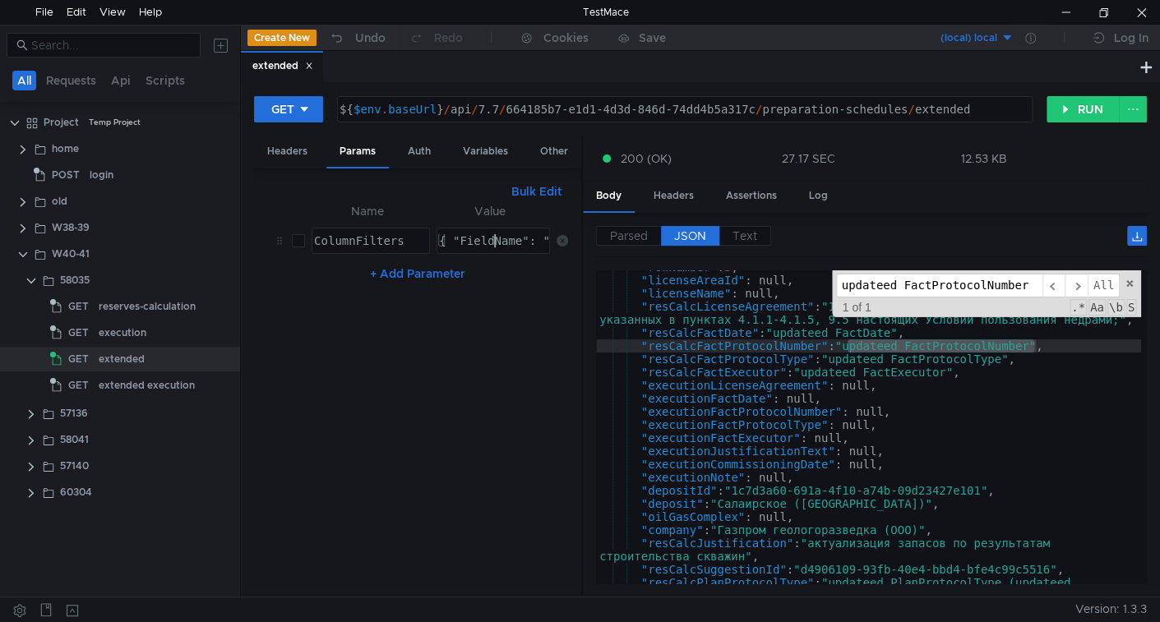
click at [496, 234] on div "{ "FieldName": "resCalcLicenseAgreement", "Method": "Contains", "Value": "наруш…" at bounding box center [736, 253] width 600 height 39
paste textarea "updateed FactProtocolNumber"
click at [686, 339] on div ""rowNumber" : 3 , "licenseAreaId" : null, "licenseName" : null, "resCalcLicense…" at bounding box center [868, 437] width 545 height 353
click at [507, 234] on div "{ "FieldName": "resCalcLicenseAgreement", "Method": "Contains", "Value": "updat…" at bounding box center [203, 253] width 724 height 39
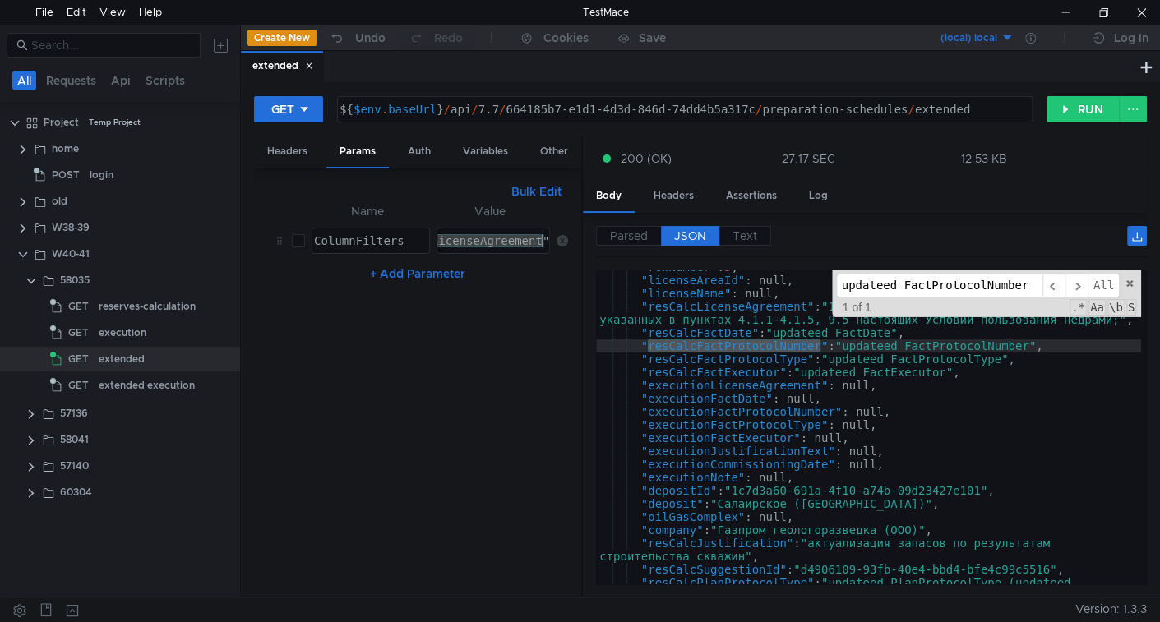
paste textarea "FactProtocolNumber"
type textarea "{ "FieldName": "resCalcFactProtocolNumber", "Method": "Contains", "Value": "upd…"
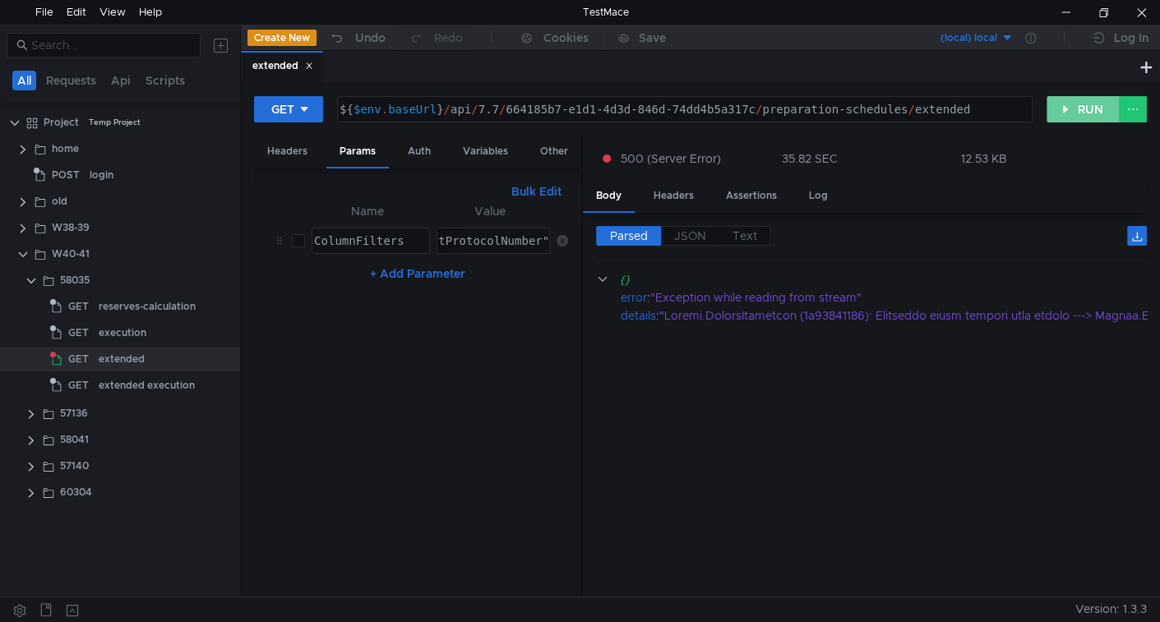
click at [1054, 113] on button "RUN" at bounding box center [1082, 109] width 73 height 26
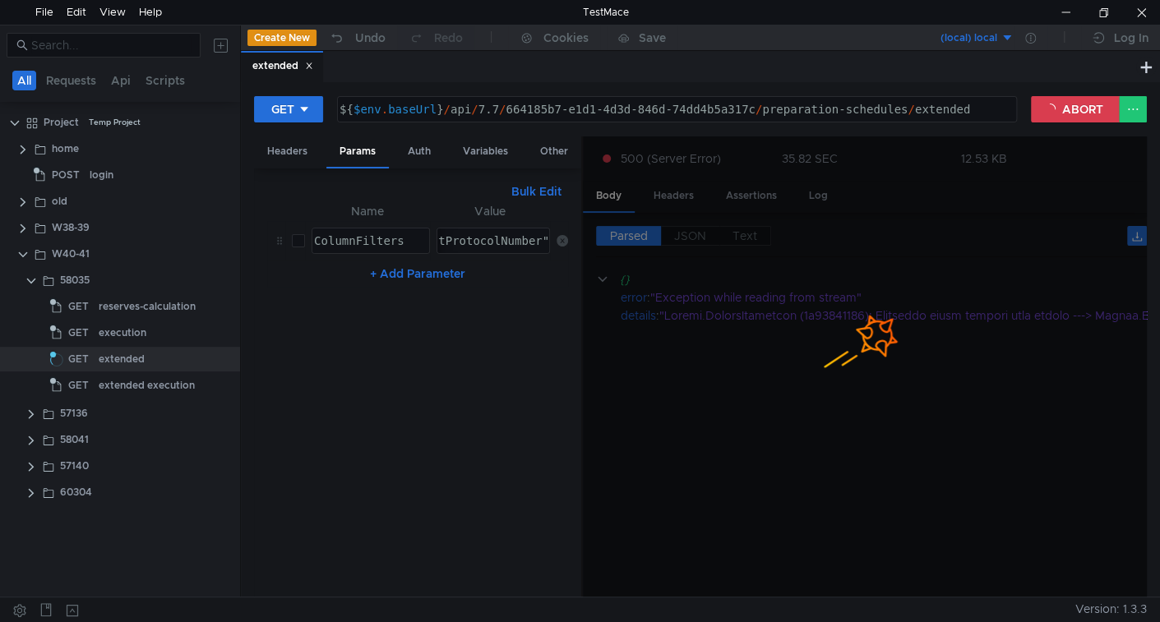
click at [297, 237] on input "checkbox" at bounding box center [298, 240] width 13 height 13
checkbox input "true"
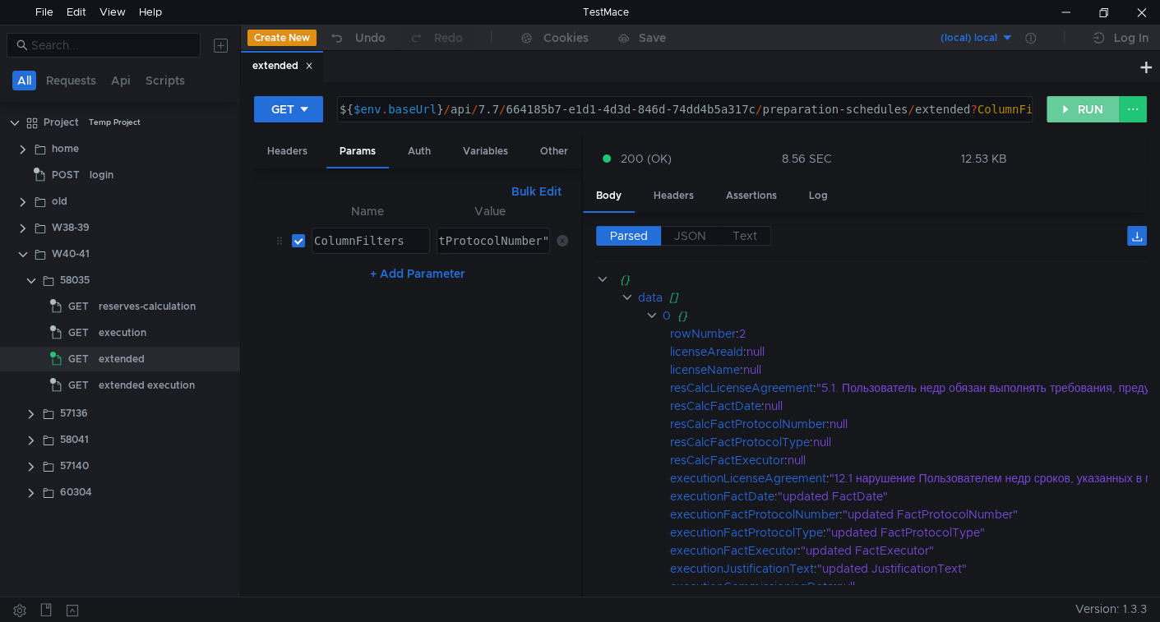
drag, startPoint x: 1073, startPoint y: 104, endPoint x: 1003, endPoint y: 154, distance: 87.1
click at [1072, 104] on button "RUN" at bounding box center [1082, 109] width 73 height 26
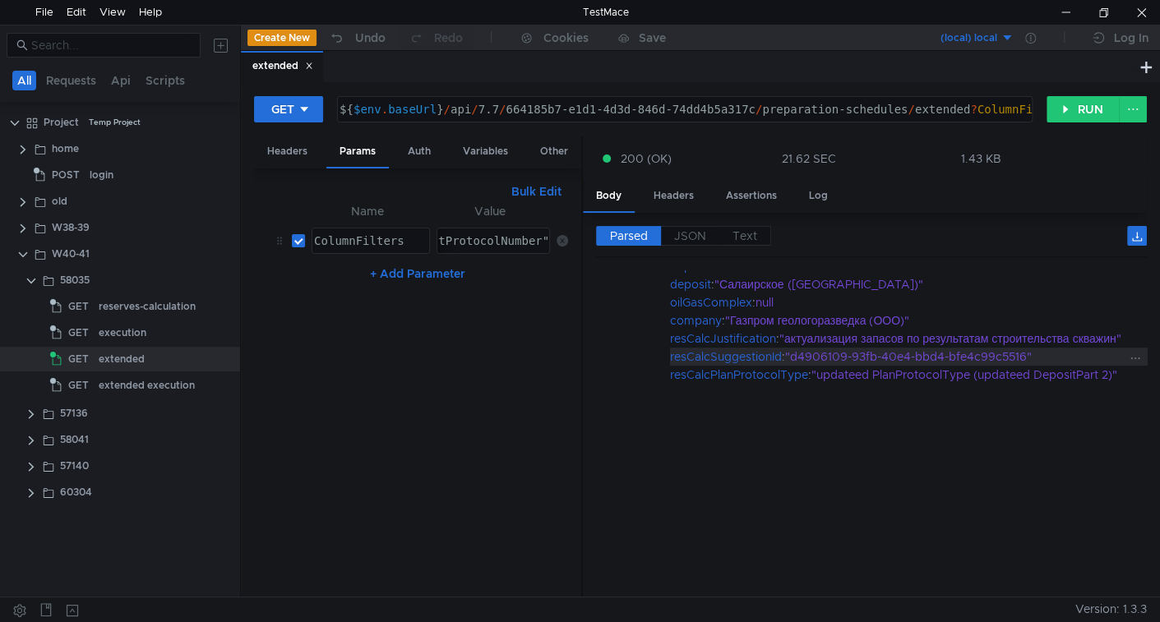
scroll to position [34, 0]
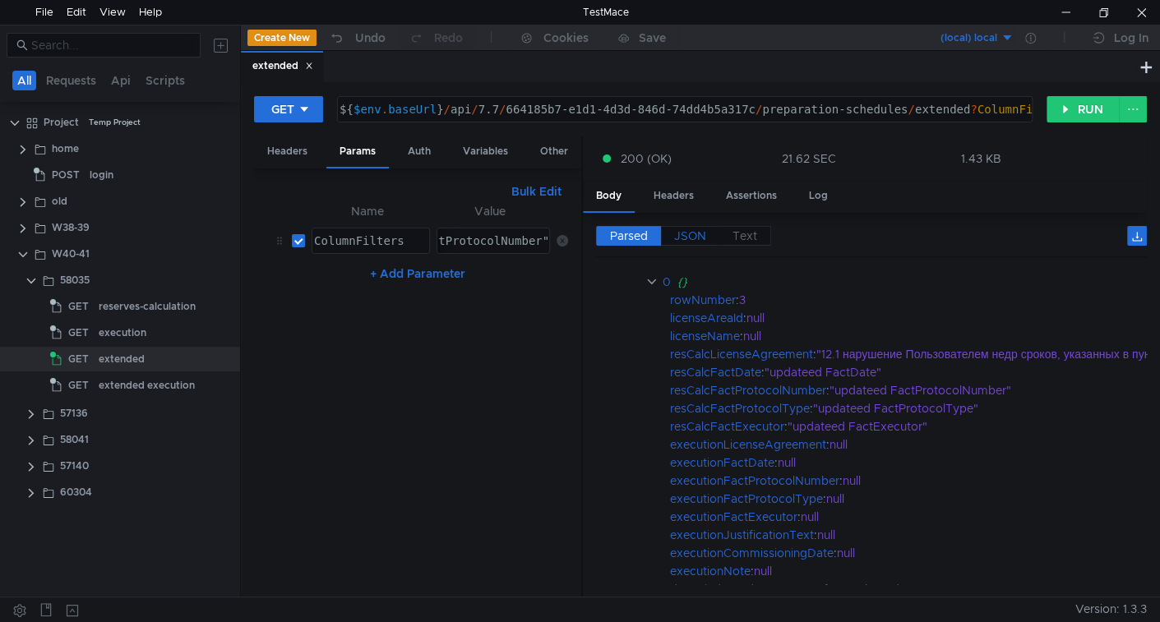
drag, startPoint x: 682, startPoint y: 230, endPoint x: 694, endPoint y: 244, distance: 18.1
click at [682, 231] on span "JSON" at bounding box center [690, 235] width 32 height 15
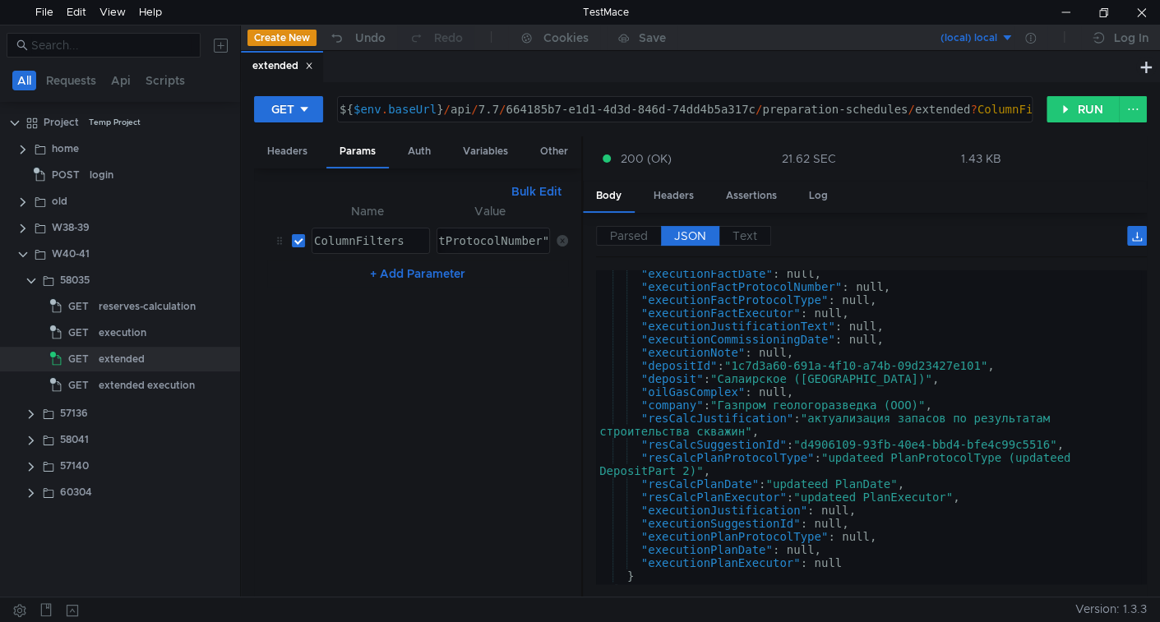
scroll to position [174, 0]
type textarea ""executionSuggestionId": null,"
click at [790, 523] on div ""executionFactDate" : null, "executionFactProtocolNumber" : null, "executionFac…" at bounding box center [868, 437] width 545 height 340
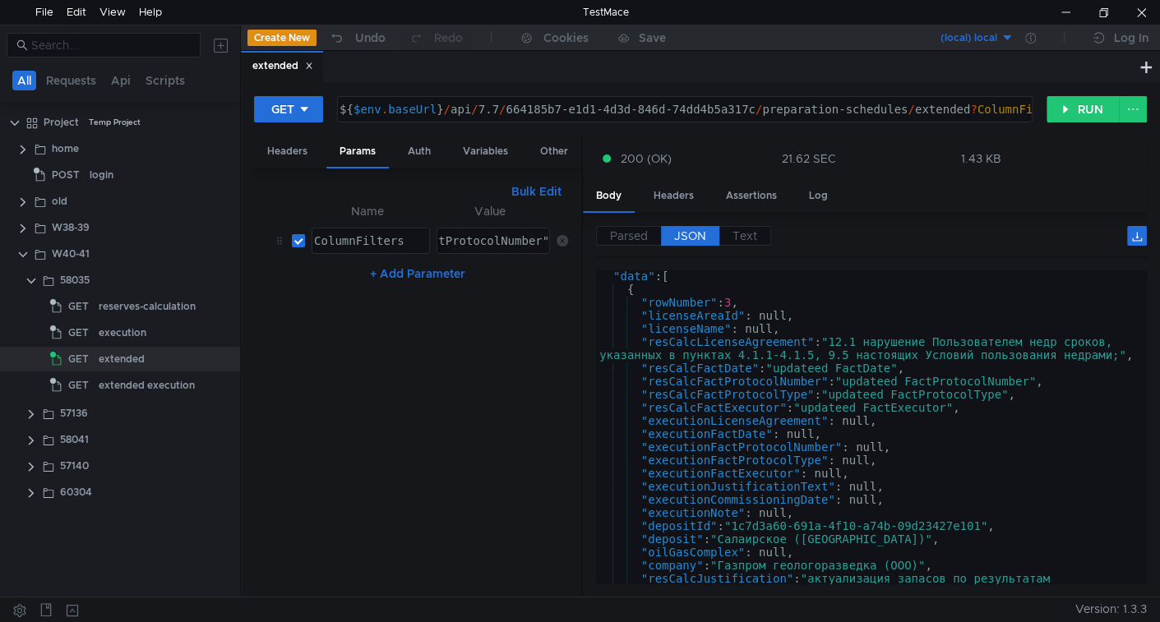
scroll to position [0, 0]
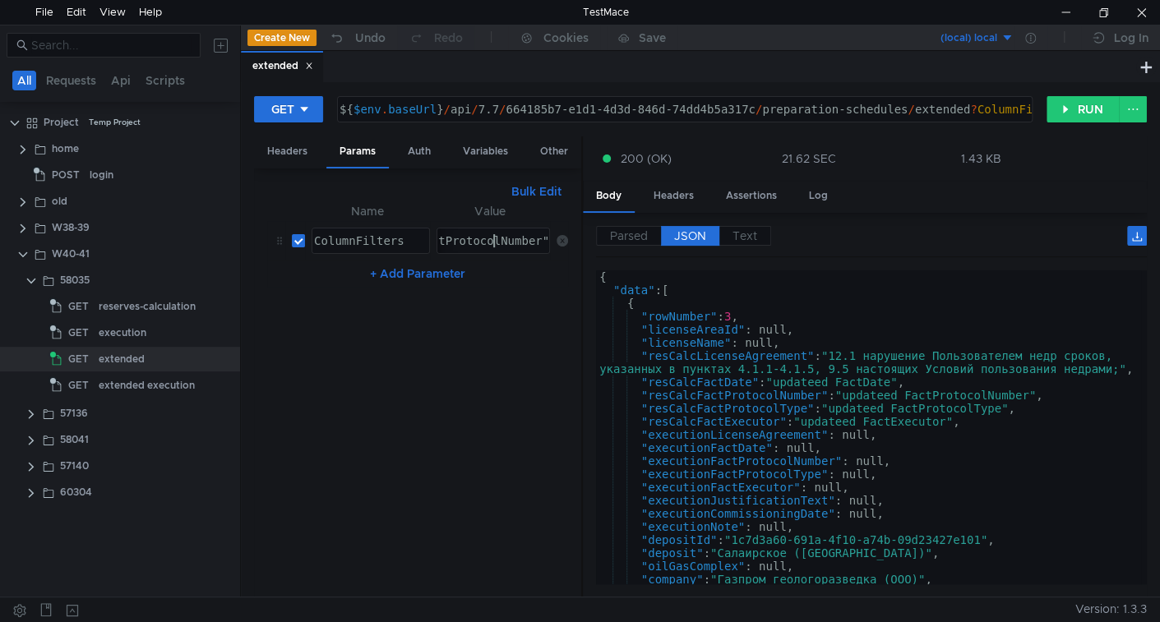
click at [494, 240] on div "{ "FieldName": "resCalcFactProtocolNumber", "Method": "Contains", "Value": "upd…" at bounding box center [624, 253] width 738 height 39
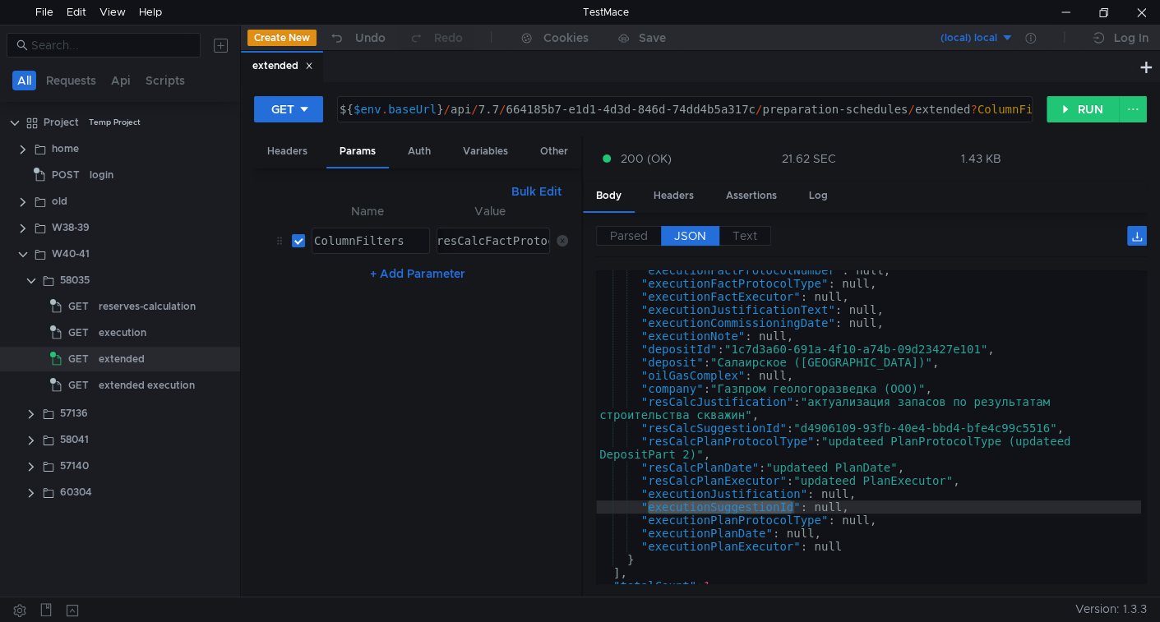
scroll to position [190, 0]
click at [300, 239] on input "checkbox" at bounding box center [298, 240] width 13 height 13
checkbox input "false"
click at [1070, 113] on button "RUN" at bounding box center [1082, 109] width 73 height 26
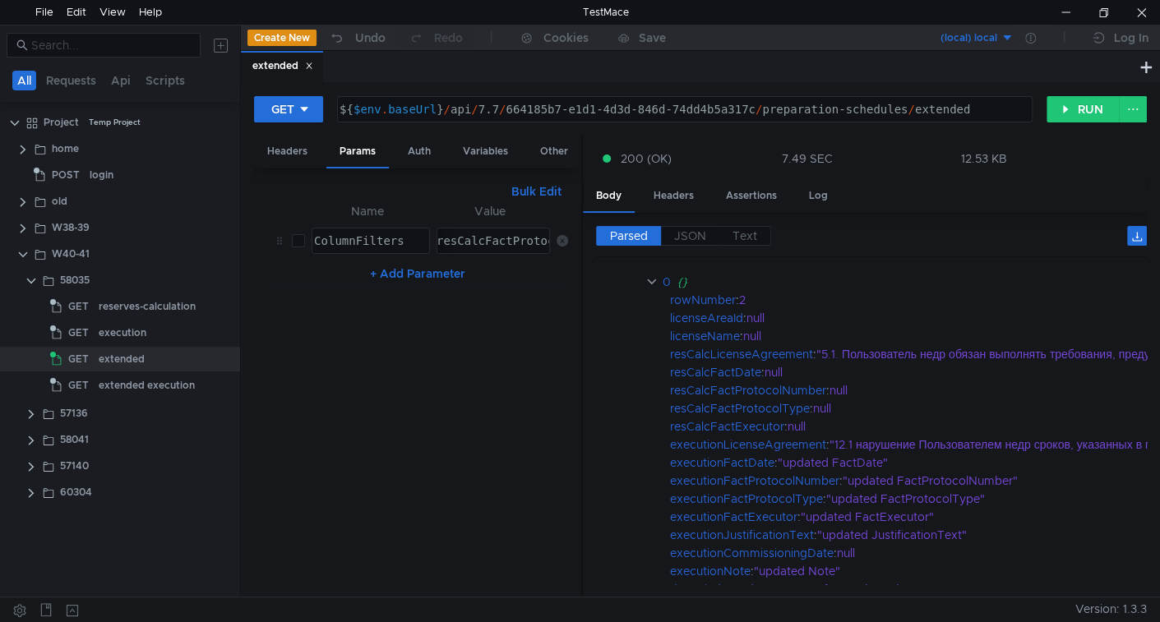
scroll to position [0, 0]
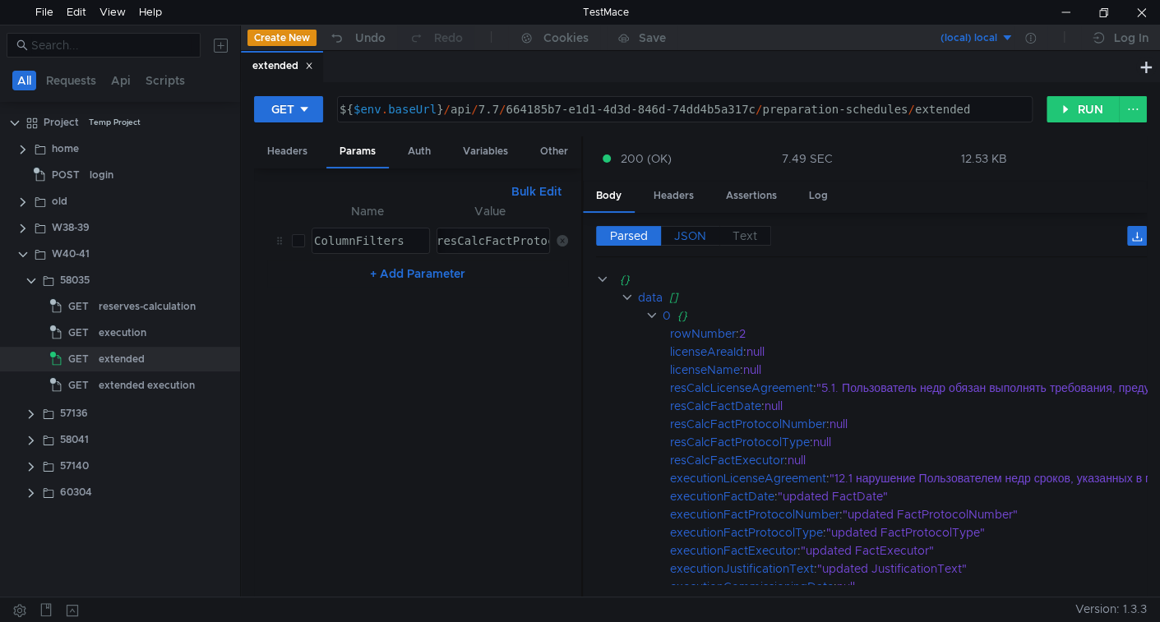
click at [693, 238] on span "JSON" at bounding box center [690, 235] width 32 height 15
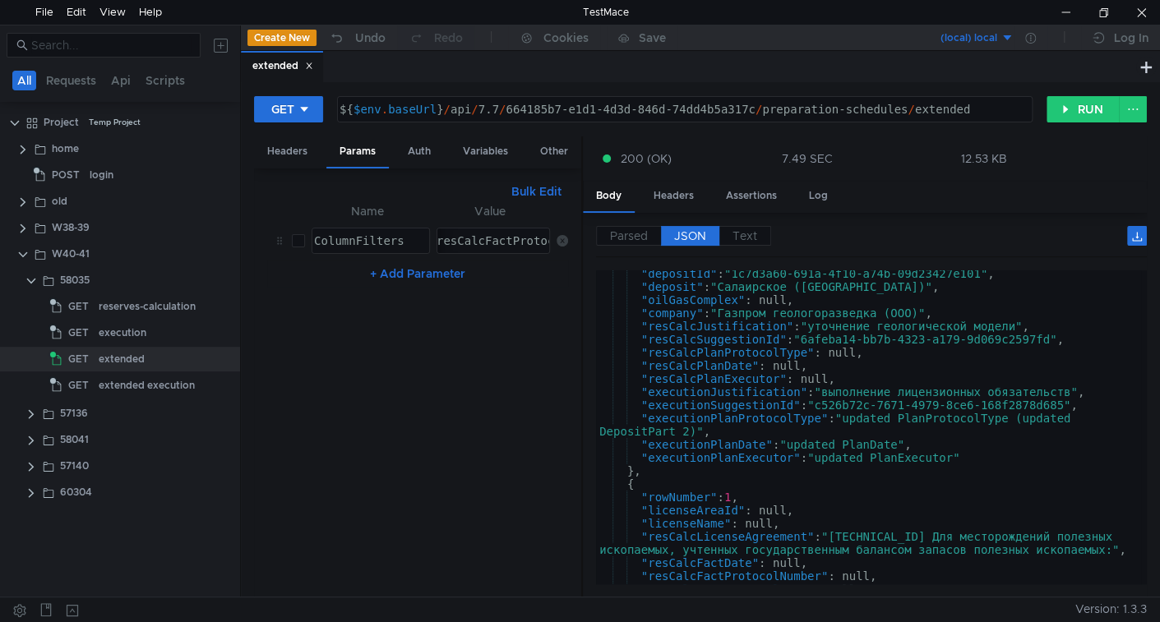
scroll to position [293, 0]
click at [722, 402] on div ""depositId" : "1c7d3a60-691a-4f10-a74b-09d23427e101" , "deposit" : "Салаирское …" at bounding box center [868, 436] width 545 height 340
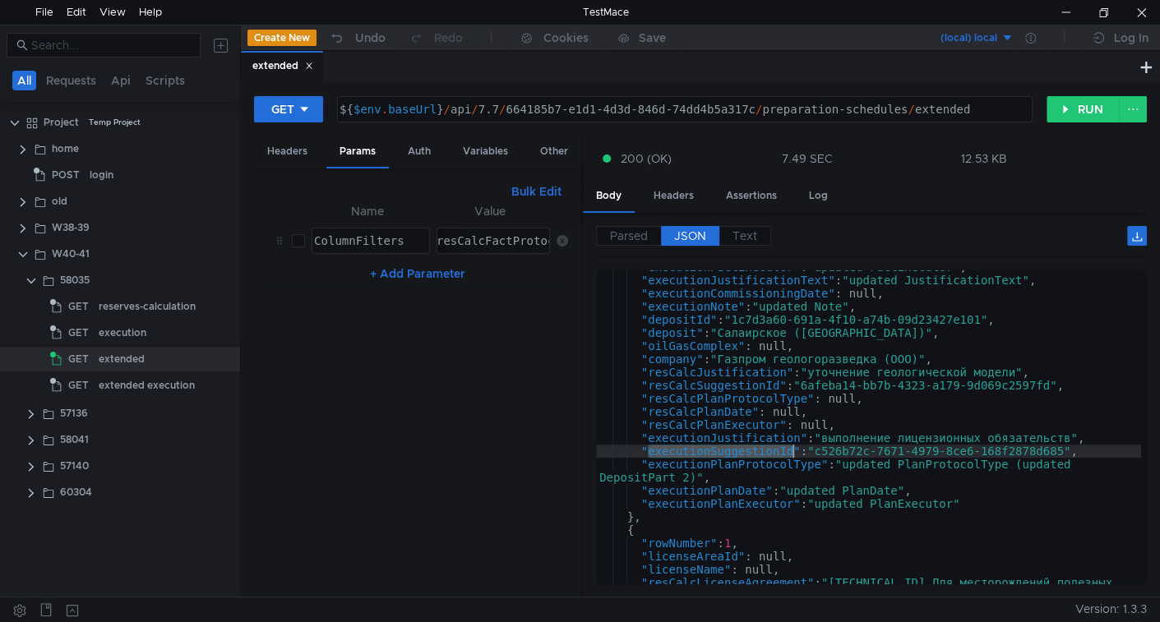
scroll to position [247, 0]
click at [861, 467] on div ""executionFactExecutor" : "updated FactExecutor" , "executionJustificationText"…" at bounding box center [868, 437] width 545 height 353
type textarea ""executionPlanProtocolType": "updated PlanProtocolType (updated DepositPart 2)","
click at [861, 467] on div ""executionFactExecutor" : "updated FactExecutor" , "executionJustificationText"…" at bounding box center [868, 437] width 545 height 353
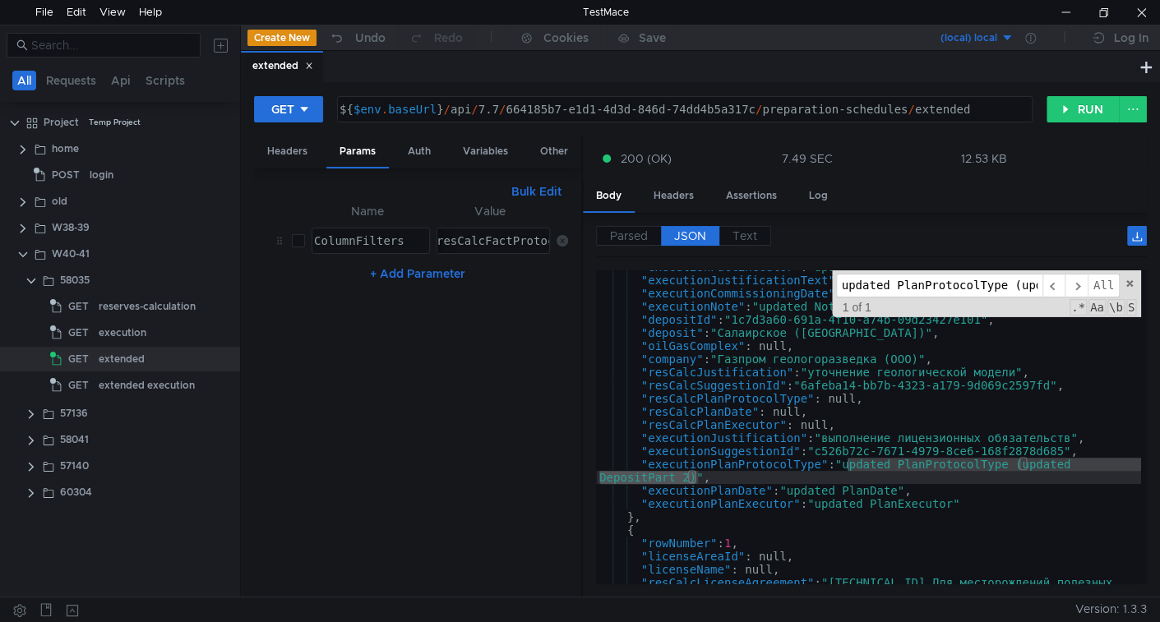
scroll to position [0, 136]
click at [495, 242] on div "{ "FieldName": "resCalcFactProtocolNumber", "Method": "Contains", "Value": "upd…" at bounding box center [691, 253] width 738 height 39
paste textarea "updated PlanProtocolType (updated DepositPart 2)"
click at [695, 463] on div ""executionFactExecutor" : "updated FactExecutor" , "executionJustificationText"…" at bounding box center [868, 437] width 545 height 353
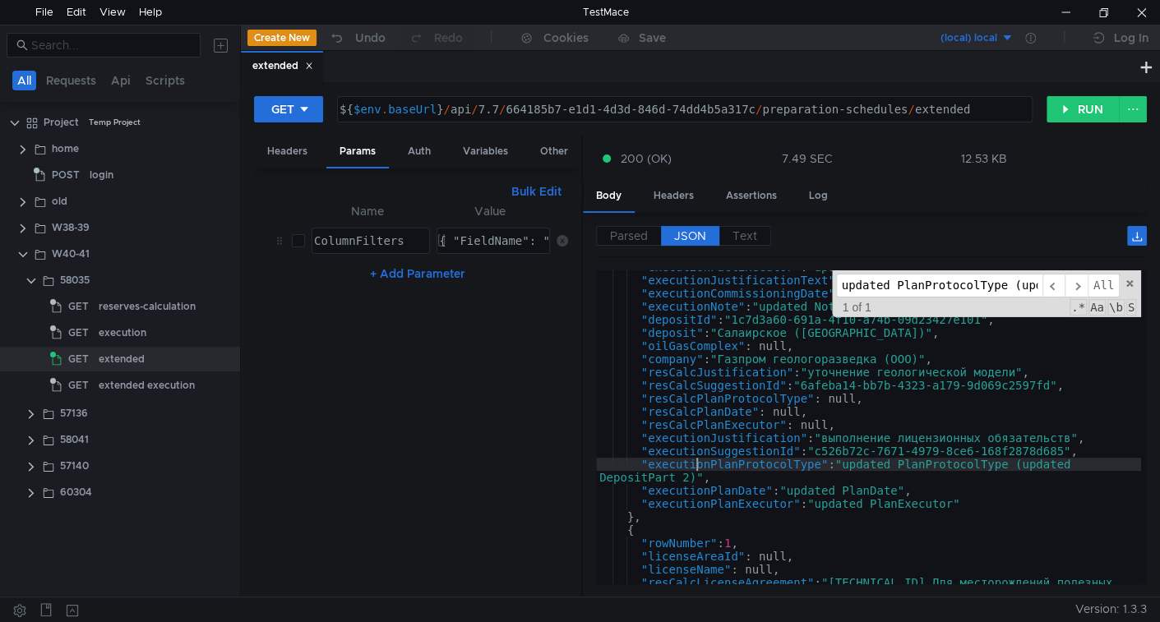
click at [695, 462] on div ""executionFactExecutor" : "updated FactExecutor" , "executionJustificationText"…" at bounding box center [868, 437] width 545 height 353
click at [496, 242] on div "{ "FieldName": "resCalcFactProtocolNumber", "Method": "Contains", "Value": "upd…" at bounding box center [908, 253] width 945 height 39
paste textarea "executionPlanProtocolType"
type textarea "{ "FieldName": "executionPlanProtocolType", "Method": "Contains", "Value": "upd…"
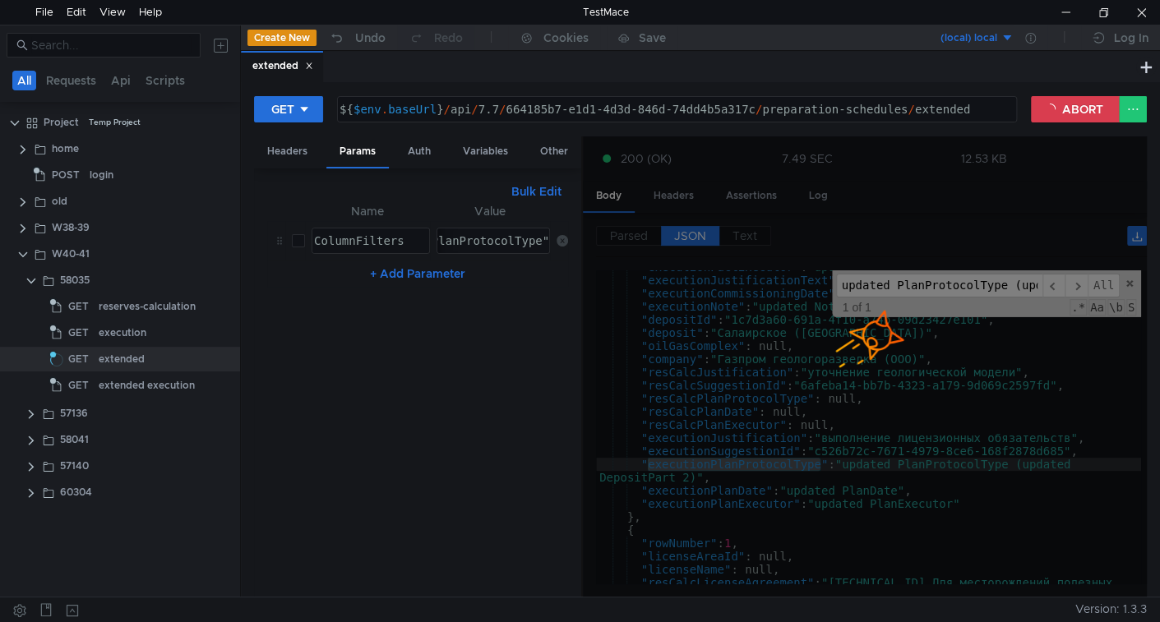
click at [297, 242] on input "checkbox" at bounding box center [298, 240] width 13 height 13
checkbox input "true"
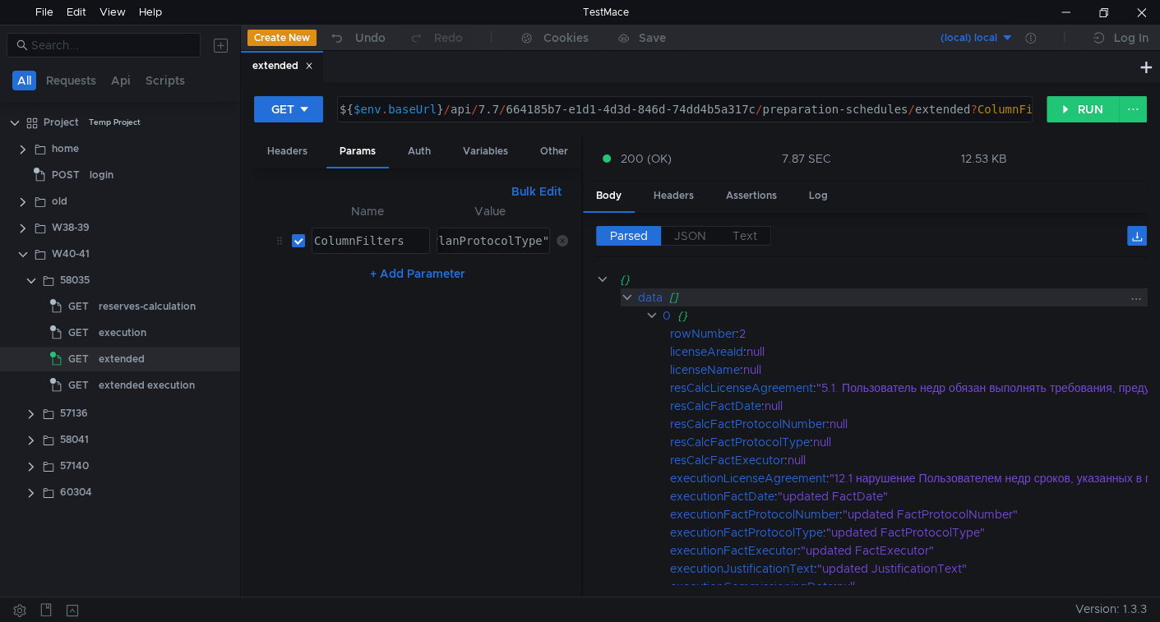
click at [641, 295] on div "data" at bounding box center [650, 297] width 25 height 18
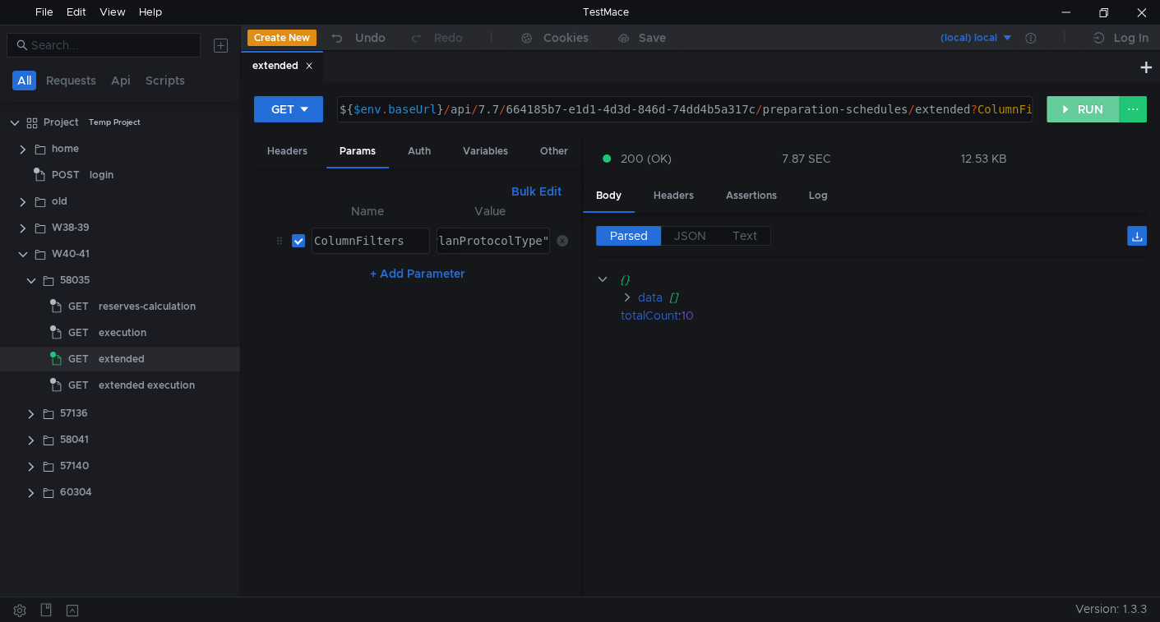
click at [1081, 118] on button "RUN" at bounding box center [1082, 109] width 73 height 26
click at [524, 234] on div "{ "FieldName": "executionPlanProtocolType", "Method": "Contains", "Value": "upd…" at bounding box center [727, 253] width 945 height 39
type textarea "{ "FieldName": "executionPlanProtocolType", "Method": "Contains", "Value": "upd…"
click at [297, 239] on input "checkbox" at bounding box center [298, 240] width 13 height 13
checkbox input "false"
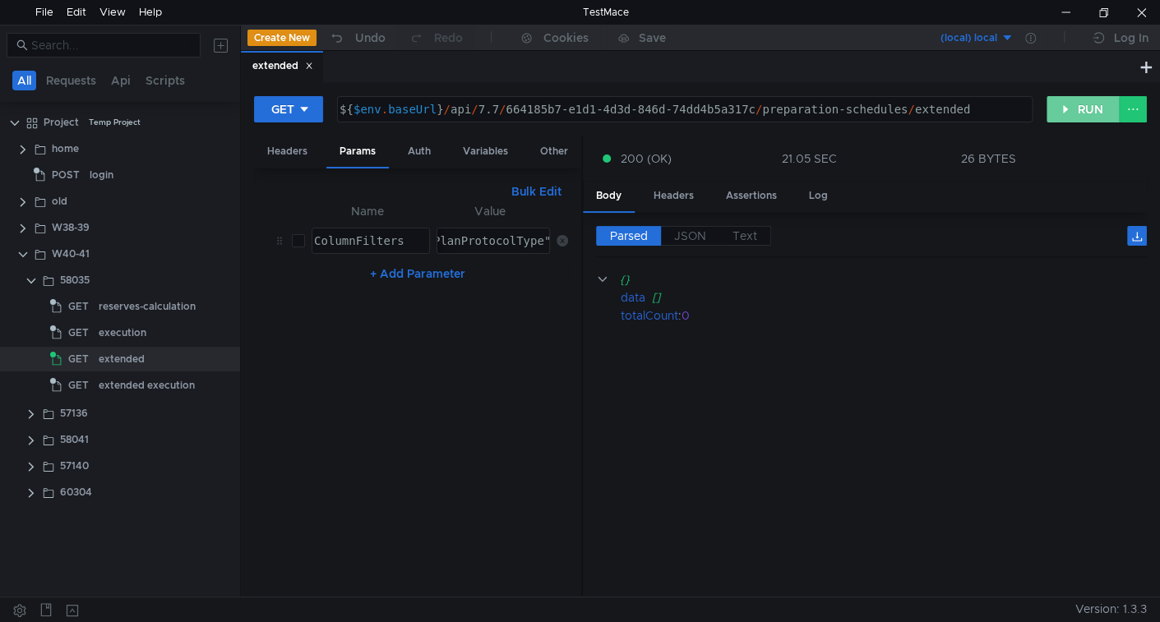
click at [1095, 99] on button "RUN" at bounding box center [1082, 109] width 73 height 26
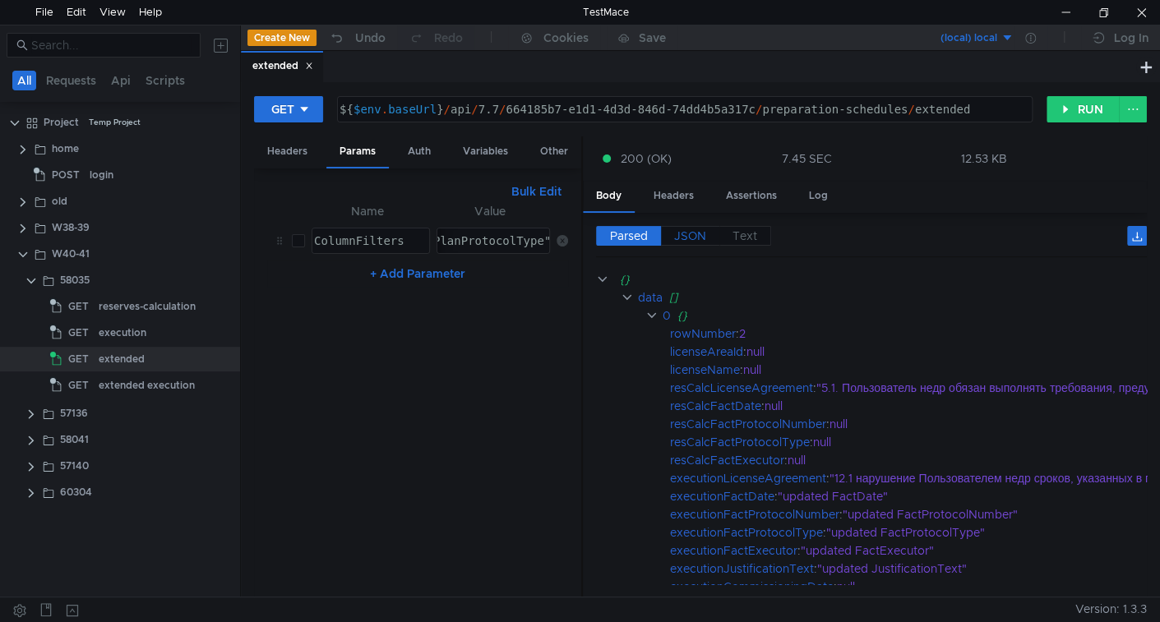
click at [703, 237] on span "JSON" at bounding box center [690, 235] width 32 height 15
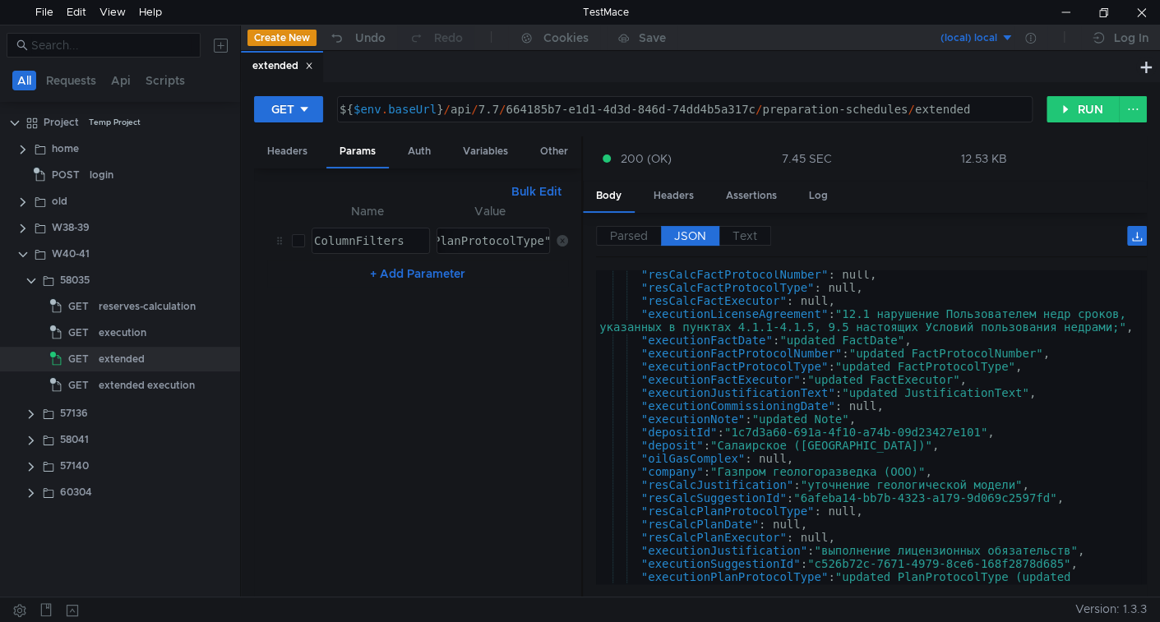
scroll to position [201, 0]
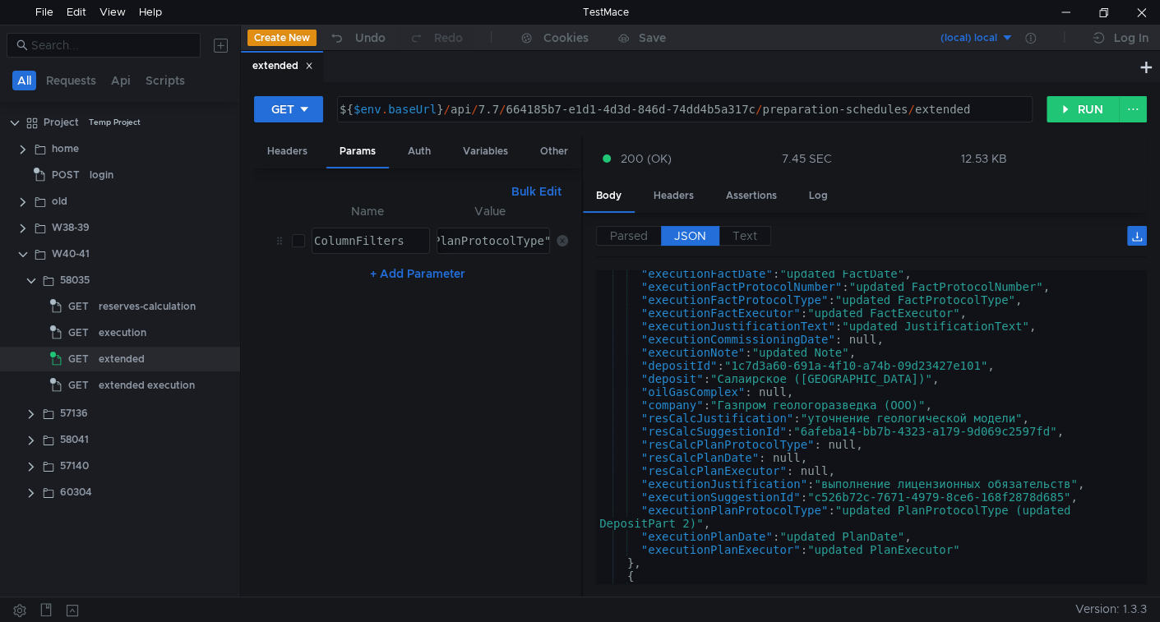
type textarea ""executionPlanProtocolType": "updated PlanProtocolType (updated DepositPart 2)","
click at [749, 511] on div ""executionFactDate" : "updated FactDate" , "executionFactProtocolNumber" : "upd…" at bounding box center [868, 437] width 545 height 340
click at [551, 187] on button "Bulk Edit" at bounding box center [536, 192] width 63 height 20
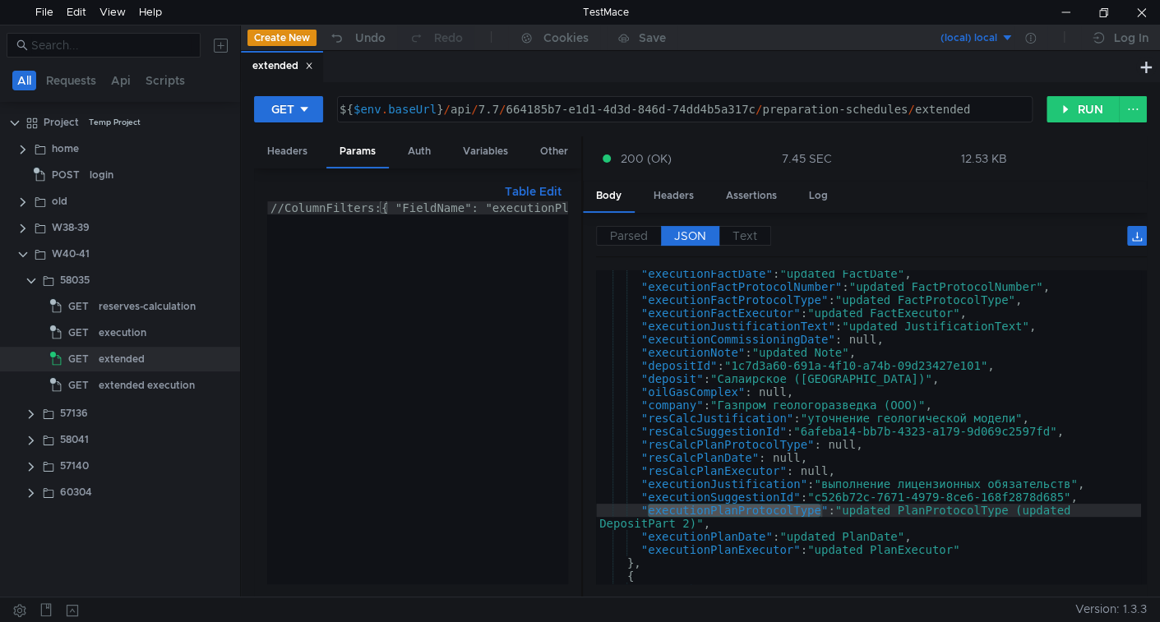
type textarea "//ColumnFilters:{ "FieldName": "executionPlanProtocolType", "Method": "Contains…"
click at [379, 344] on div "//ColumnFilters:{ "FieldName": "executionPlanProtocolType", "Method": "Contains…" at bounding box center [123, 399] width 890 height 397
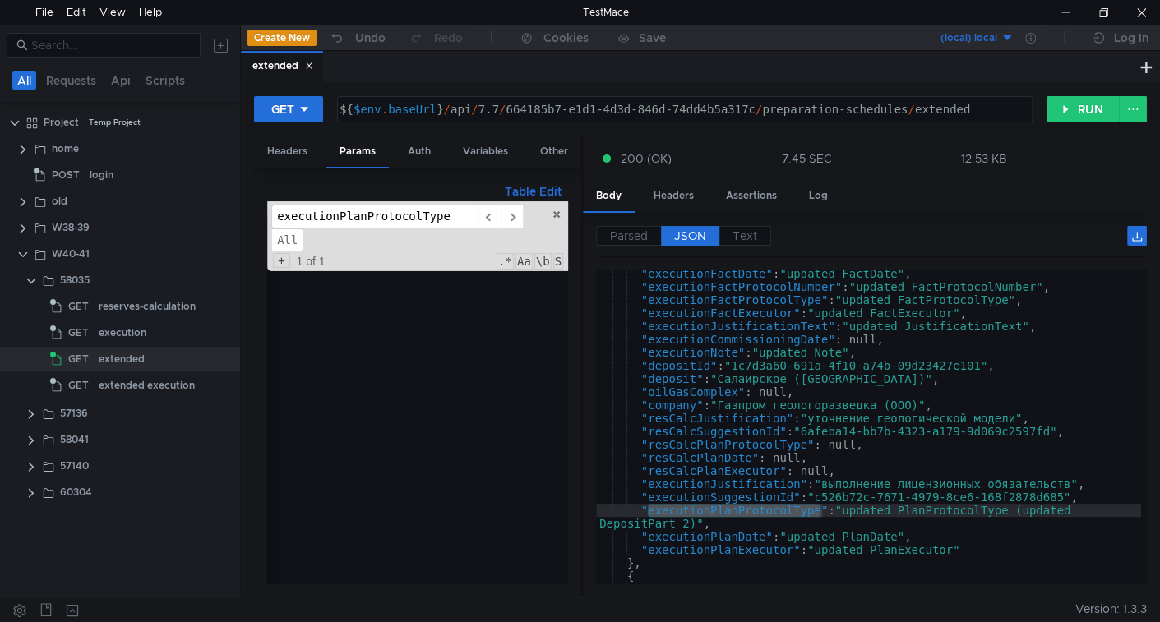
scroll to position [0, 224]
click at [284, 240] on span "All" at bounding box center [287, 240] width 32 height 24
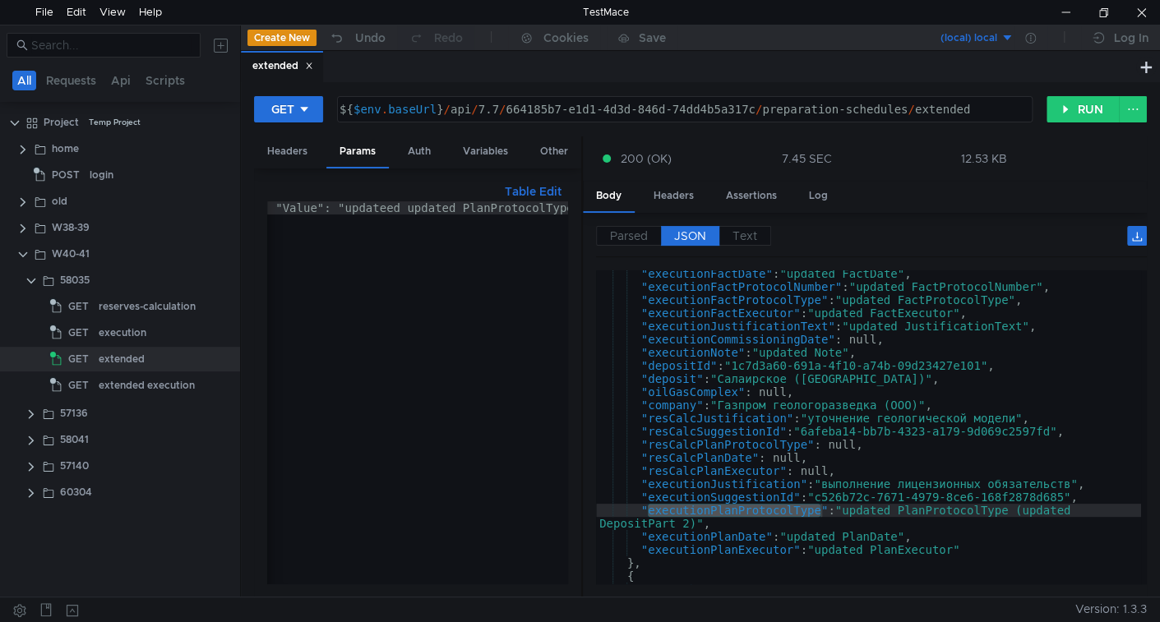
scroll to position [0, 589]
click at [879, 513] on div ""executionFactDate" : "updated FactDate" , "executionFactProtocolNumber" : "upd…" at bounding box center [868, 437] width 545 height 340
drag, startPoint x: 879, startPoint y: 513, endPoint x: 924, endPoint y: 510, distance: 44.4
click at [924, 510] on div ""executionFactDate" : "updated FactDate" , "executionFactProtocolNumber" : "upd…" at bounding box center [868, 437] width 545 height 340
click at [464, 295] on div "//ColumnFilters:{ "FieldName": "executionPlanProtocolType", "Method": "Contains…" at bounding box center [123, 402] width 890 height 403
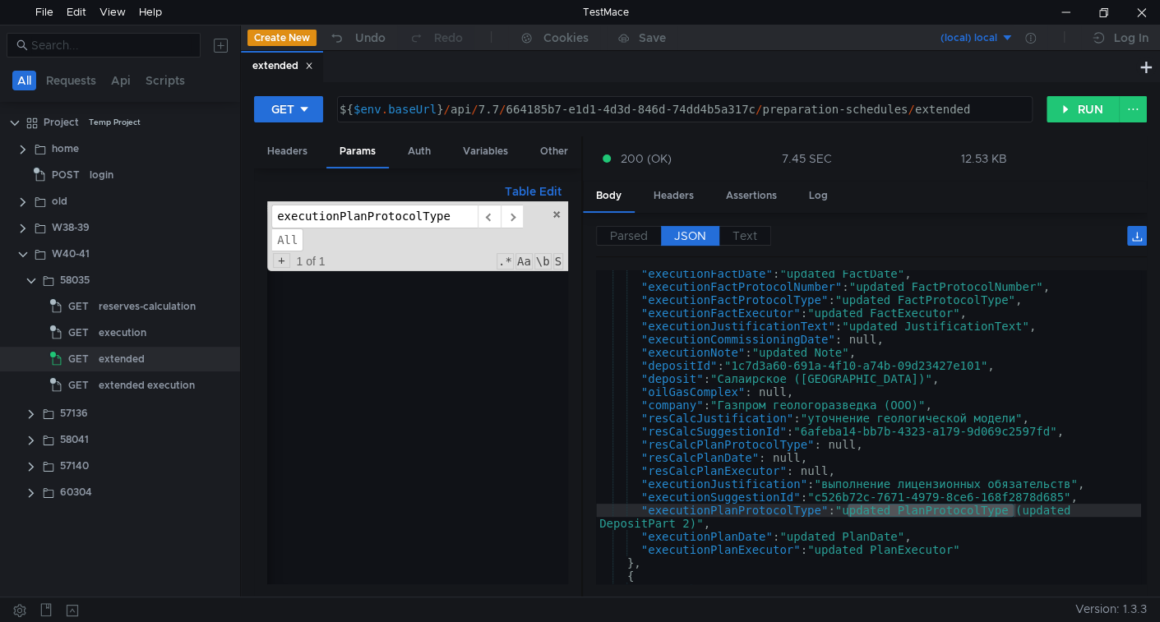
paste input "updated"
type input "updated PlanProtocolType"
drag, startPoint x: 281, startPoint y: 245, endPoint x: 303, endPoint y: 269, distance: 32.6
click at [281, 246] on span "All" at bounding box center [287, 240] width 32 height 24
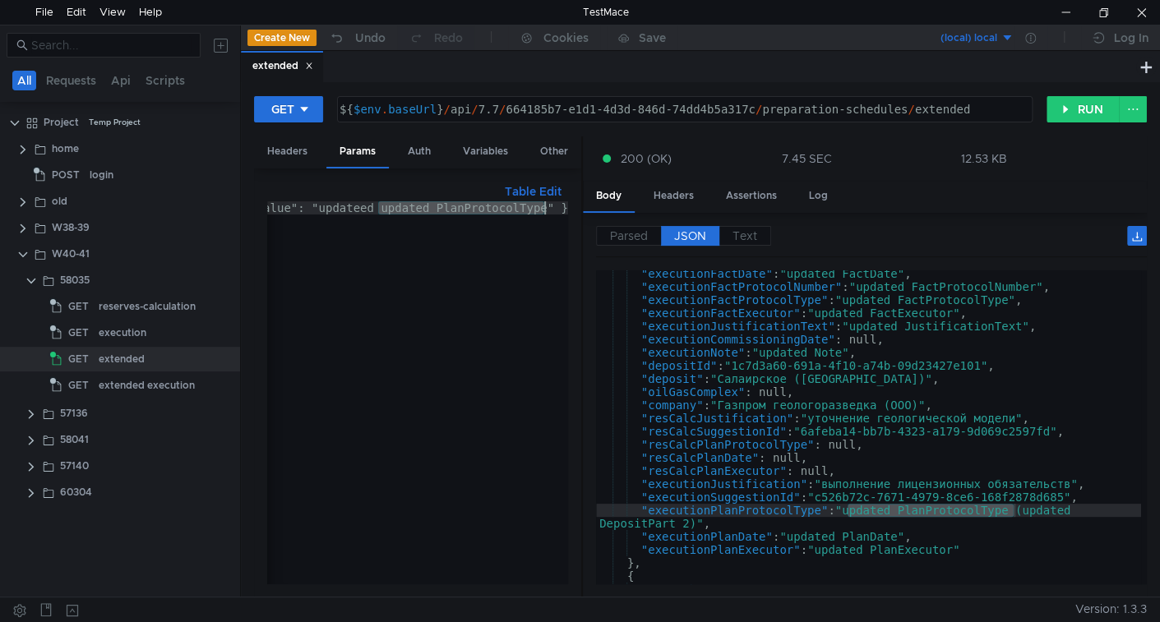
click at [847, 514] on div ""executionFactDate" : "updated FactDate" , "executionFactProtocolNumber" : "upd…" at bounding box center [868, 427] width 545 height 314
click at [694, 523] on div ""executionFactDate" : "updated FactDate" , "executionFactProtocolNumber" : "upd…" at bounding box center [868, 437] width 545 height 340
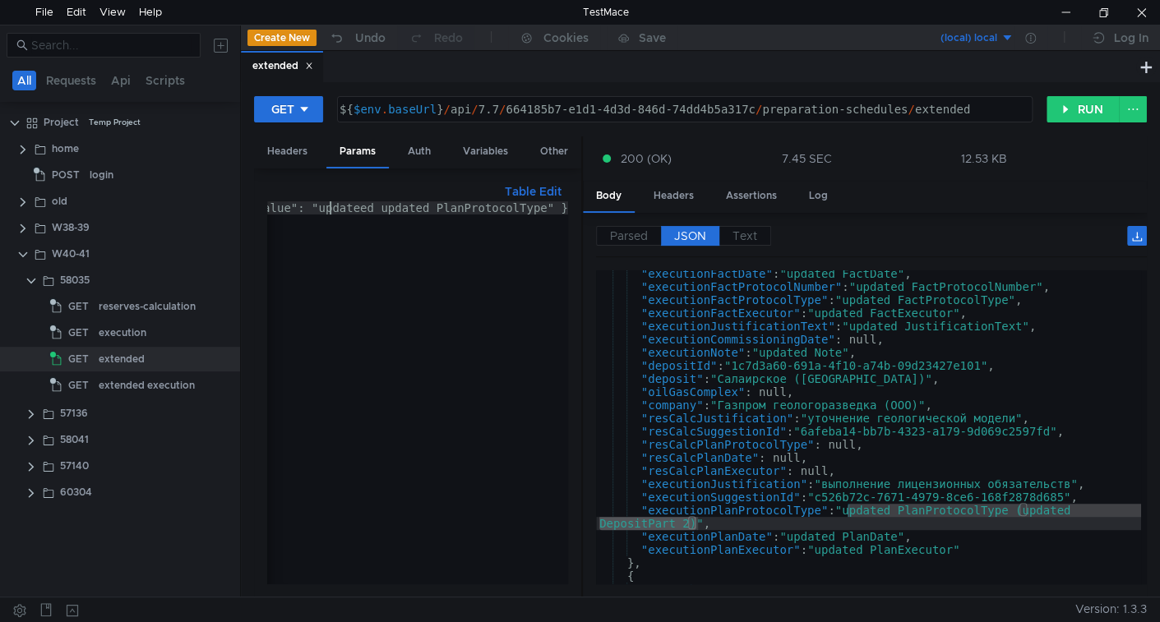
click at [333, 205] on div "//ColumnFilters:{ "FieldName": "executionPlanProtocolType", "Method": "Contains…" at bounding box center [123, 402] width 890 height 403
drag, startPoint x: 333, startPoint y: 205, endPoint x: 535, endPoint y: 209, distance: 202.2
click at [535, 209] on div "//ColumnFilters:{ "FieldName": "executionPlanProtocolType", "Method": "Contains…" at bounding box center [123, 402] width 890 height 403
paste textarea "d PlanProtocolType (updated DepositPart 2)"
type textarea "//ColumnFilters:{ "FieldName": "executionPlanProtocolType", "Method": "Contains…"
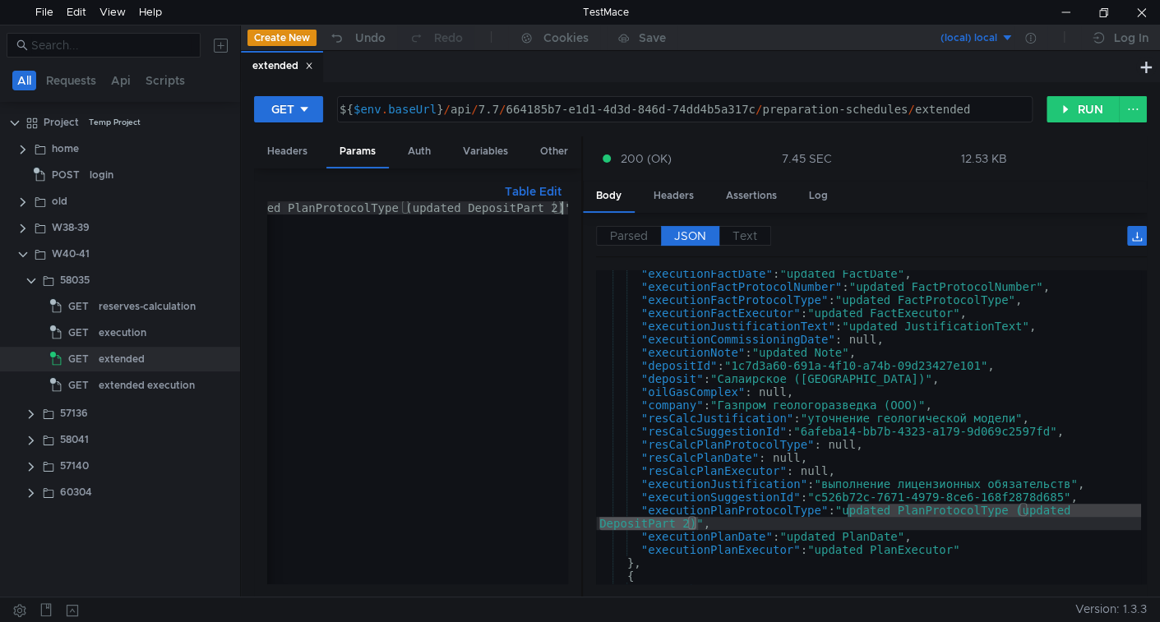
scroll to position [0, 675]
click at [529, 187] on button "Table Edit" at bounding box center [533, 192] width 70 height 20
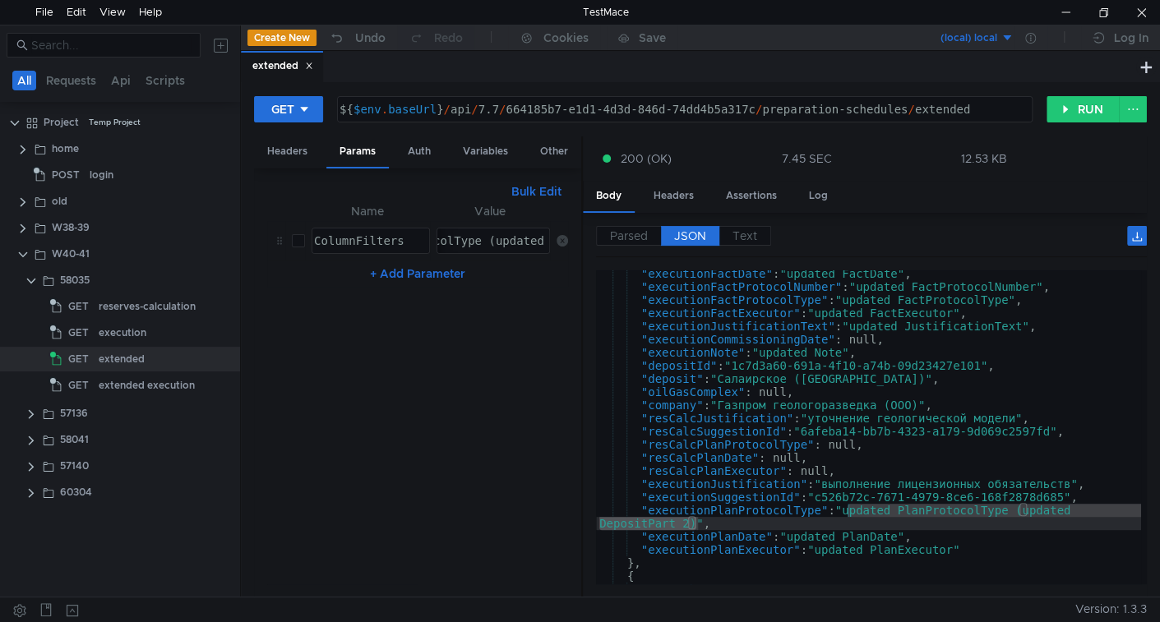
click at [295, 237] on input "checkbox" at bounding box center [298, 240] width 13 height 13
checkbox input "true"
drag, startPoint x: 1069, startPoint y: 112, endPoint x: 1015, endPoint y: 141, distance: 61.8
click at [1069, 113] on button "RUN" at bounding box center [1082, 109] width 73 height 26
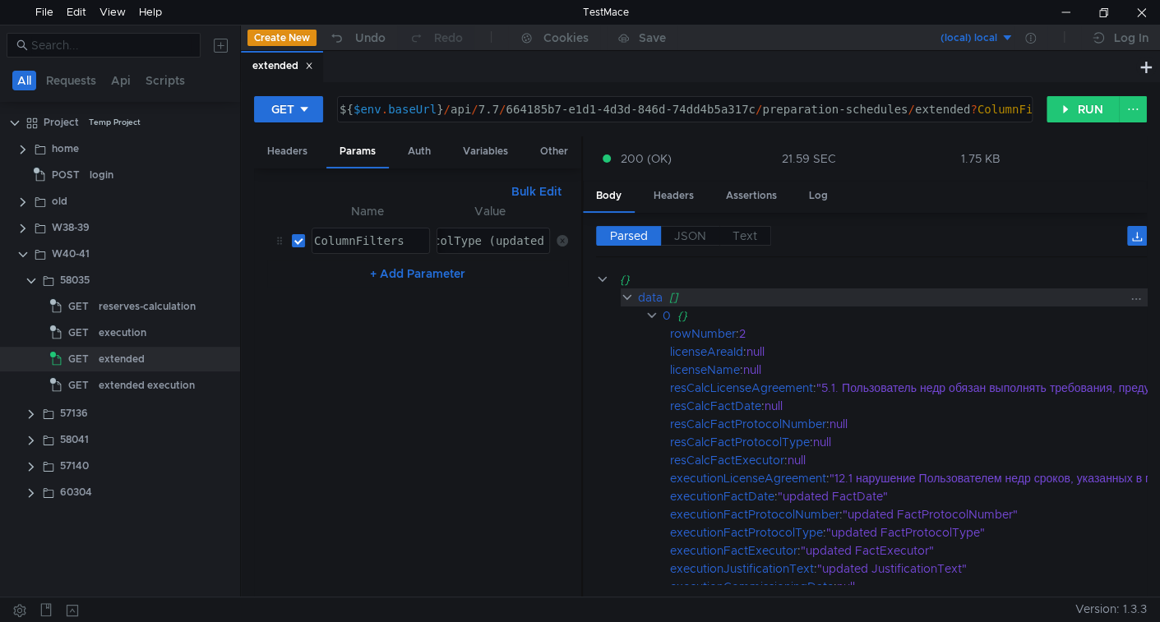
click at [639, 294] on div "data" at bounding box center [650, 297] width 25 height 18
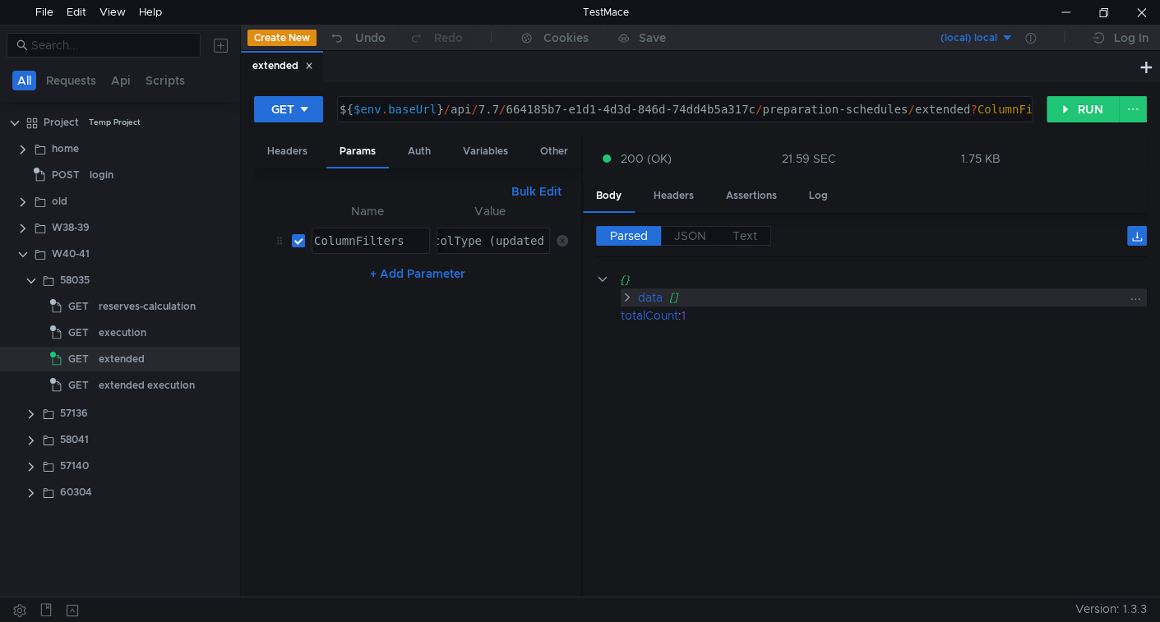
click at [639, 294] on div "data" at bounding box center [649, 297] width 25 height 18
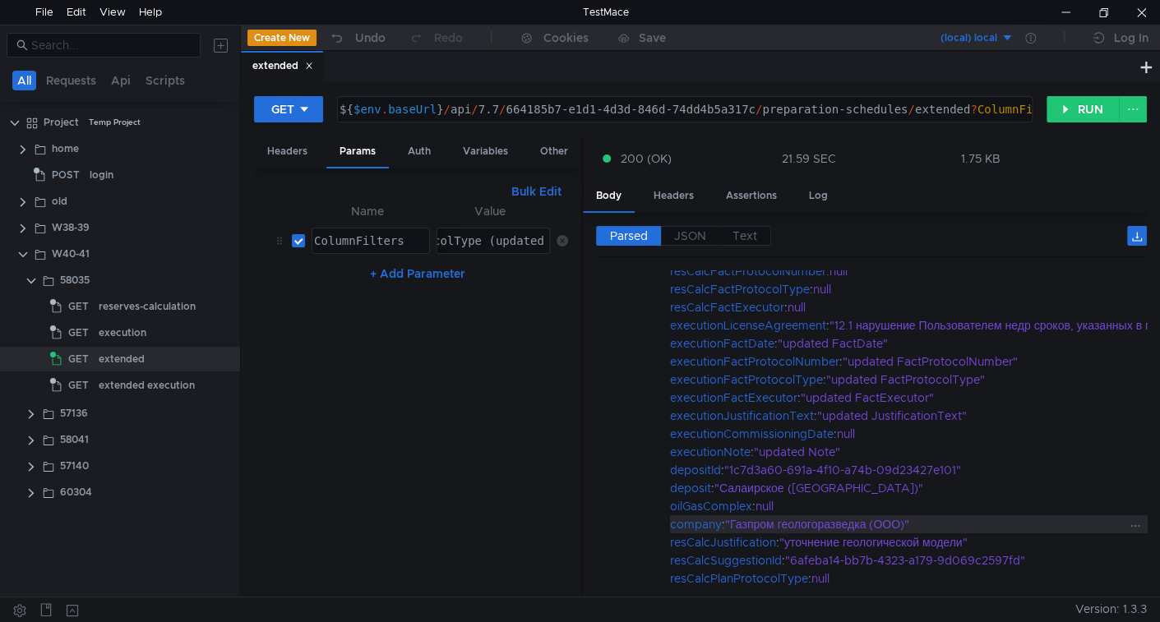
scroll to position [329, 0]
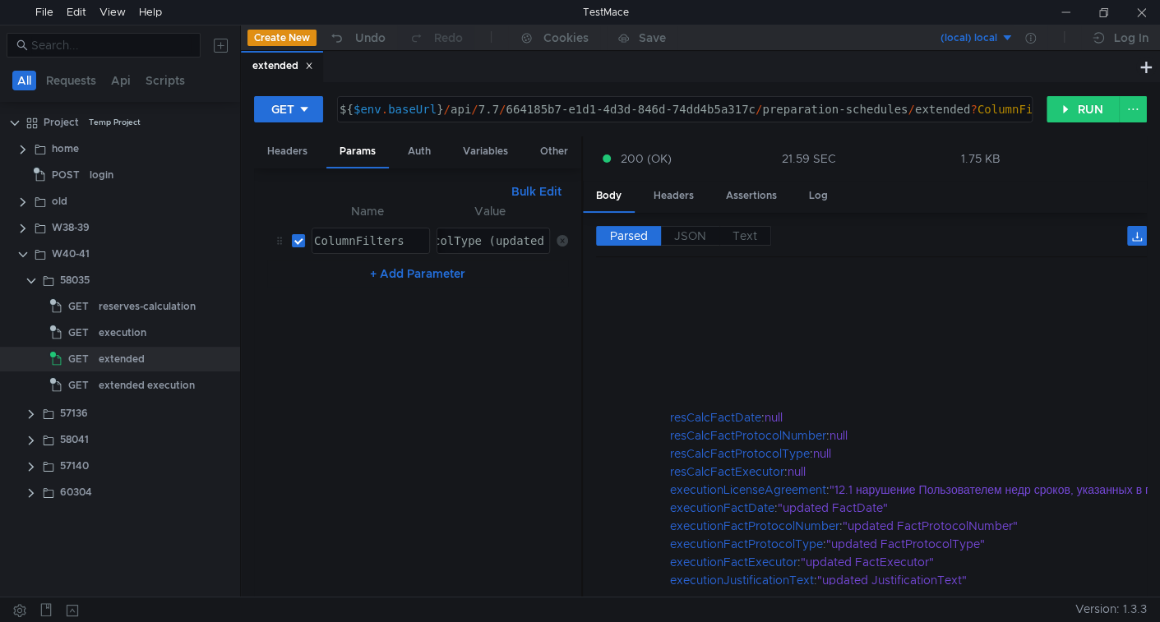
scroll to position [329, 0]
